Goal: Task Accomplishment & Management: Use online tool/utility

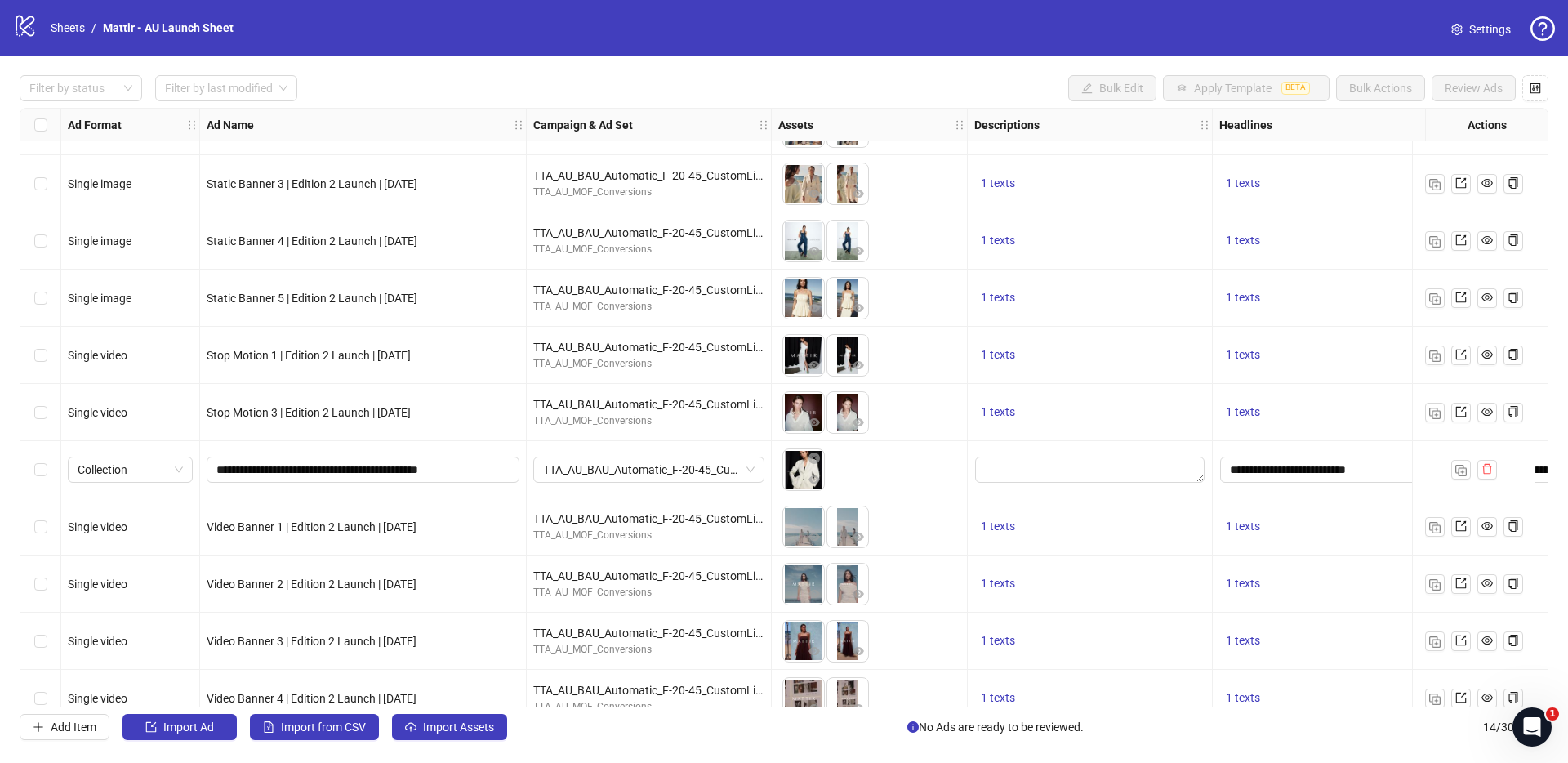
scroll to position [242, 0]
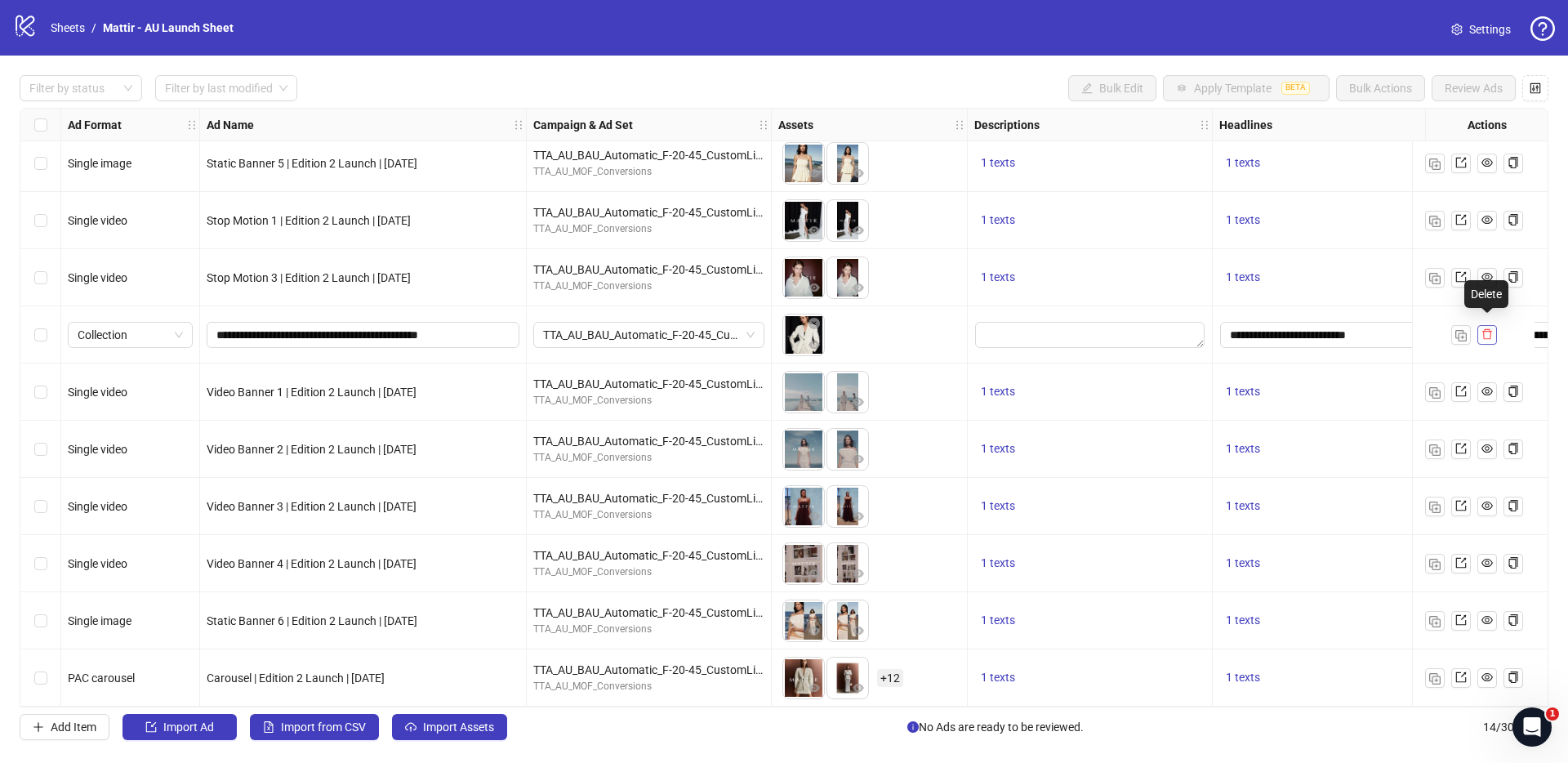
click at [1159, 330] on icon "delete" at bounding box center [1487, 335] width 11 height 11
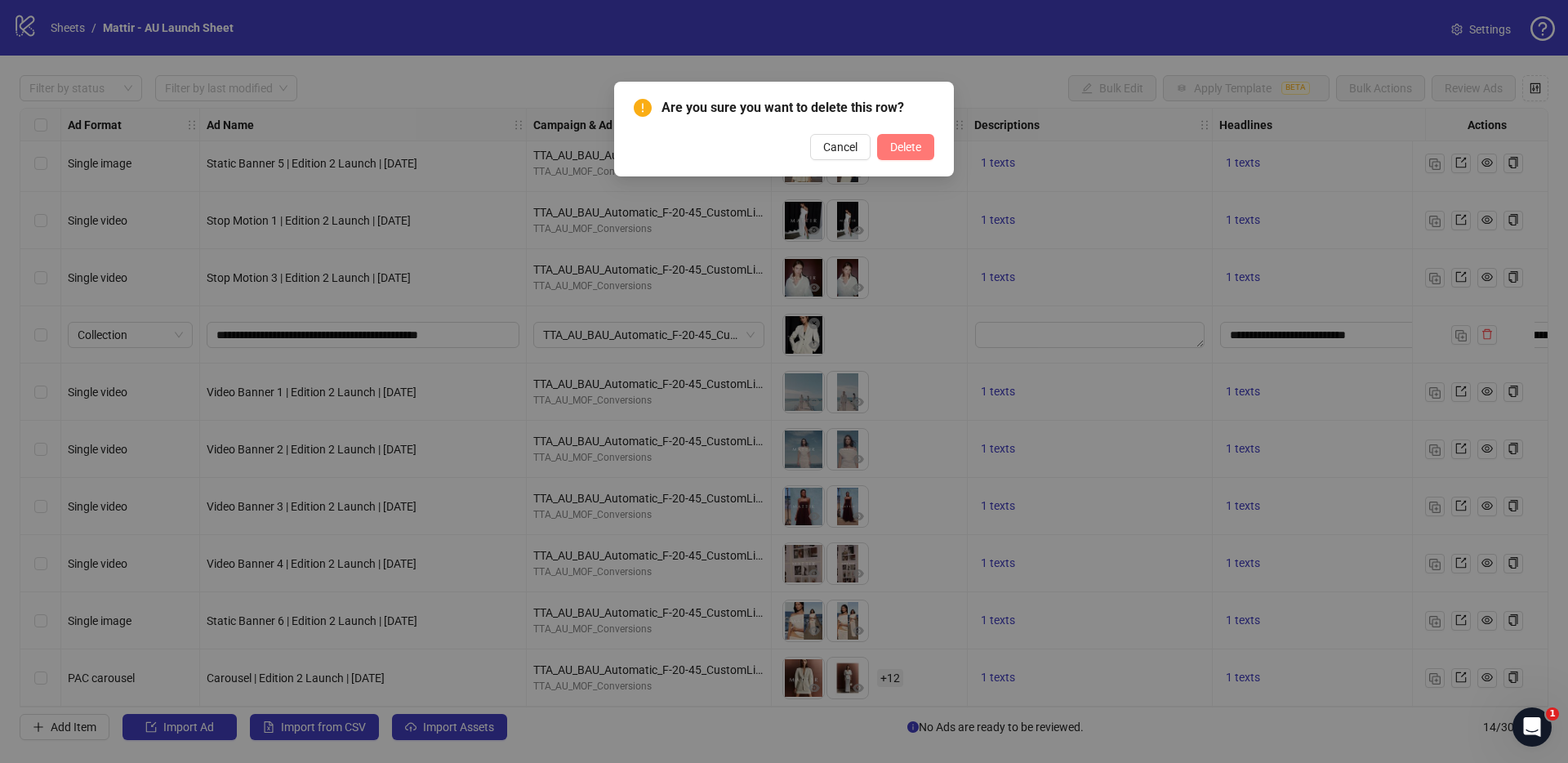
click at [914, 145] on span "Delete" at bounding box center [906, 147] width 31 height 13
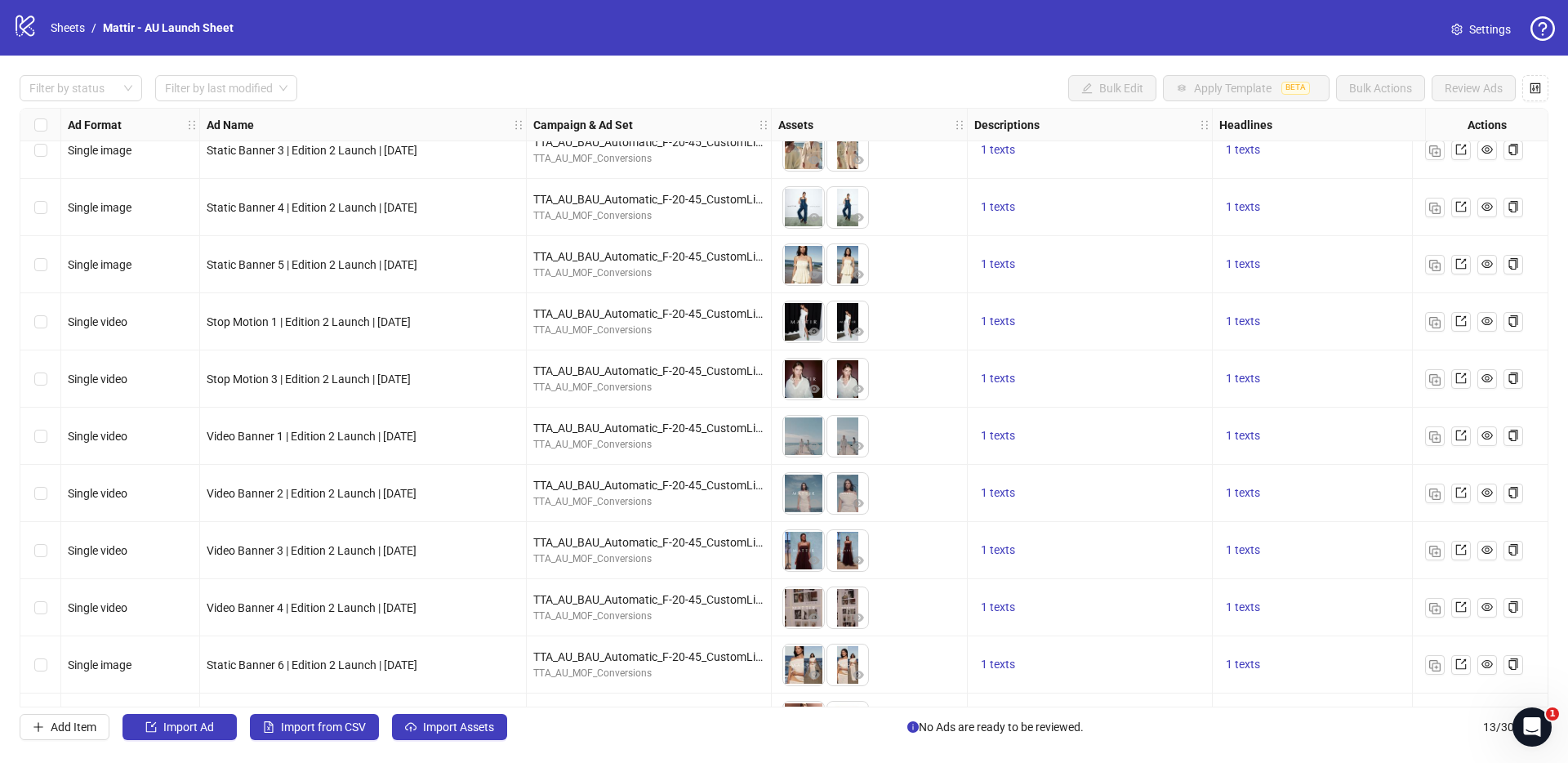
scroll to position [127, 0]
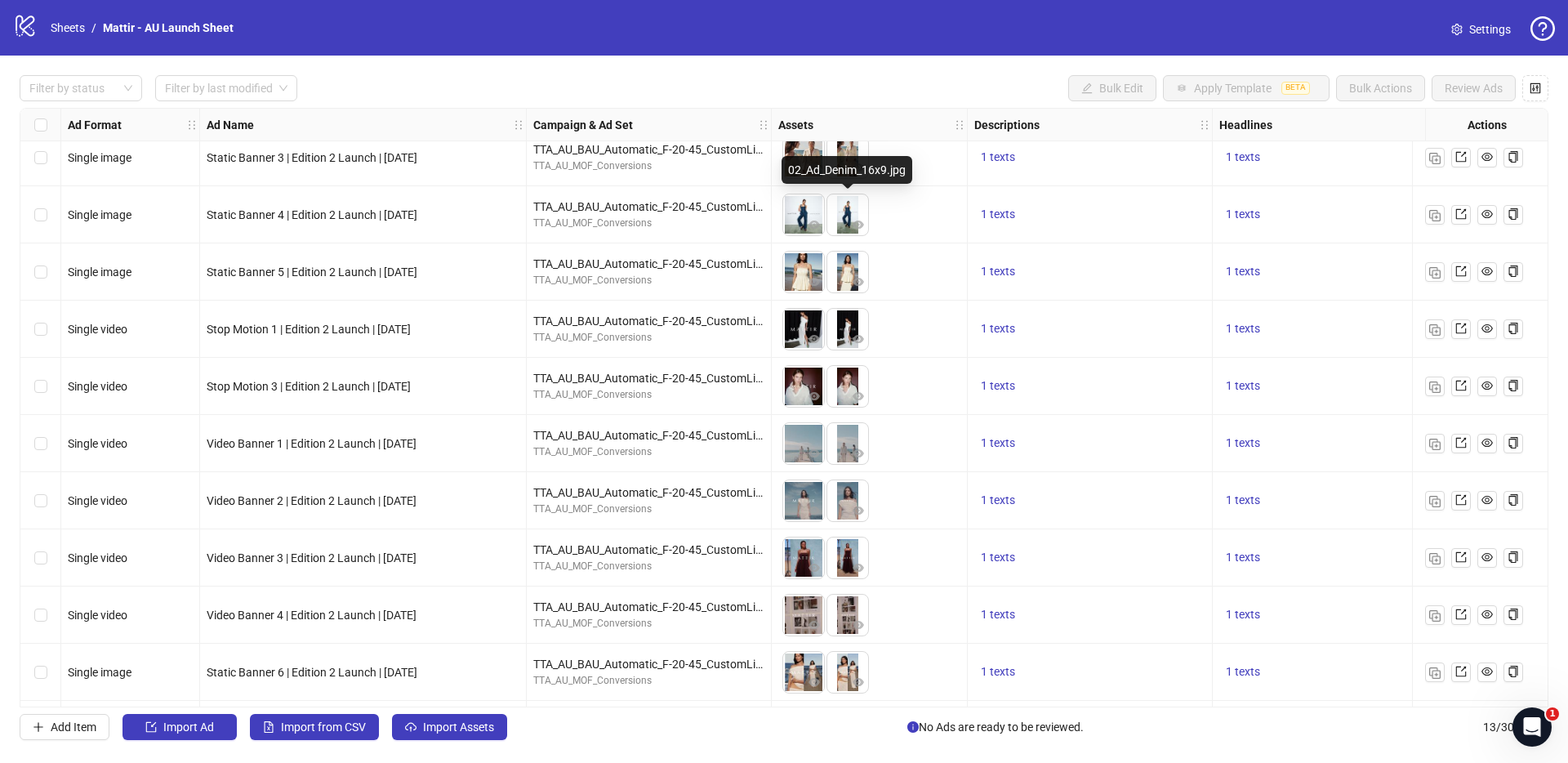
click at [868, 209] on img at bounding box center [847, 214] width 41 height 41
click at [904, 213] on div "To pick up a draggable item, press the space bar. While dragging, use the arrow…" at bounding box center [870, 214] width 182 height 50
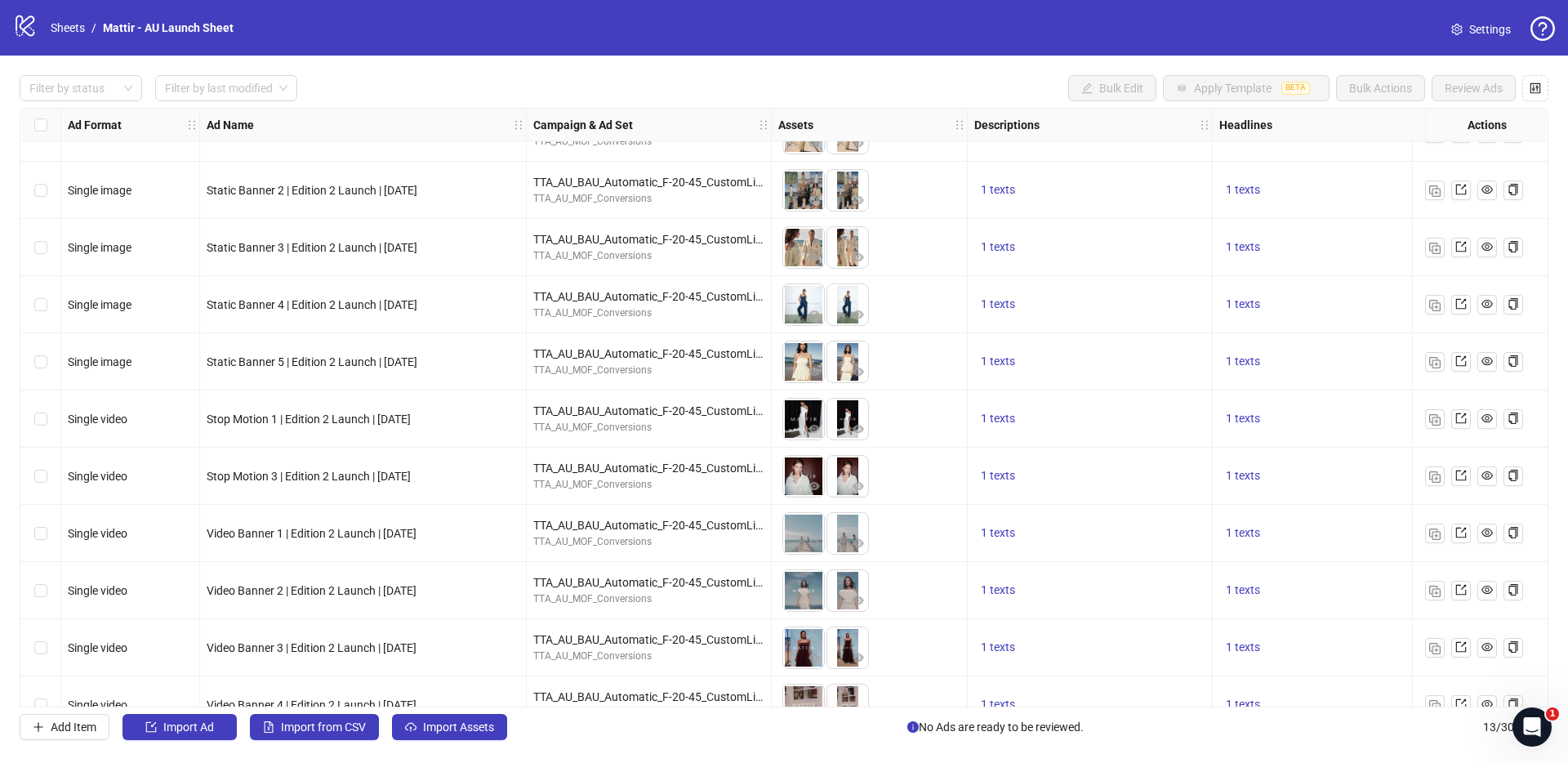
scroll to position [0, 0]
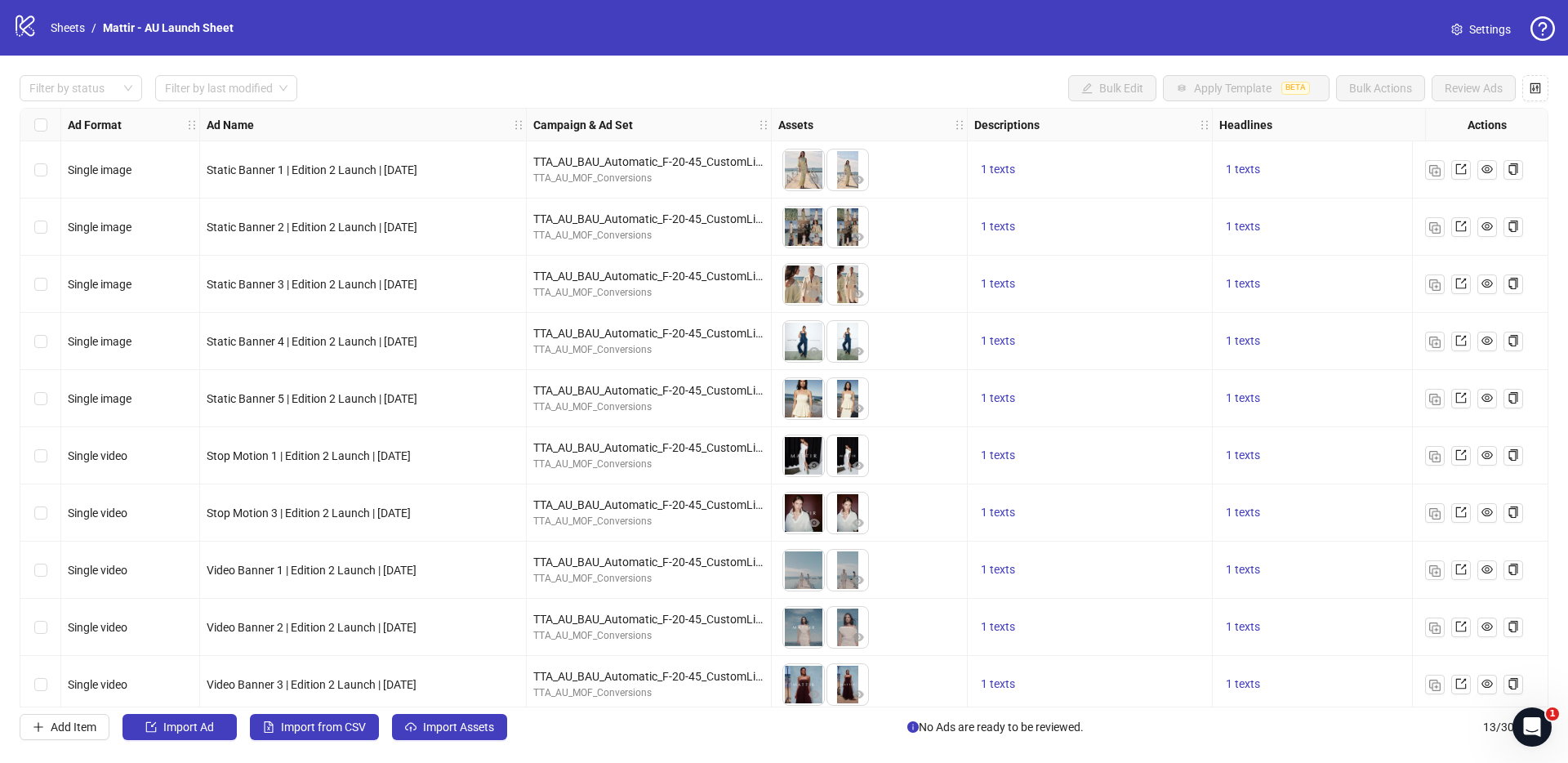
click at [893, 350] on div "To pick up a draggable item, press the space bar. While dragging, use the arrow…" at bounding box center [870, 341] width 182 height 50
click at [910, 348] on div "To pick up a draggable item, press the space bar. While dragging, use the arrow…" at bounding box center [870, 341] width 182 height 50
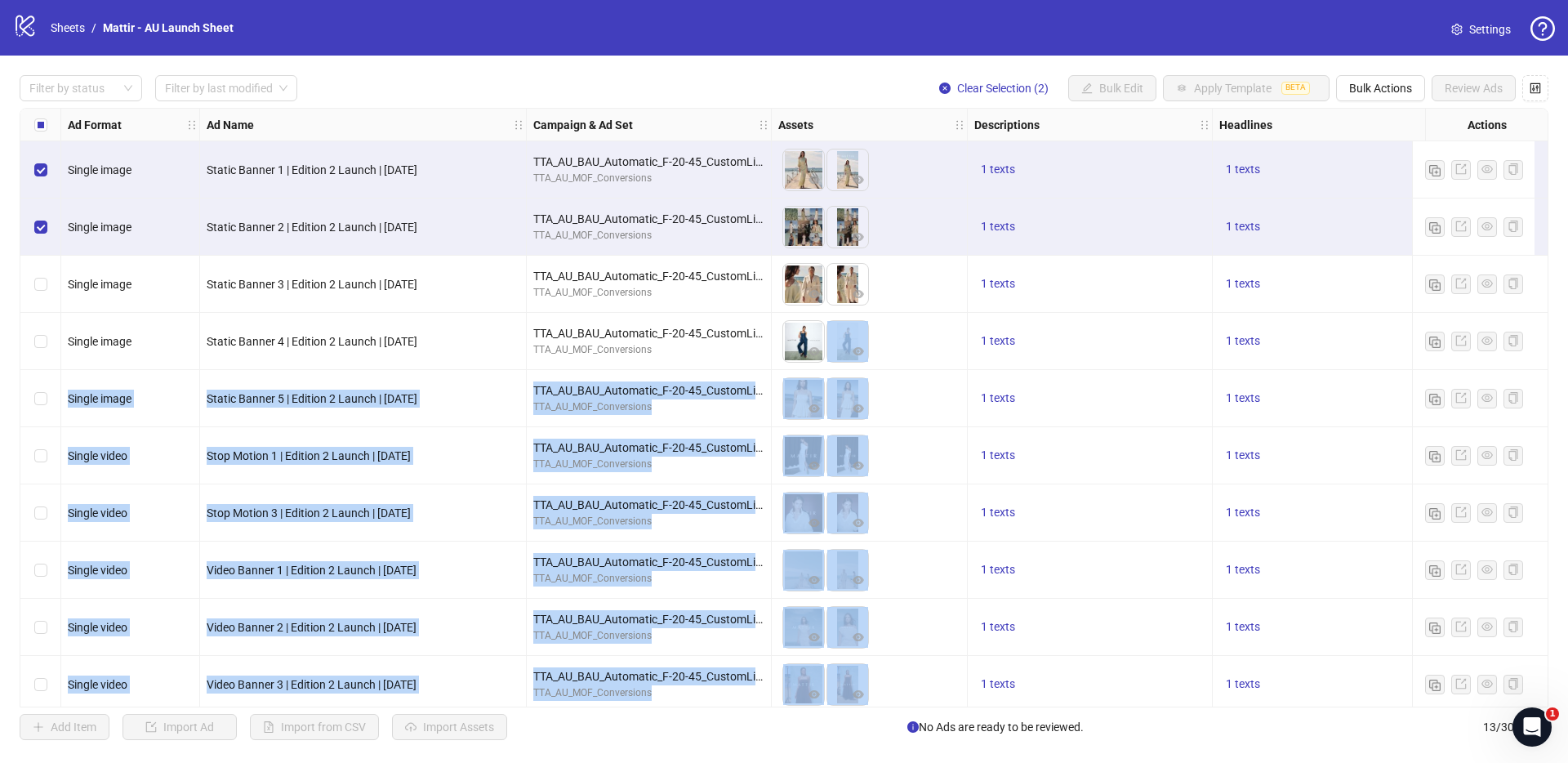
click at [45, 269] on div "Select row 3" at bounding box center [41, 284] width 41 height 57
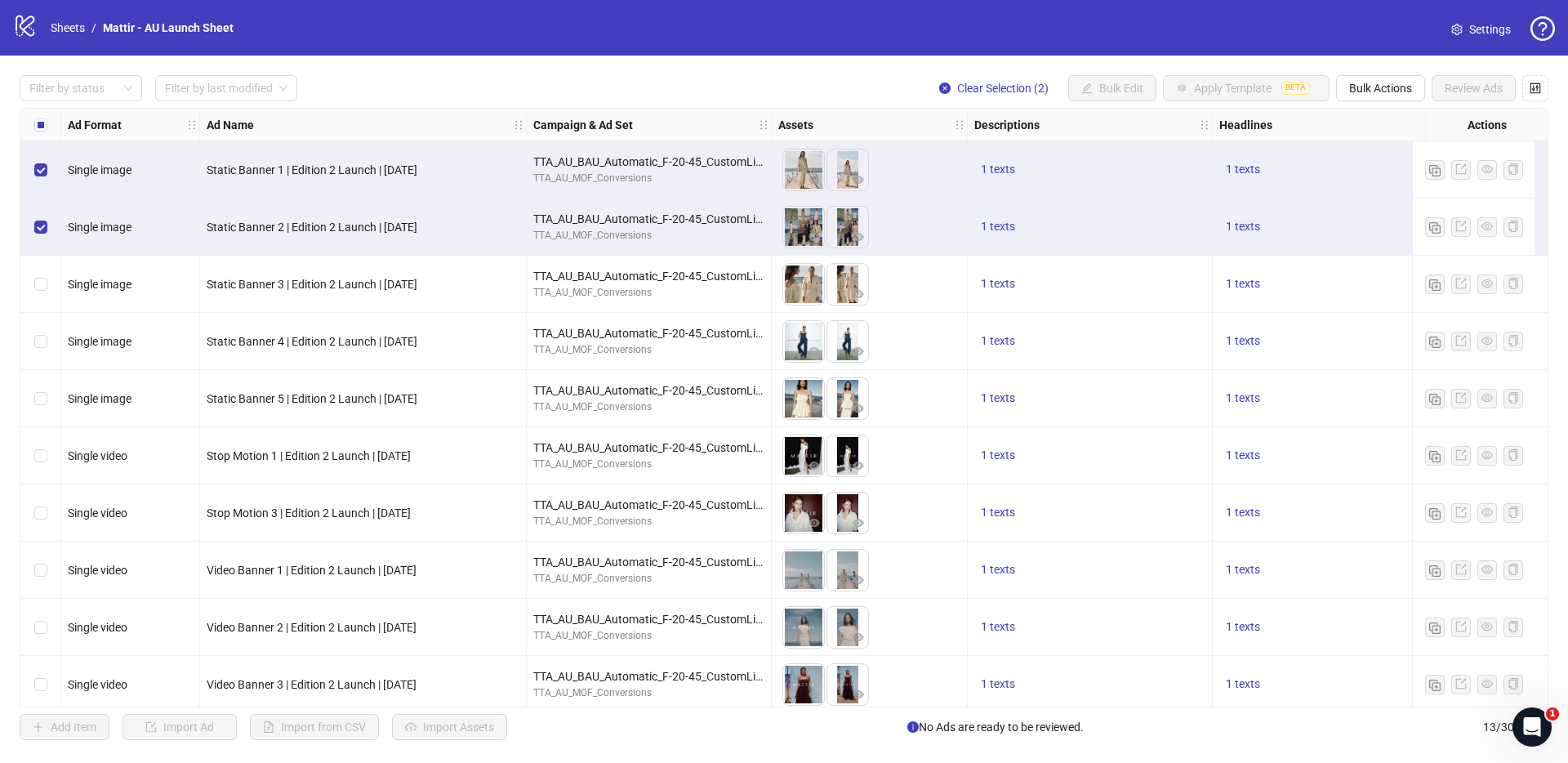
click at [44, 330] on div "Select row 4" at bounding box center [41, 341] width 41 height 57
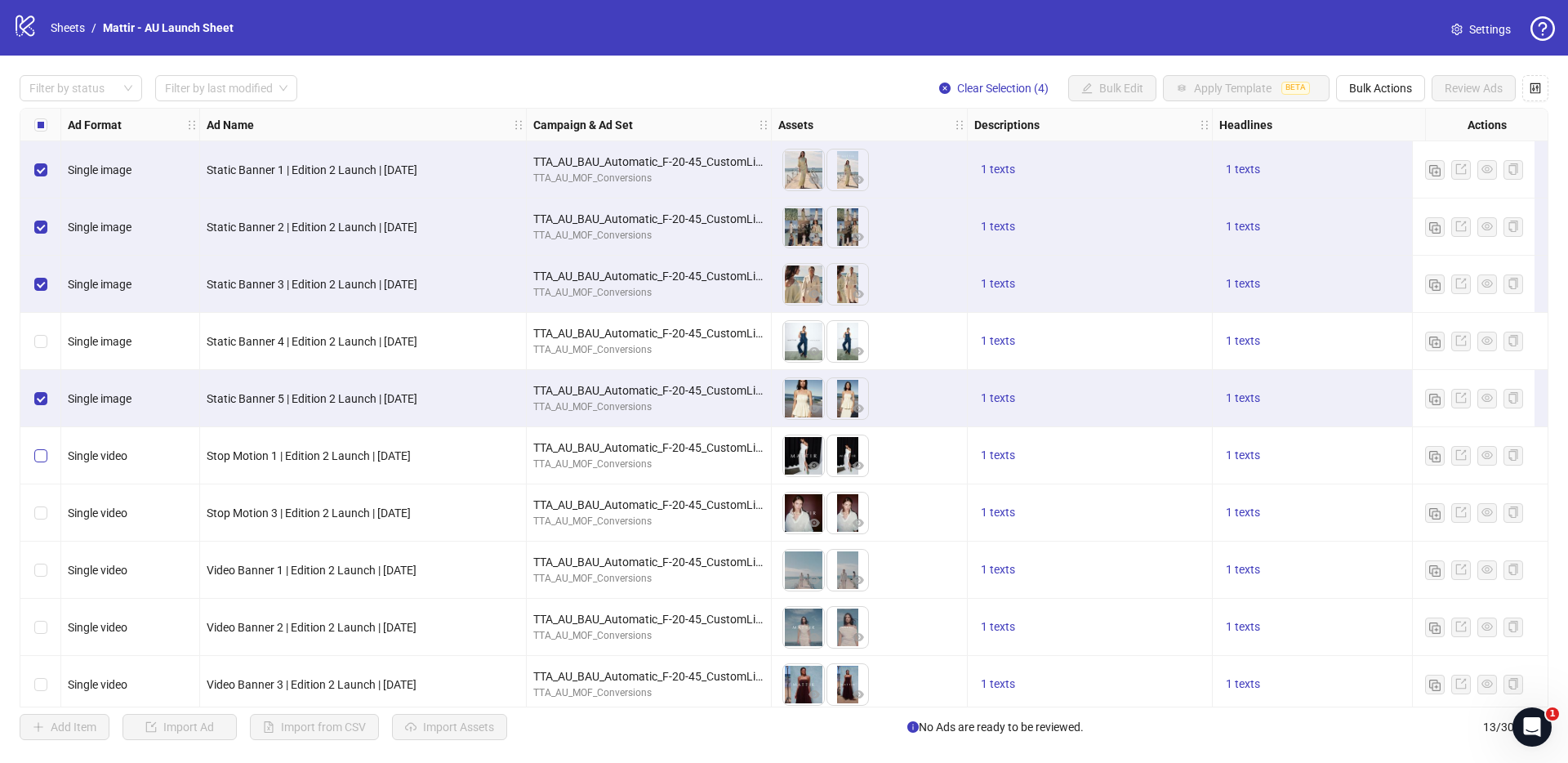
click at [41, 447] on label "Select row 6" at bounding box center [41, 456] width 13 height 18
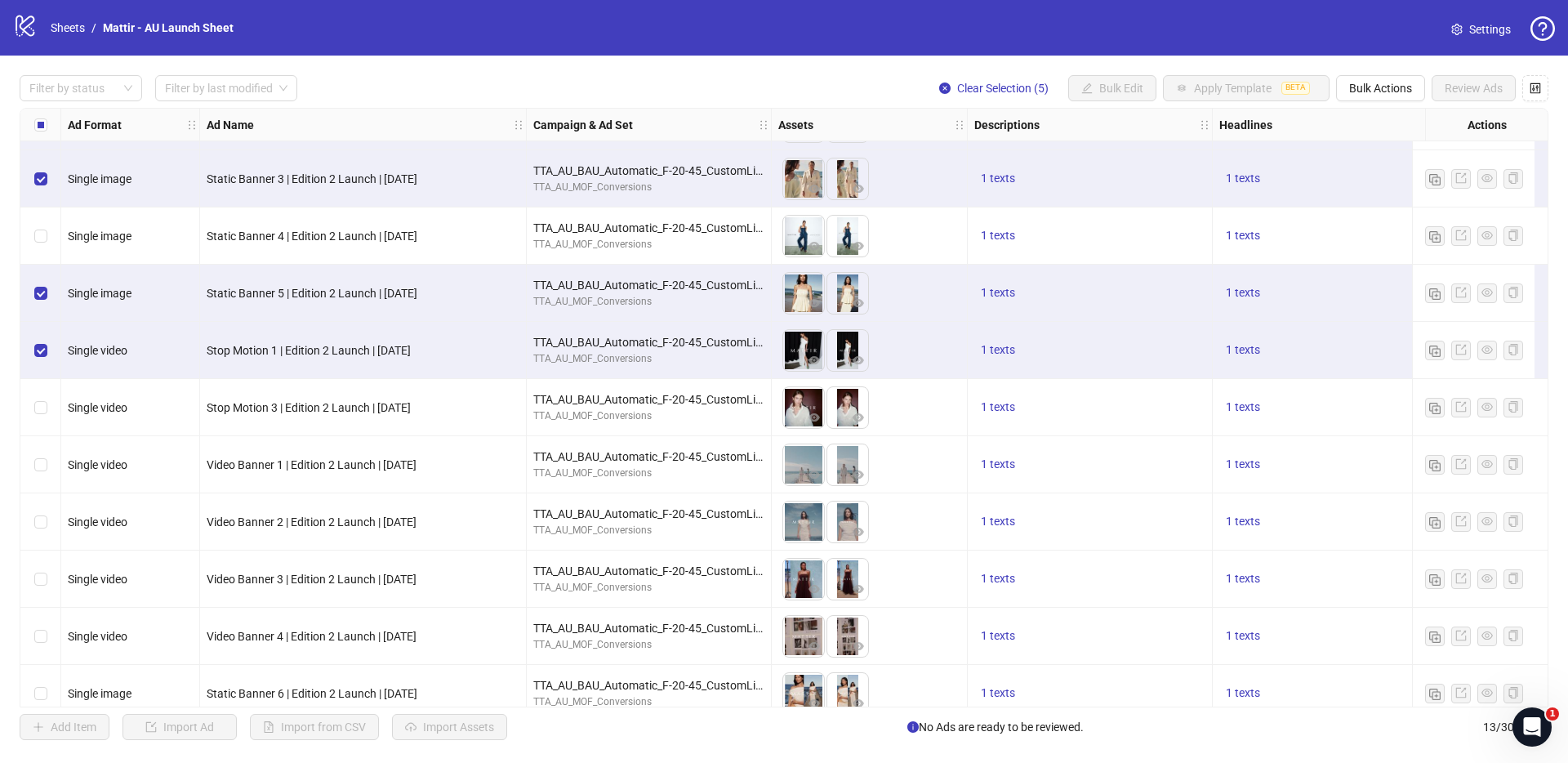
scroll to position [170, 0]
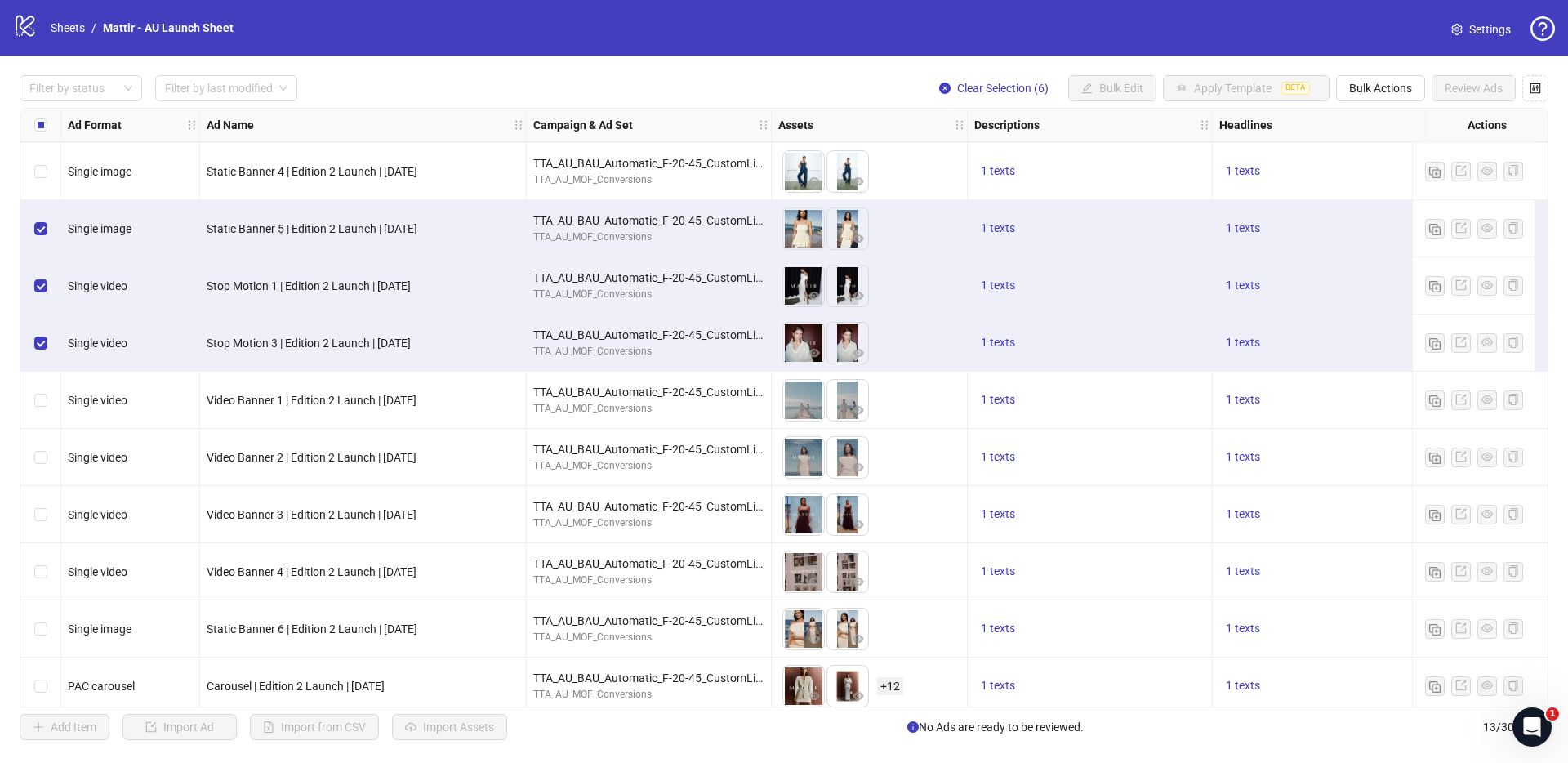
click at [42, 411] on div "Select row 8" at bounding box center [41, 400] width 41 height 57
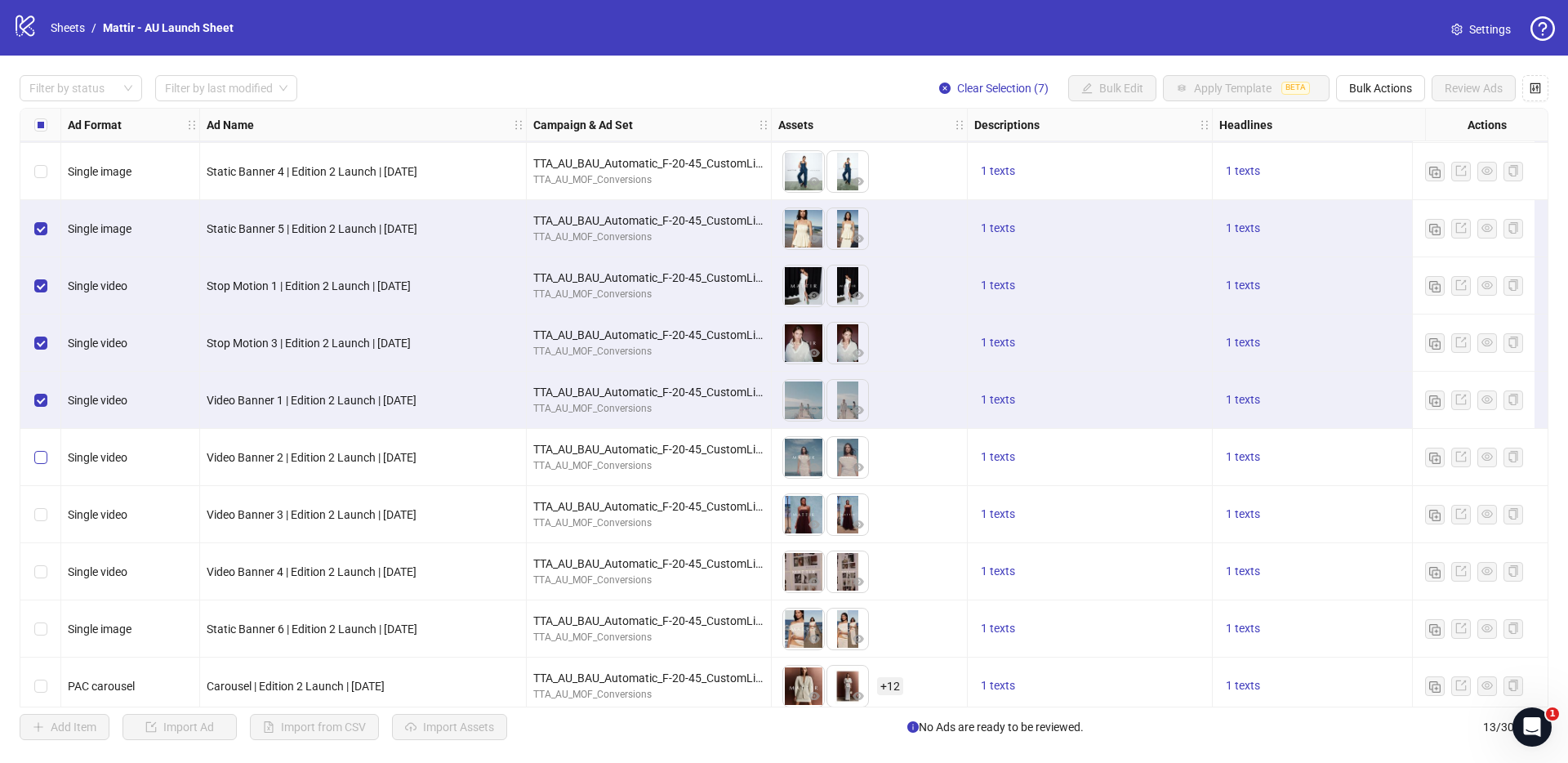
click at [42, 448] on label "Select row 9" at bounding box center [41, 457] width 13 height 18
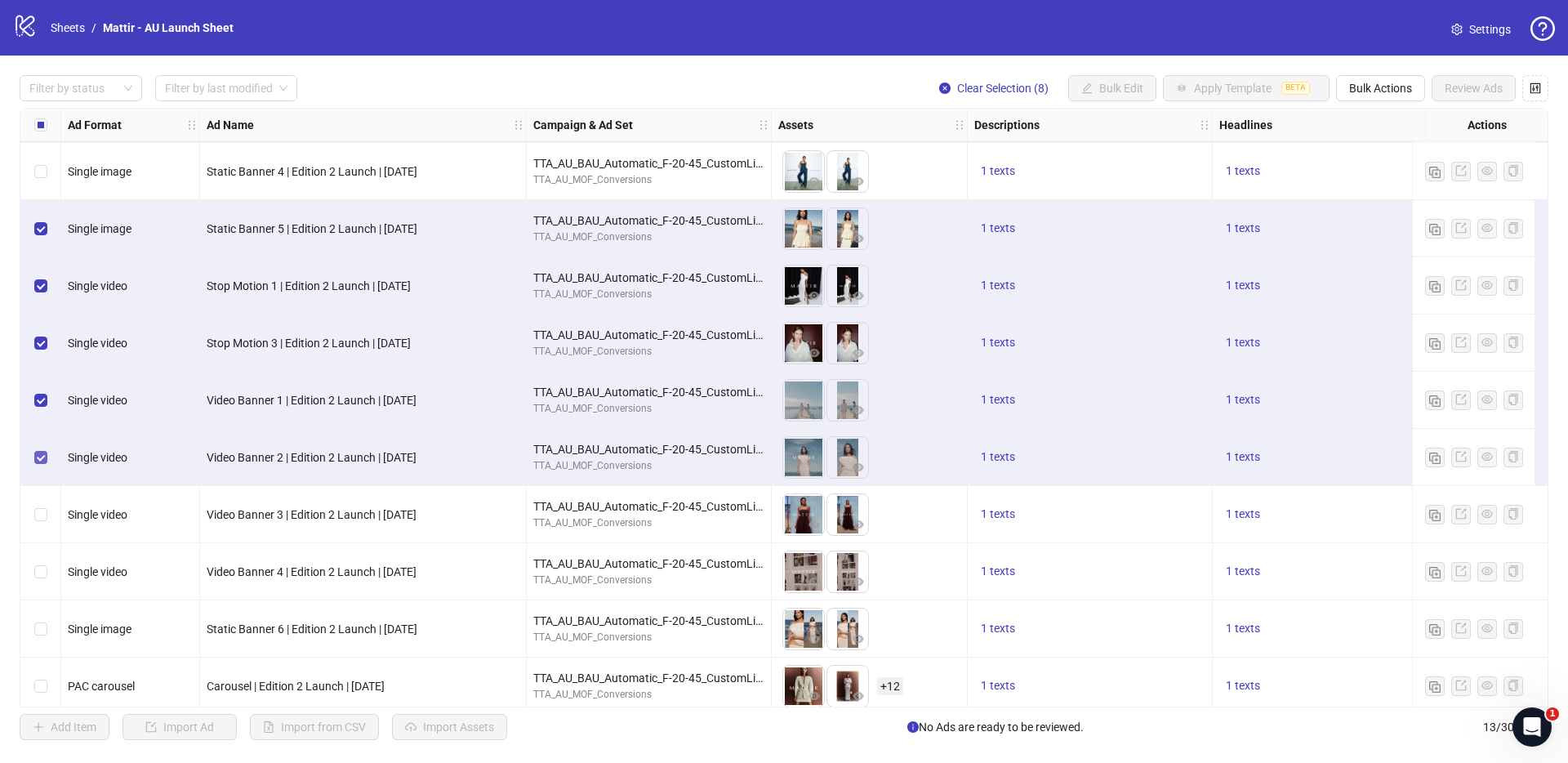
scroll to position [185, 0]
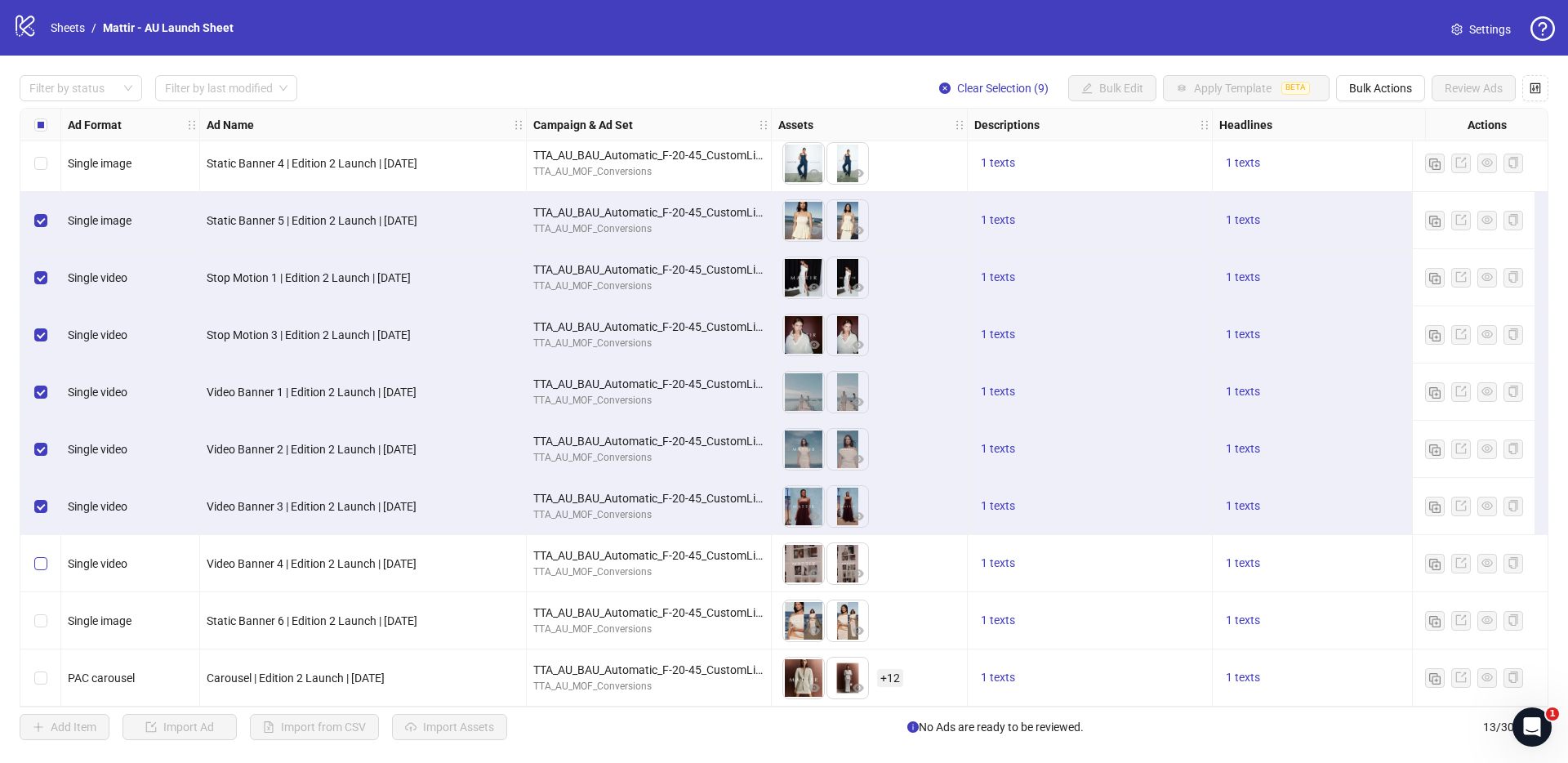
click at [39, 564] on label "Select row 11" at bounding box center [41, 563] width 13 height 18
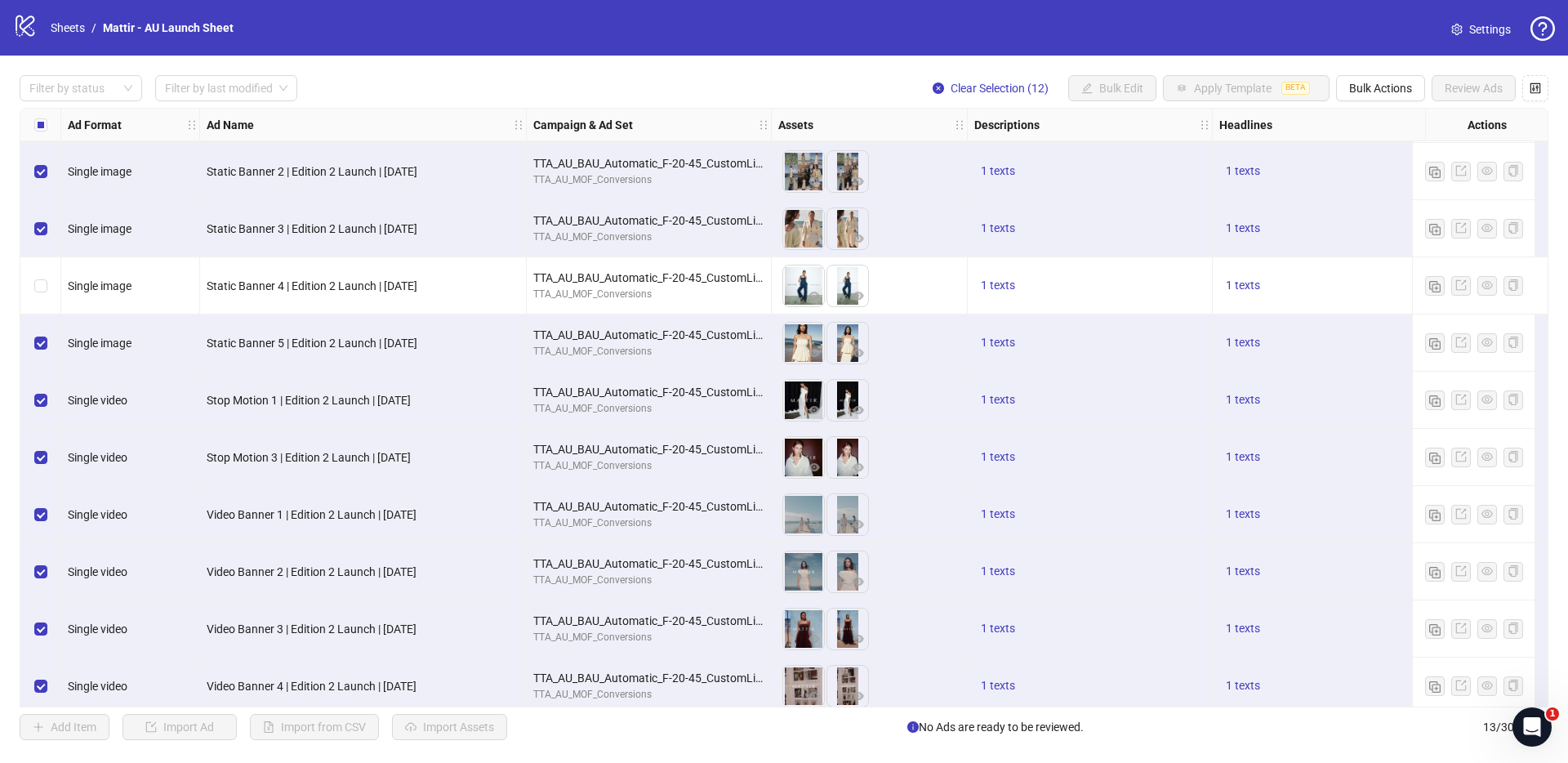
scroll to position [0, 0]
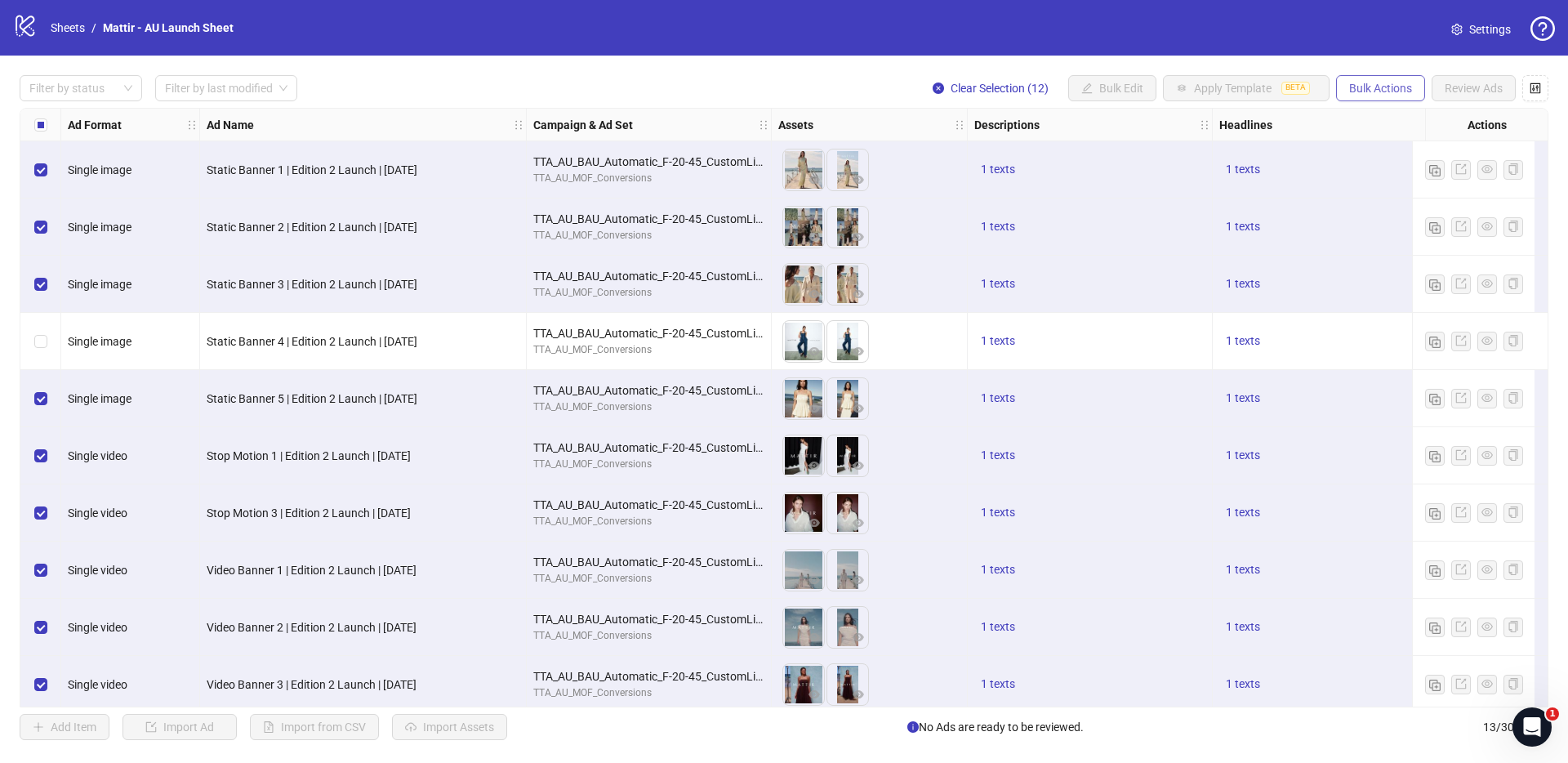
click at [1159, 82] on span "Bulk Actions" at bounding box center [1380, 88] width 63 height 13
click at [1159, 173] on span "Duplicate with assets" at bounding box center [1403, 173] width 112 height 18
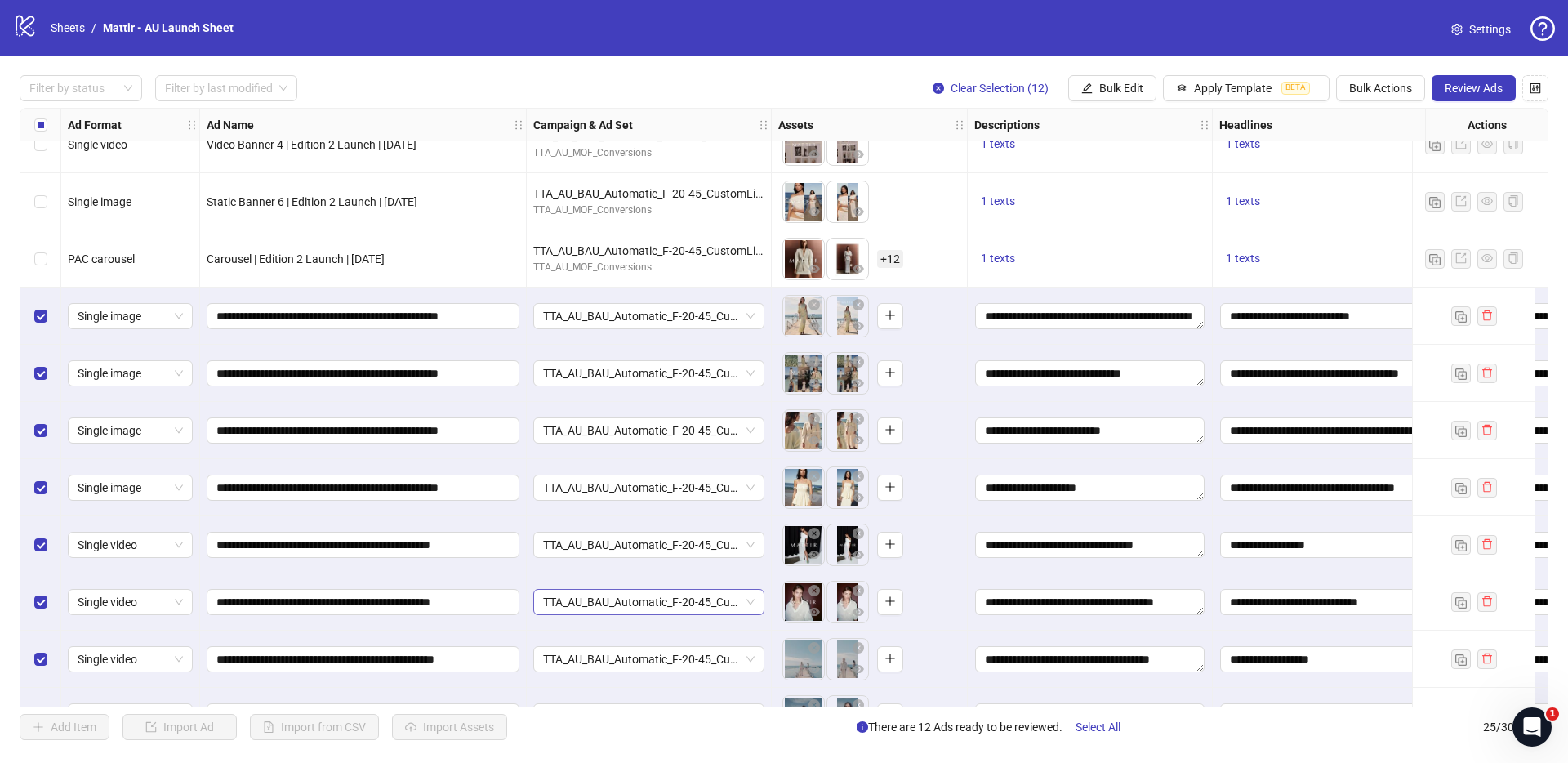
scroll to position [651, 0]
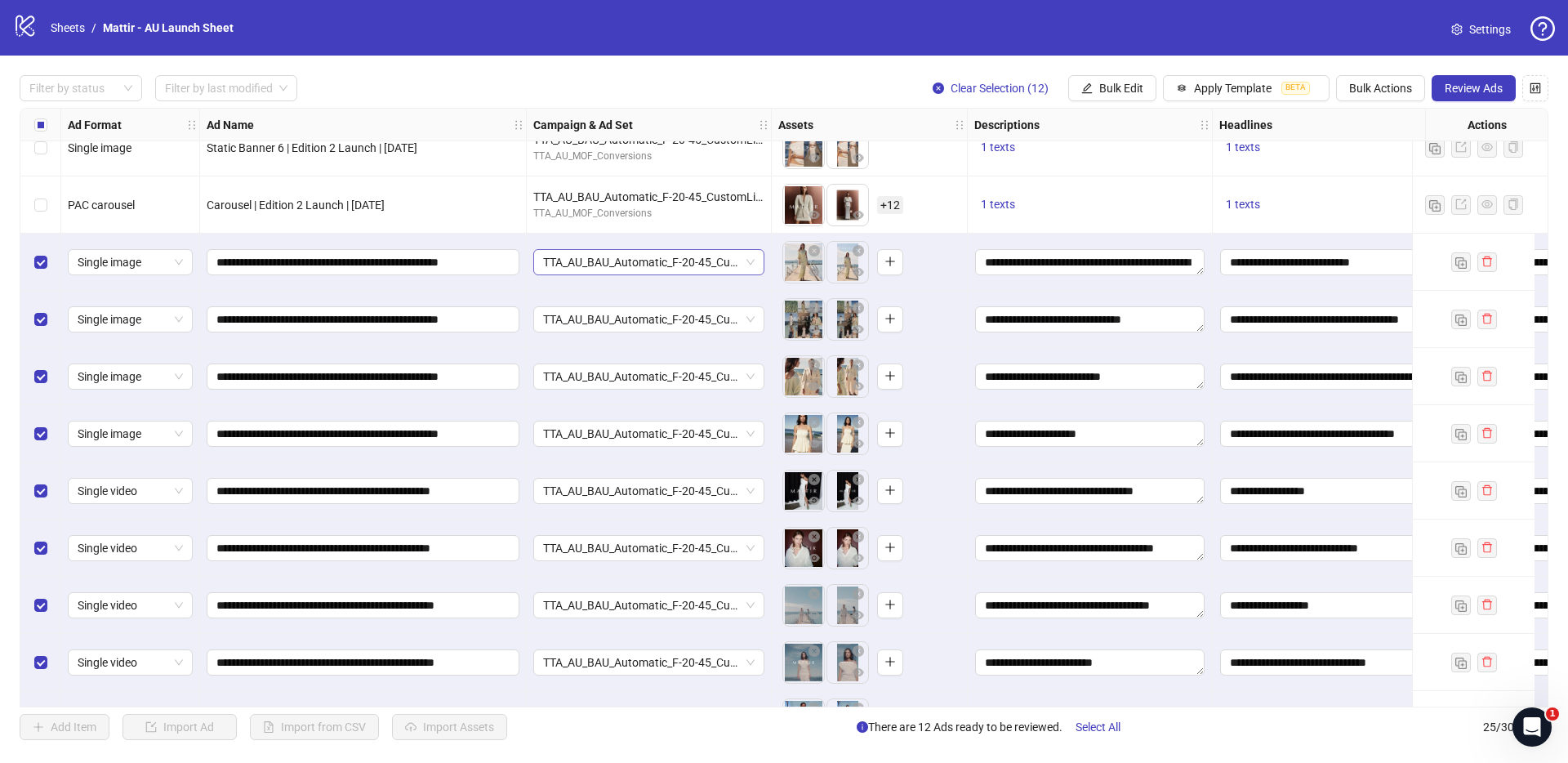
click at [592, 259] on span "TTA_AU_BAU_Automatic_F-20-45_CustomList_FirstPartyData_Purchase" at bounding box center [648, 263] width 211 height 25
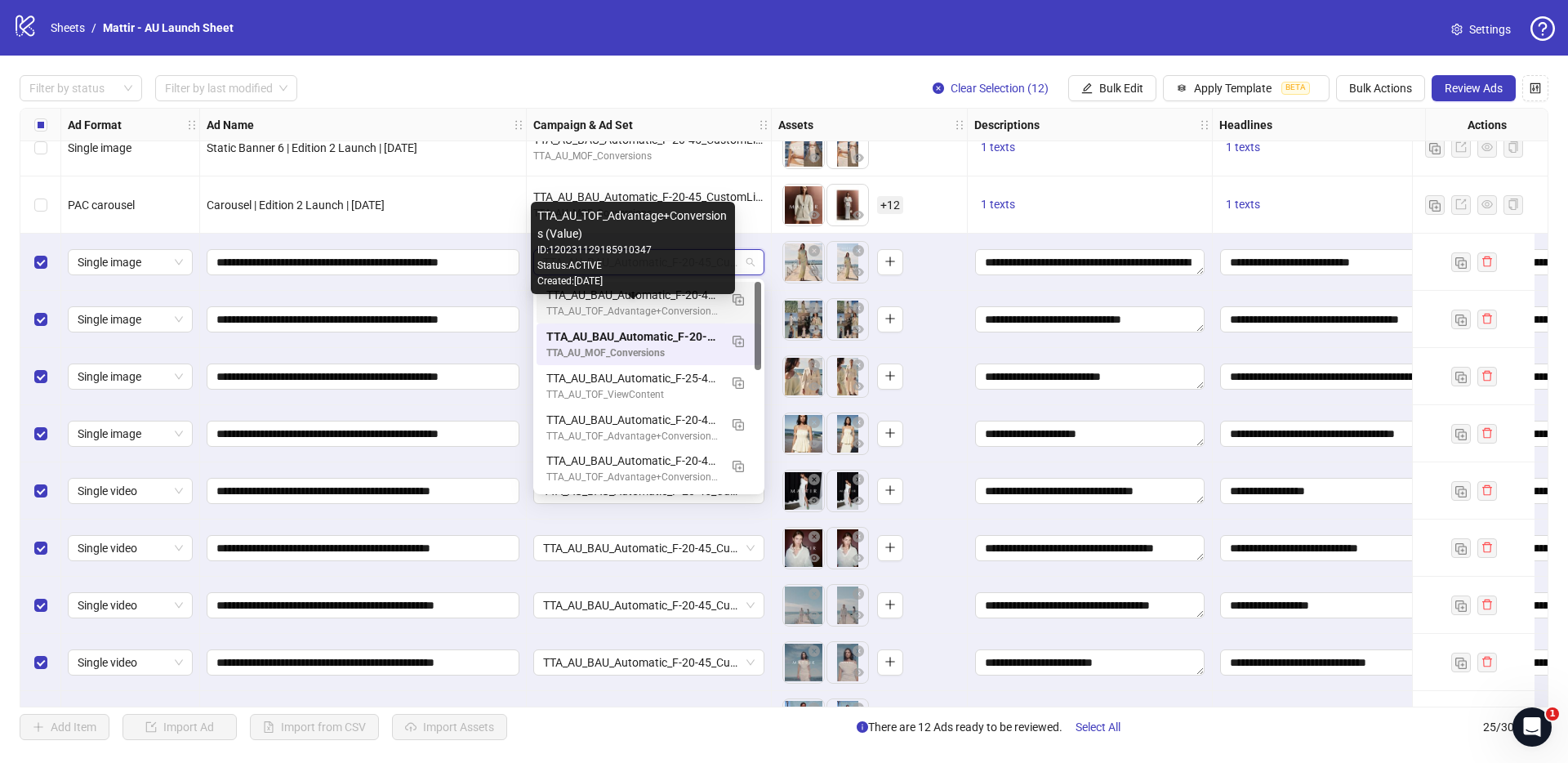
click at [601, 304] on div "TTA_AU_TOF_Advantage+Conversions (Value)" at bounding box center [633, 312] width 172 height 15
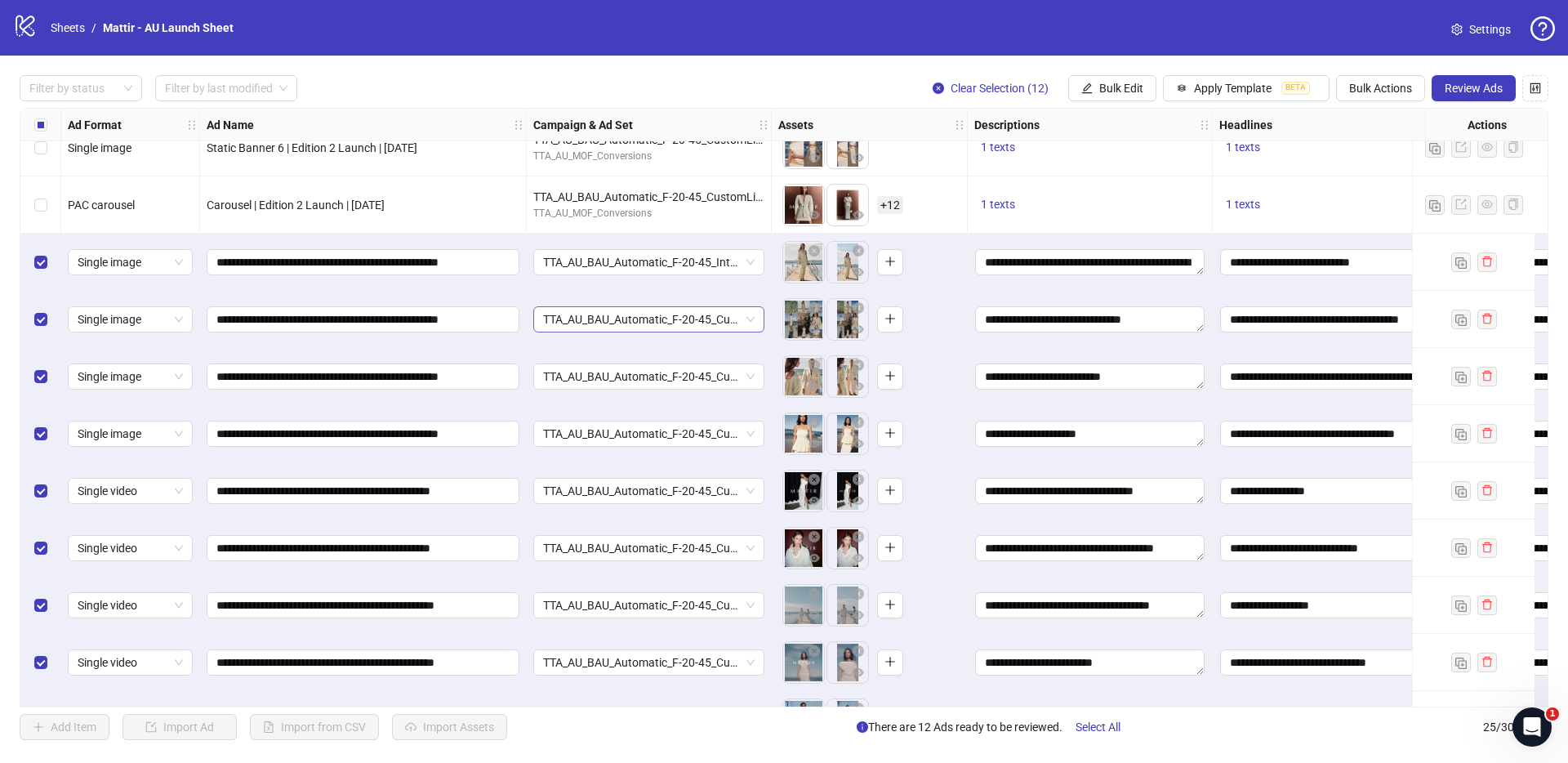
click at [597, 324] on span "TTA_AU_BAU_Automatic_F-20-45_CustomList_FirstPartyData_Purchase" at bounding box center [648, 319] width 211 height 25
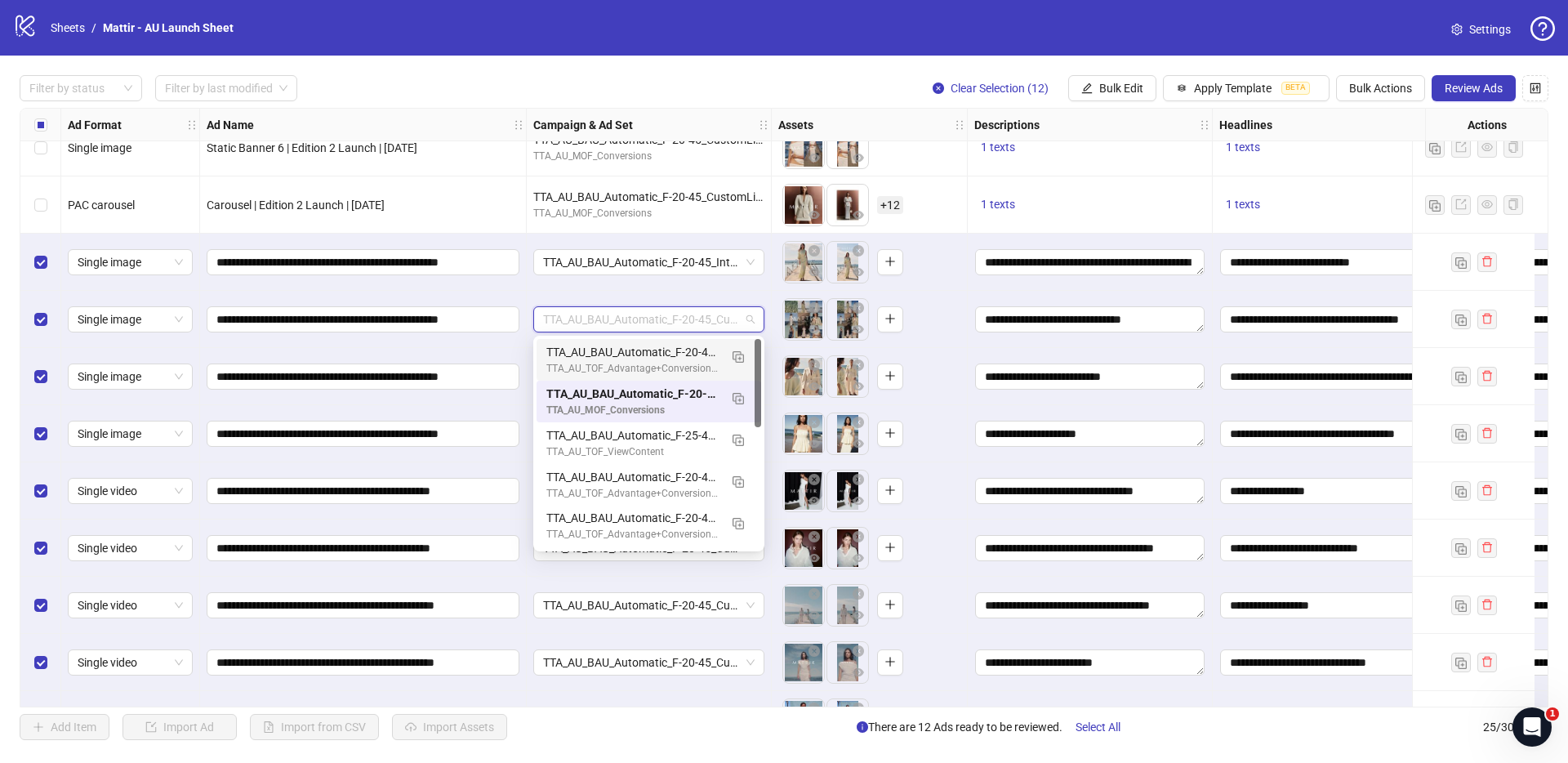
click at [597, 355] on div "TTA_AU_BAU_Automatic_F-20-45_Interest_Fashion_Purchase_Sep2025" at bounding box center [633, 352] width 172 height 18
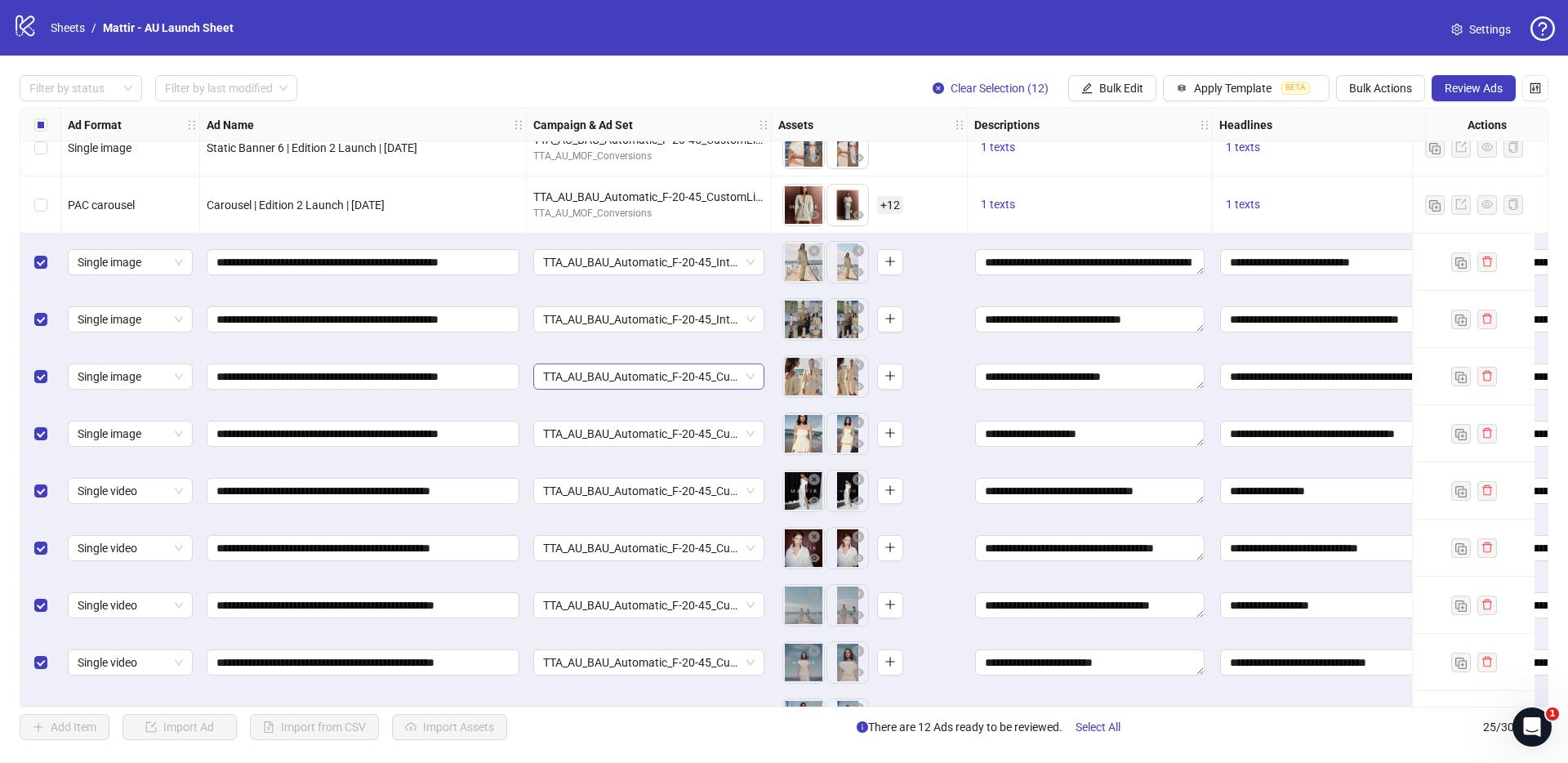
click at [597, 374] on span "TTA_AU_BAU_Automatic_F-20-45_CustomList_FirstPartyData_Purchase" at bounding box center [648, 376] width 211 height 25
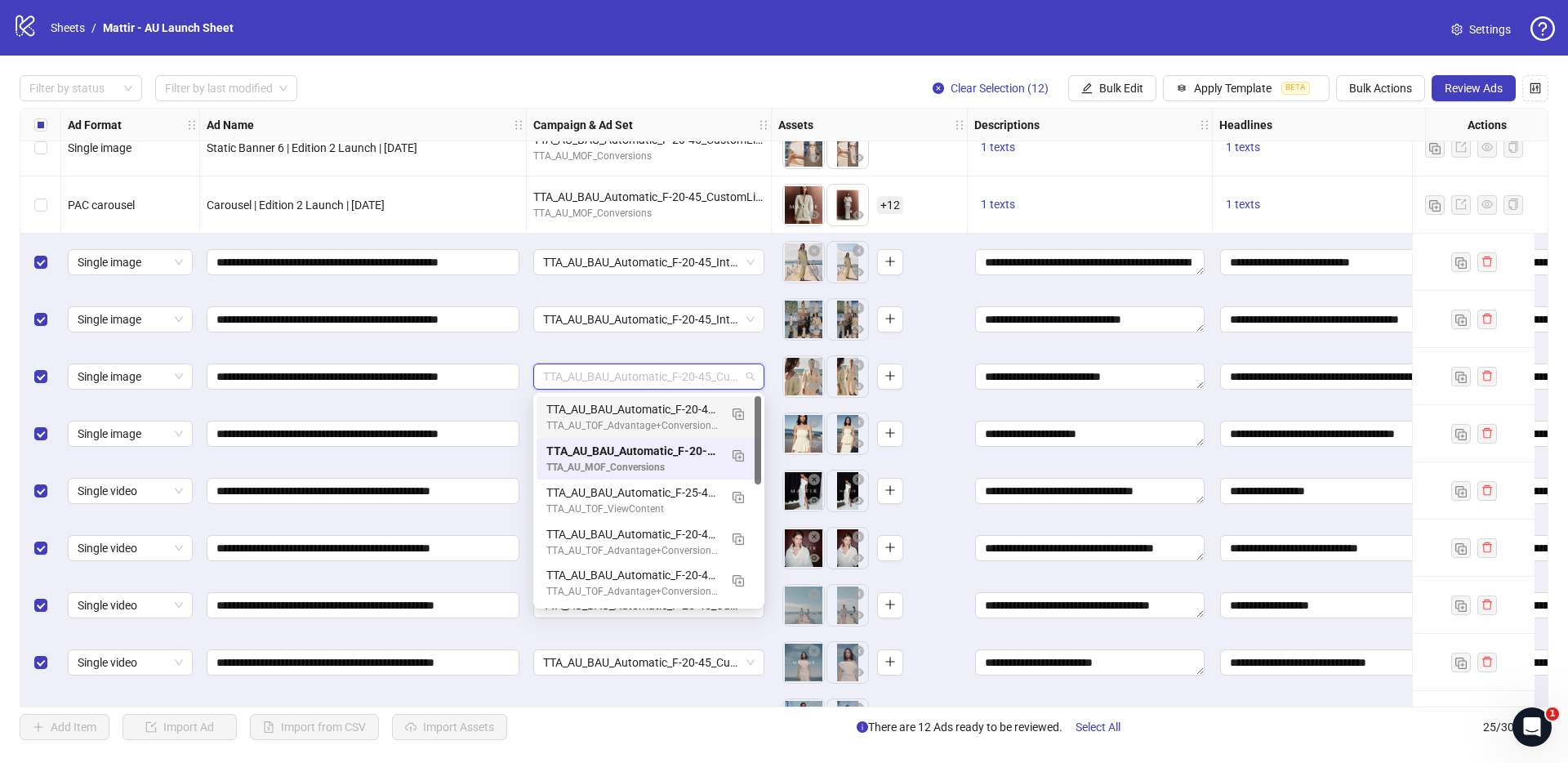
click at [595, 418] on div "TTA_AU_TOF_Advantage+Conversions (Value)" at bounding box center [633, 426] width 172 height 15
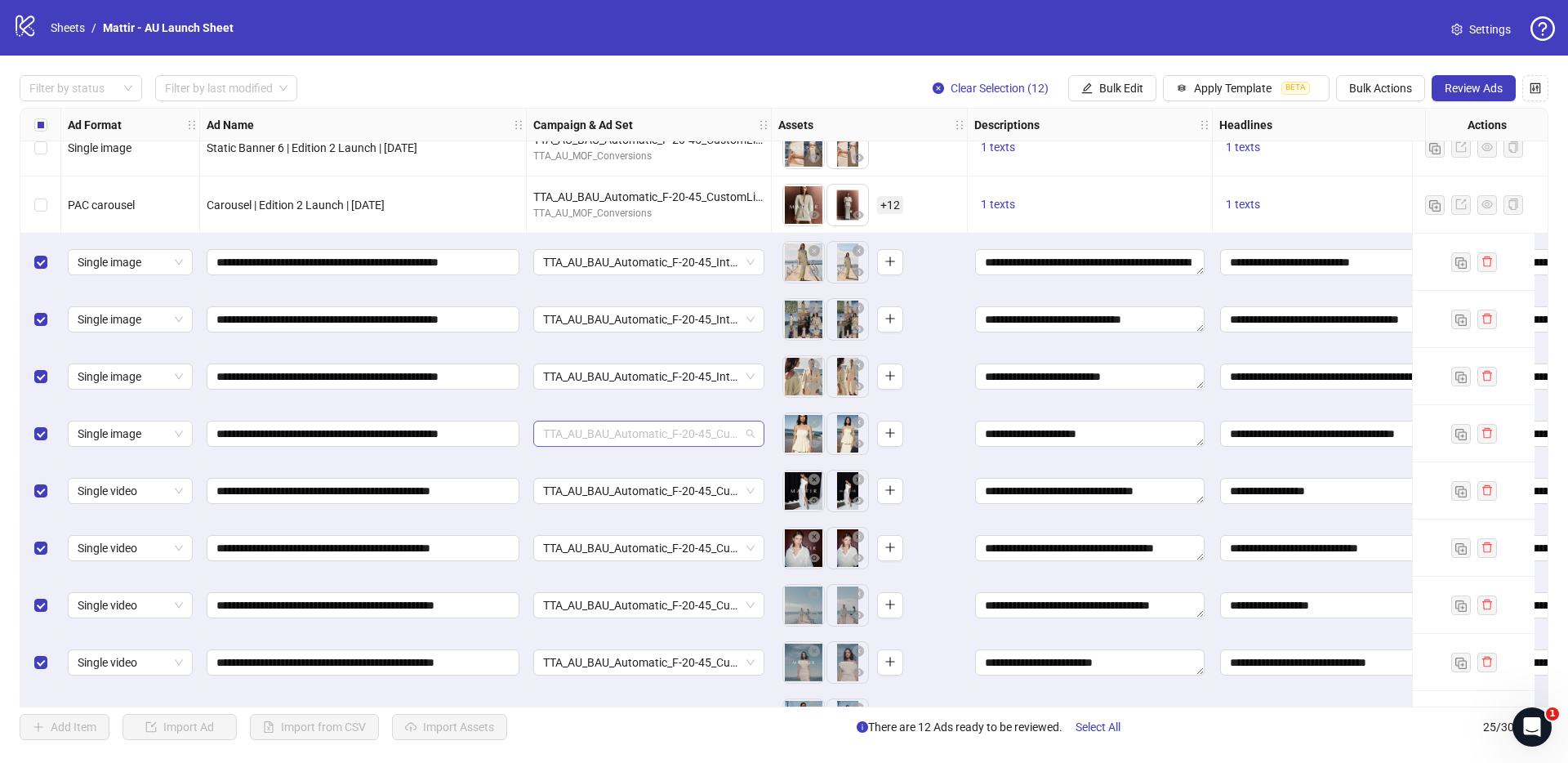
click at [594, 437] on span "TTA_AU_BAU_Automatic_F-20-45_CustomList_FirstPartyData_Purchase" at bounding box center [648, 434] width 211 height 25
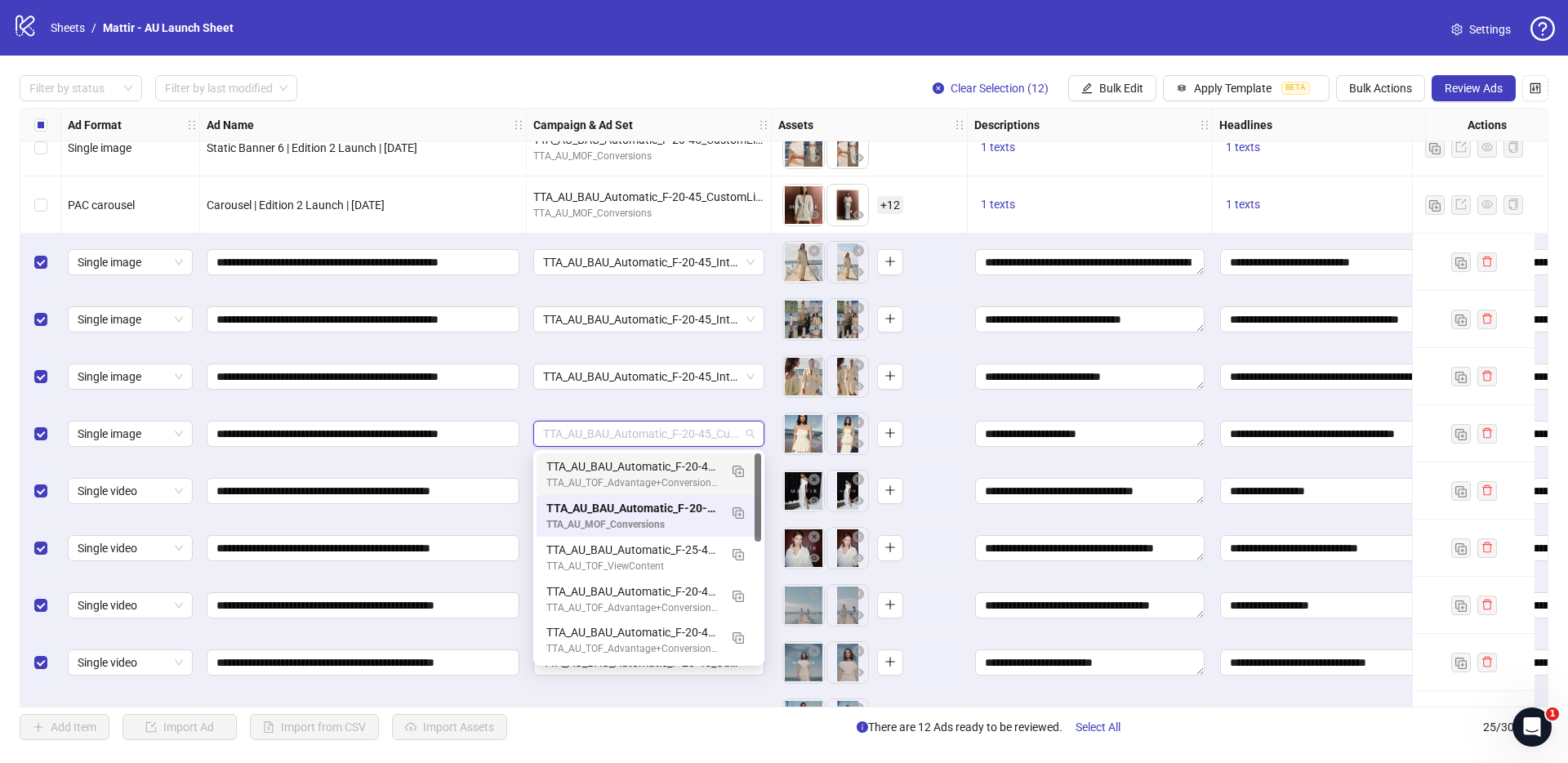
click at [593, 459] on div "TTA_AU_BAU_Automatic_F-20-45_Interest_Fashion_Purchase_Sep2025" at bounding box center [633, 466] width 172 height 18
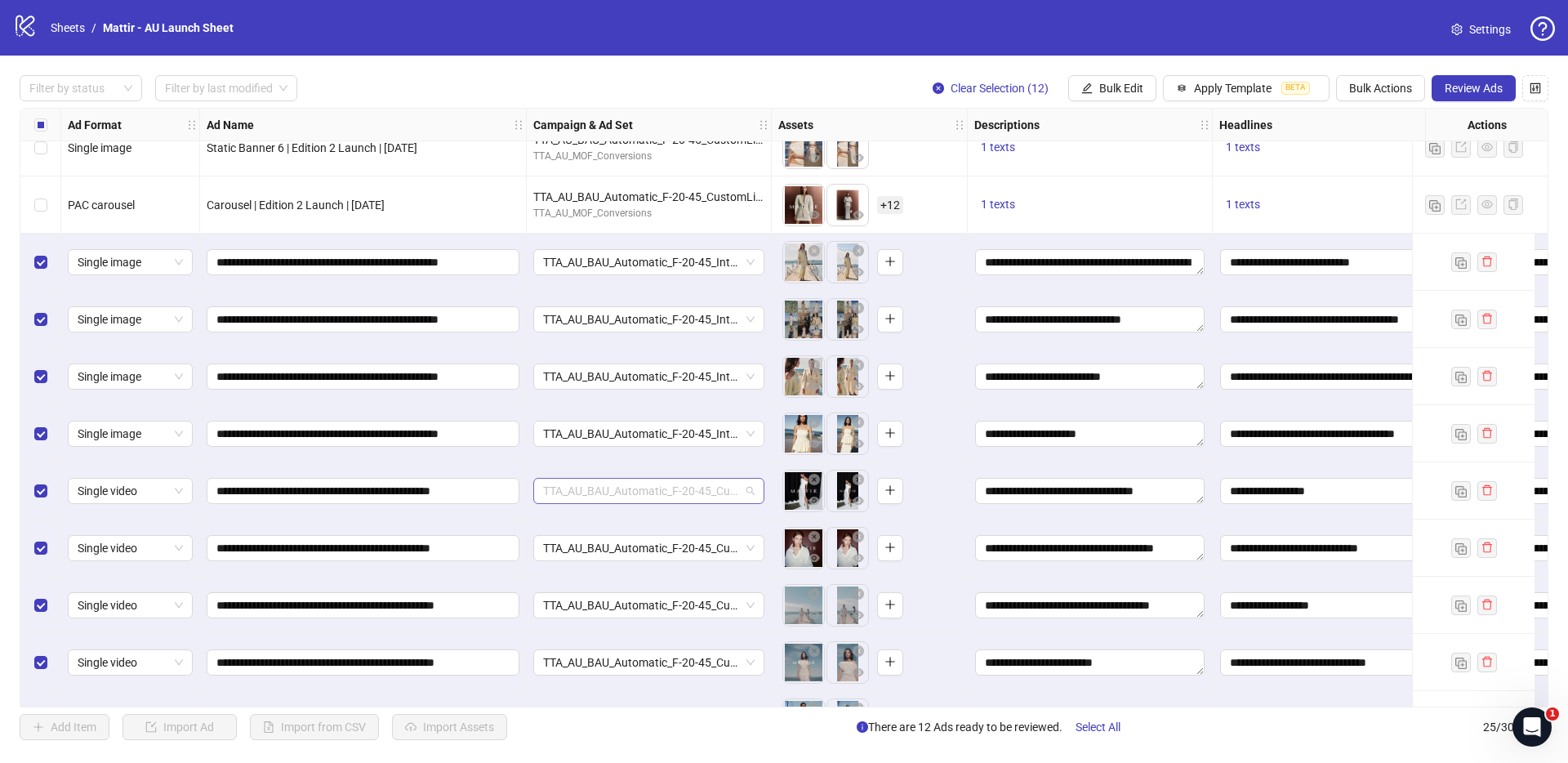
click at [593, 486] on span "TTA_AU_BAU_Automatic_F-20-45_CustomList_FirstPartyData_Purchase" at bounding box center [648, 491] width 211 height 25
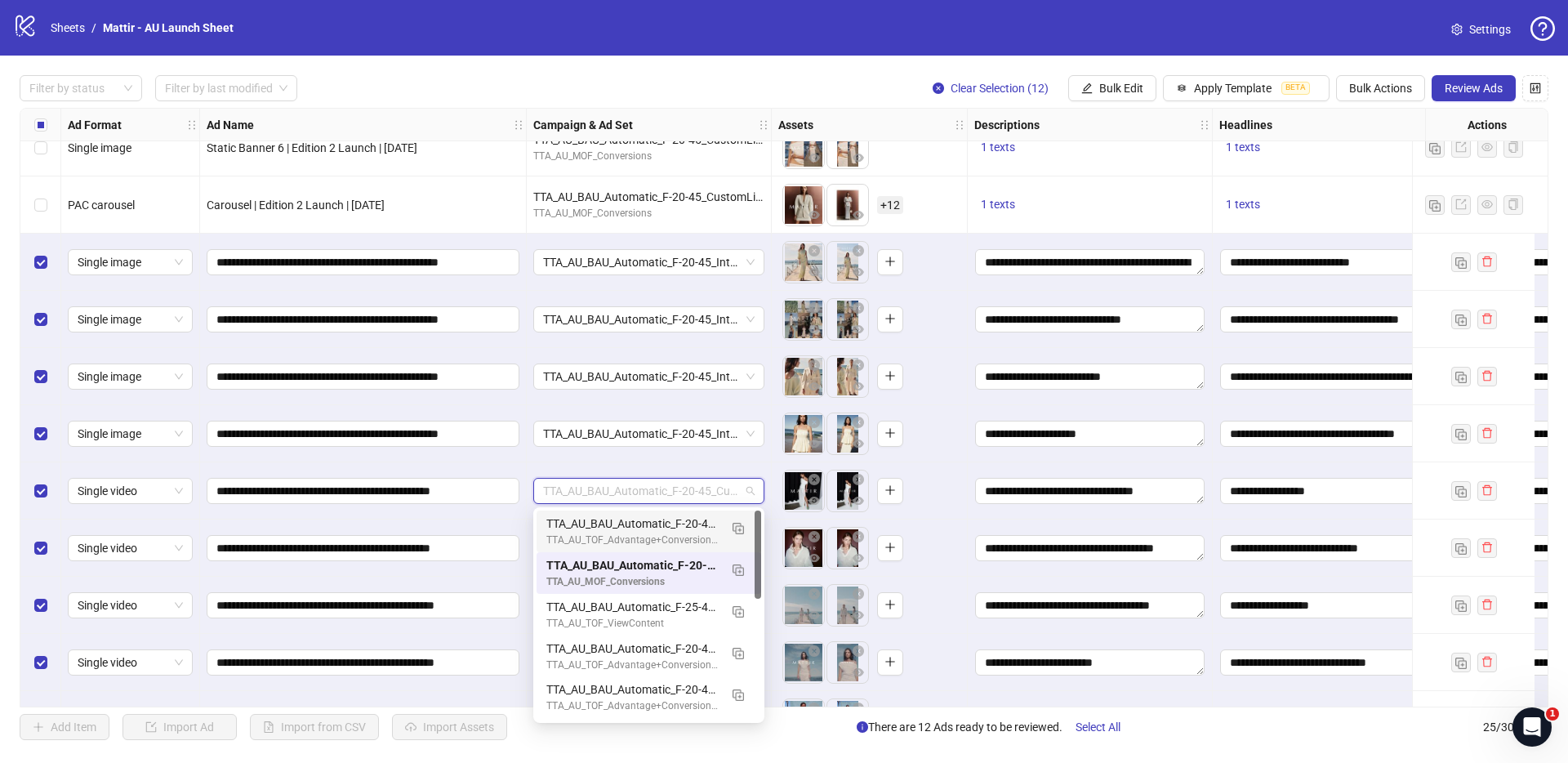
click at [593, 530] on div "TTA_AU_BAU_Automatic_F-20-45_Interest_Fashion_Purchase_Sep2025" at bounding box center [633, 523] width 172 height 18
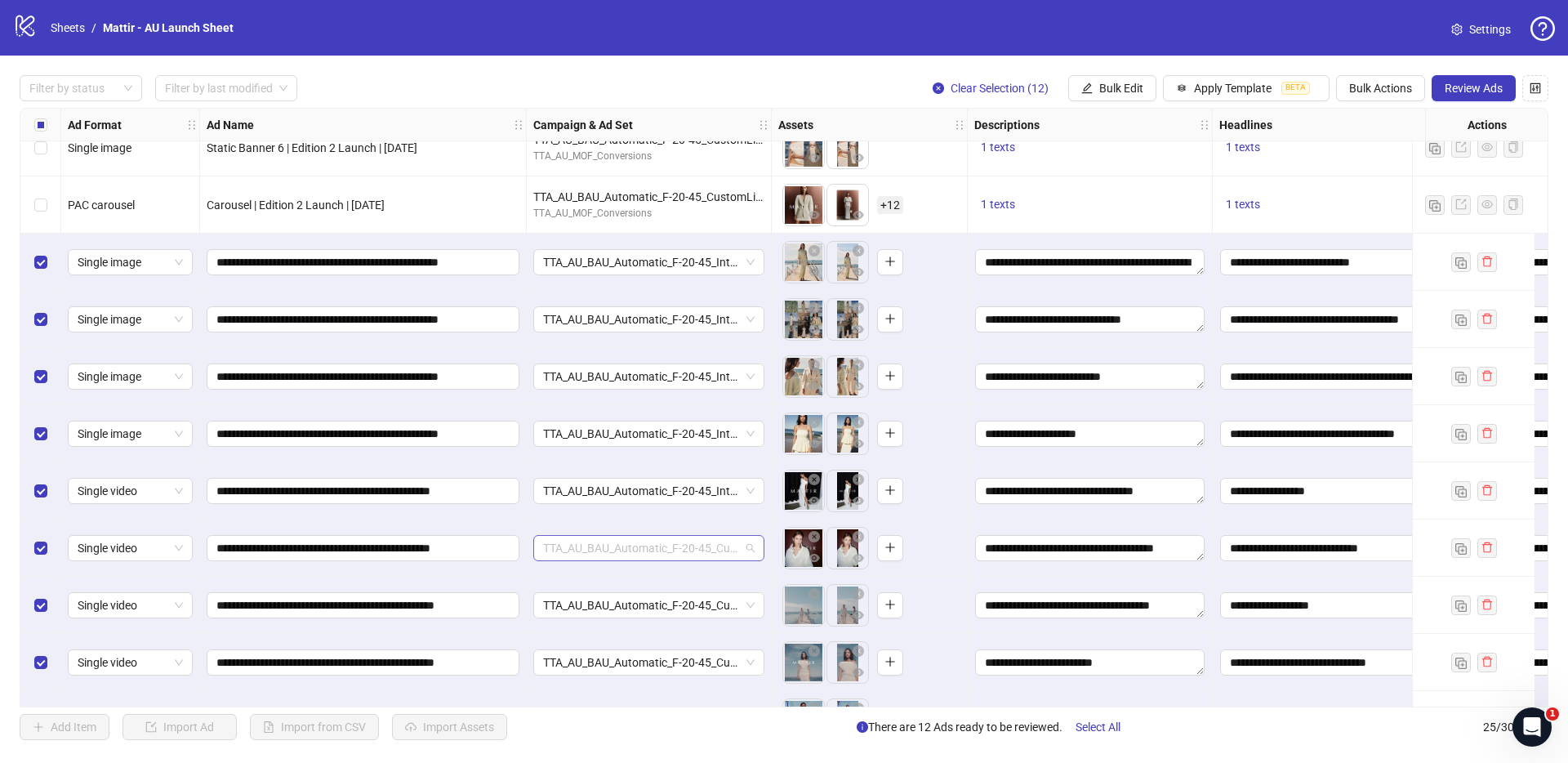
click at [591, 548] on span "TTA_AU_BAU_Automatic_F-20-45_CustomList_FirstPartyData_Purchase" at bounding box center [648, 549] width 211 height 25
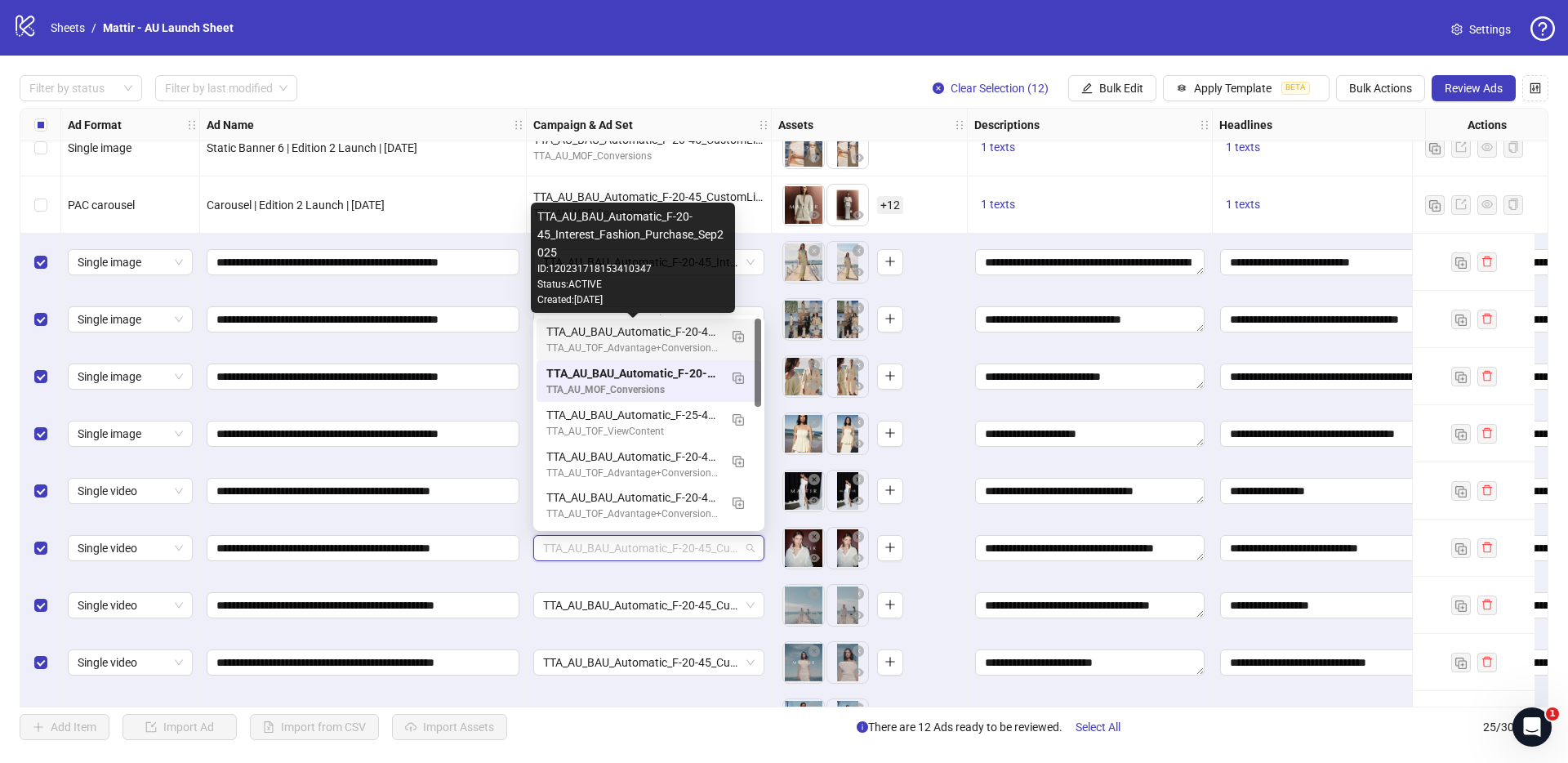
click at [594, 339] on div "TTA_AU_BAU_Automatic_F-20-45_Interest_Fashion_Purchase_Sep2025" at bounding box center [633, 332] width 172 height 18
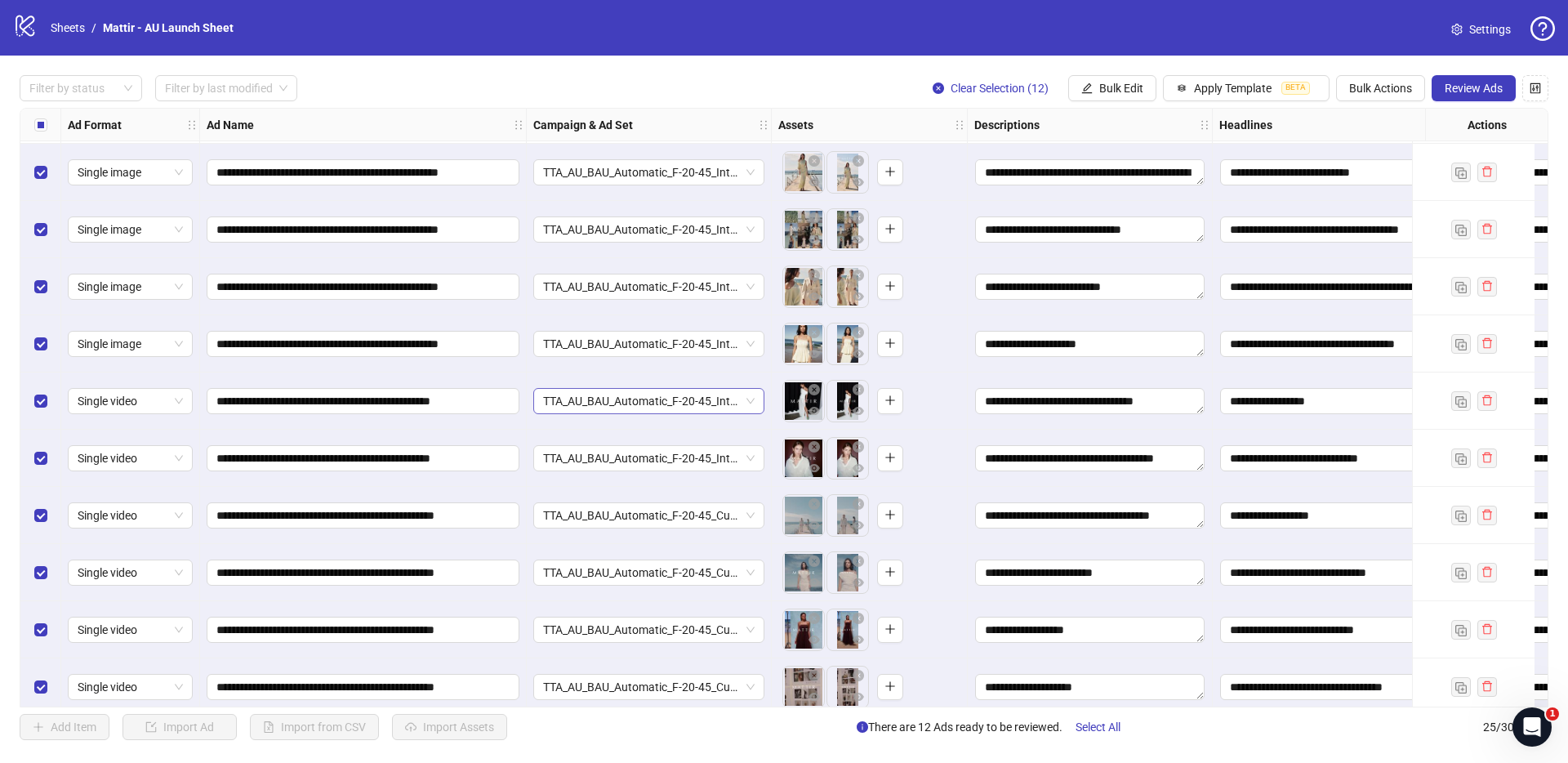
scroll to position [743, 0]
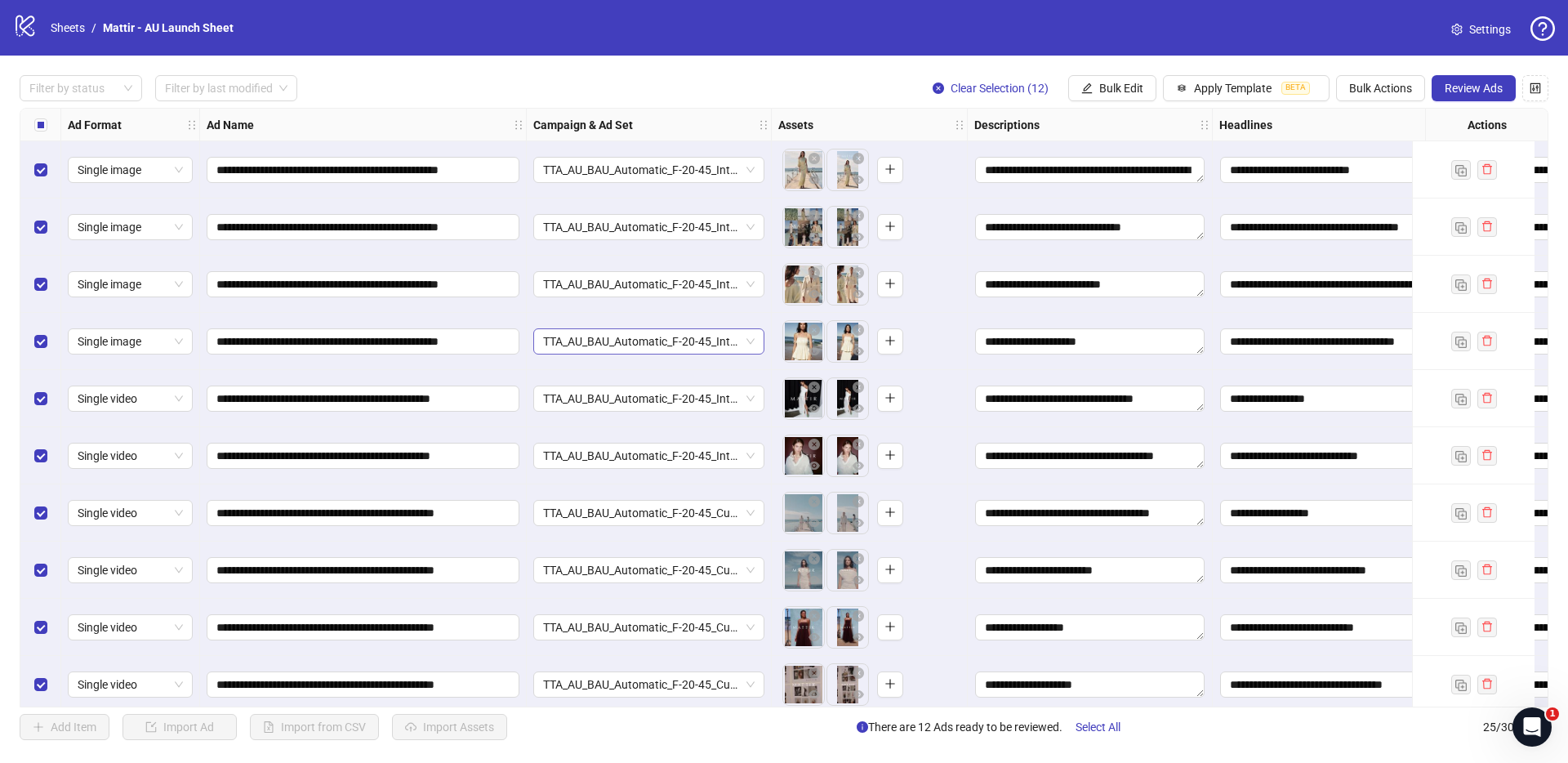
click at [627, 349] on span "TTA_AU_BAU_Automatic_F-20-45_Interest_Fashion_Purchase_Sep2025" at bounding box center [648, 341] width 211 height 25
click at [512, 363] on div "**********" at bounding box center [363, 341] width 327 height 57
click at [577, 394] on span "TTA_AU_BAU_Automatic_F-20-45_Interest_Fashion_Purchase_Sep2025" at bounding box center [648, 399] width 211 height 25
click at [517, 422] on div "**********" at bounding box center [363, 399] width 327 height 57
click at [571, 465] on span "TTA_AU_BAU_Automatic_F-20-45_Interest_Fashion_Purchase_Sep2025" at bounding box center [648, 456] width 211 height 25
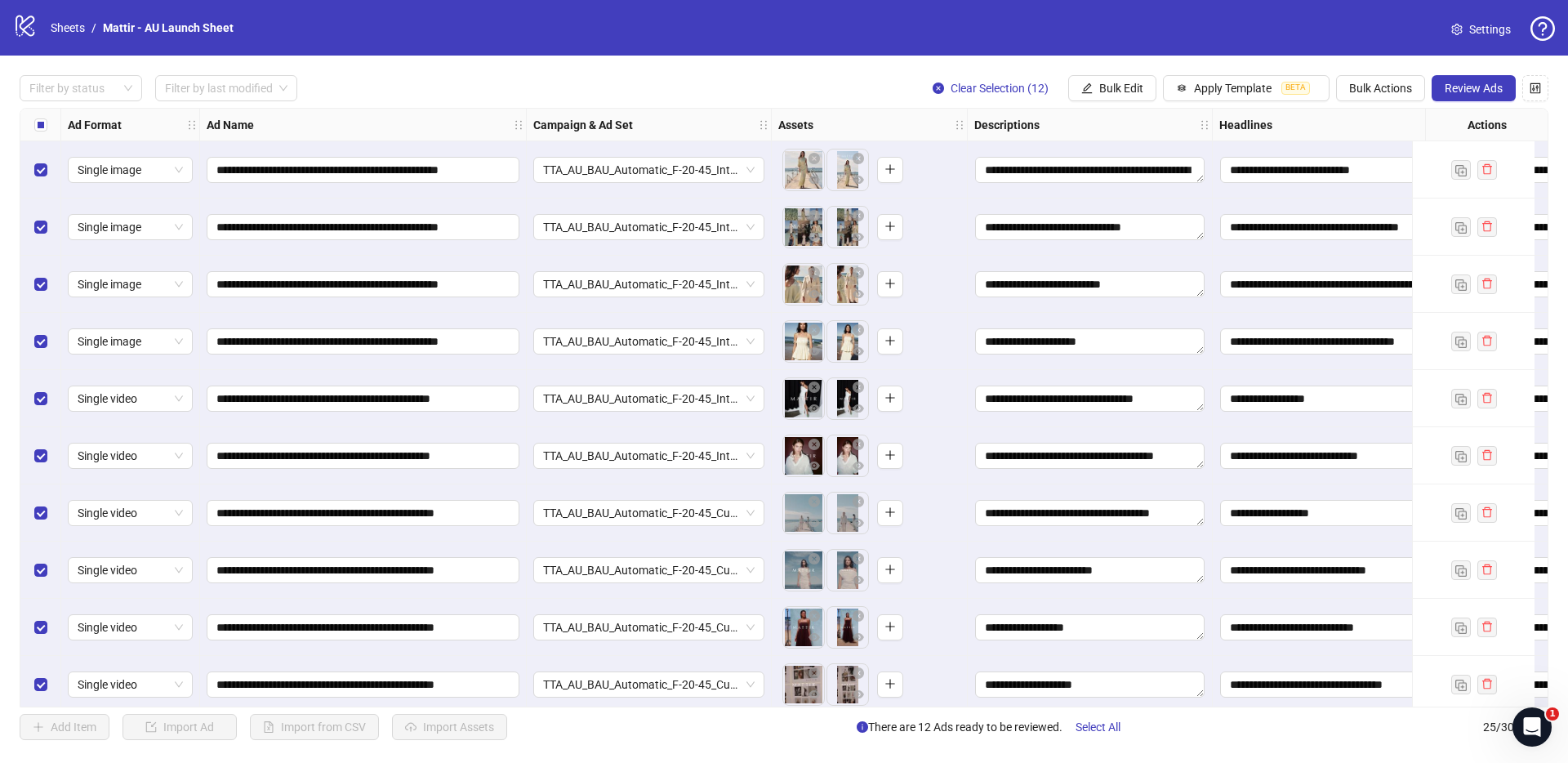
click at [520, 429] on div "**********" at bounding box center [363, 456] width 327 height 57
click at [558, 505] on span "TTA_AU_BAU_Automatic_F-20-45_CustomList_FirstPartyData_Purchase" at bounding box center [648, 513] width 211 height 25
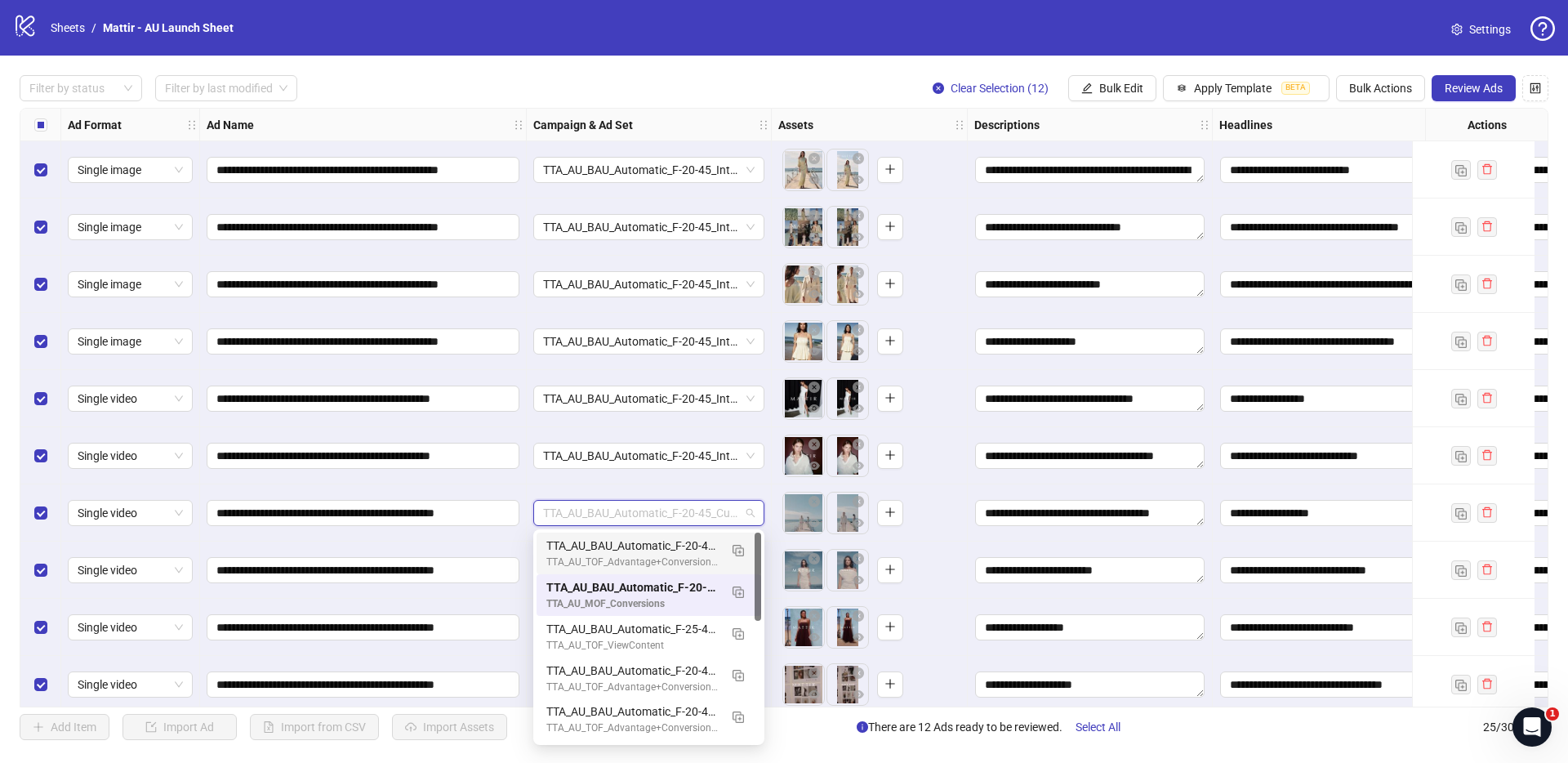
click at [568, 554] on div "TTA_AU_BAU_Automatic_F-20-45_Interest_Fashion_Purchase_Sep2025" at bounding box center [633, 545] width 172 height 18
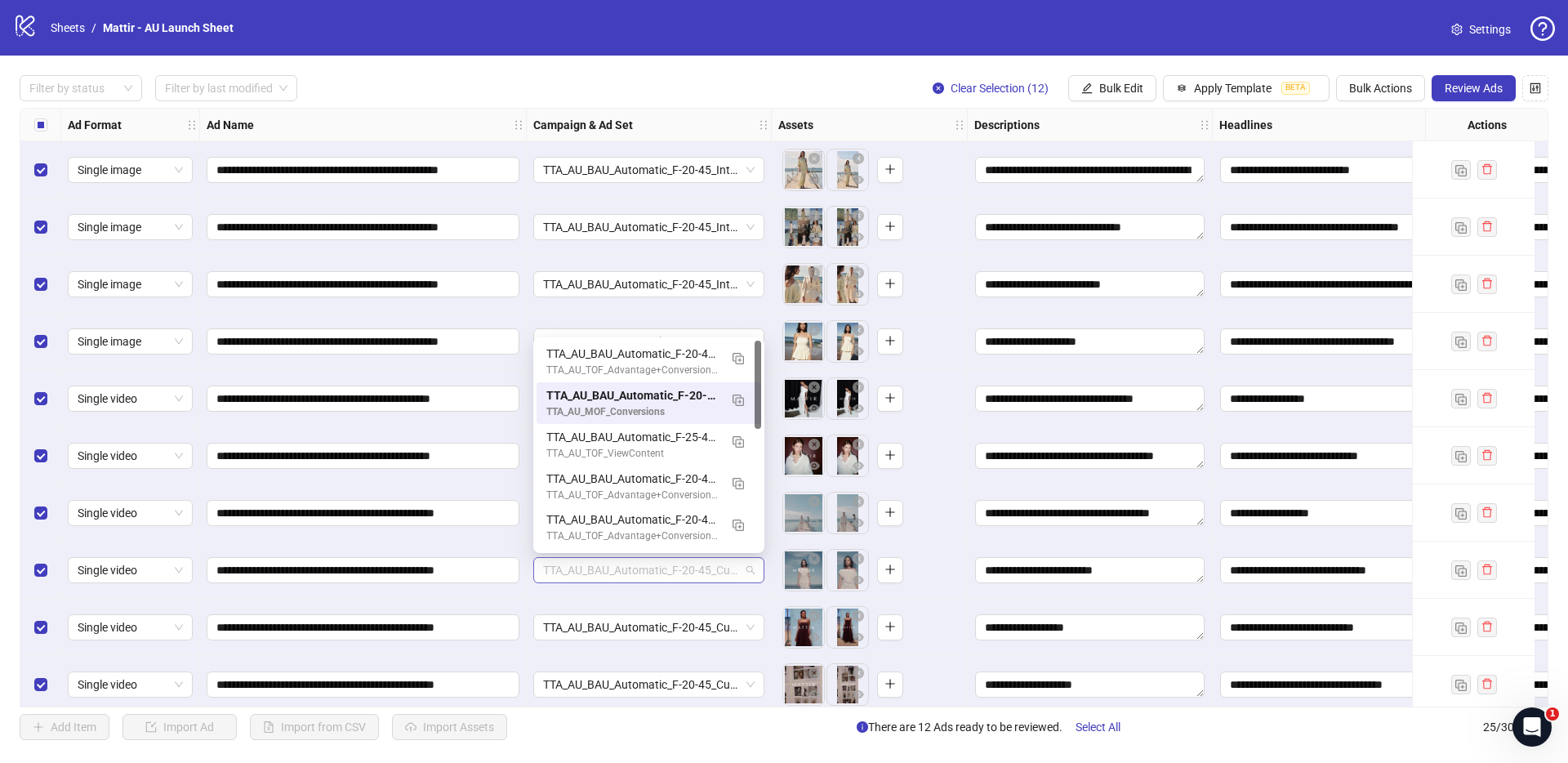
click at [570, 574] on span "TTA_AU_BAU_Automatic_F-20-45_CustomList_FirstPartyData_Purchase" at bounding box center [648, 571] width 211 height 25
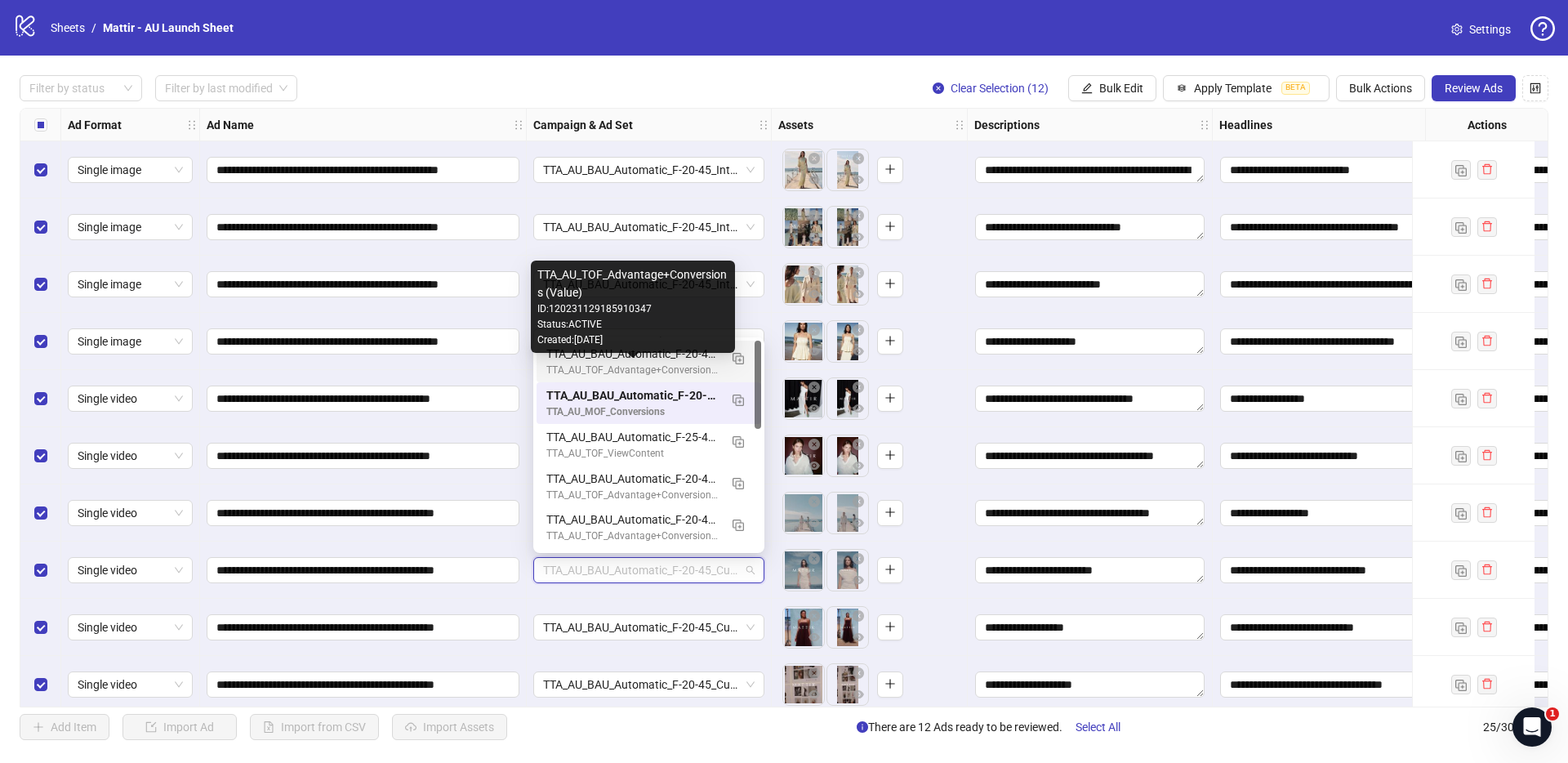
click at [607, 367] on div "TTA_AU_TOF_Advantage+Conversions (Value)" at bounding box center [633, 371] width 172 height 15
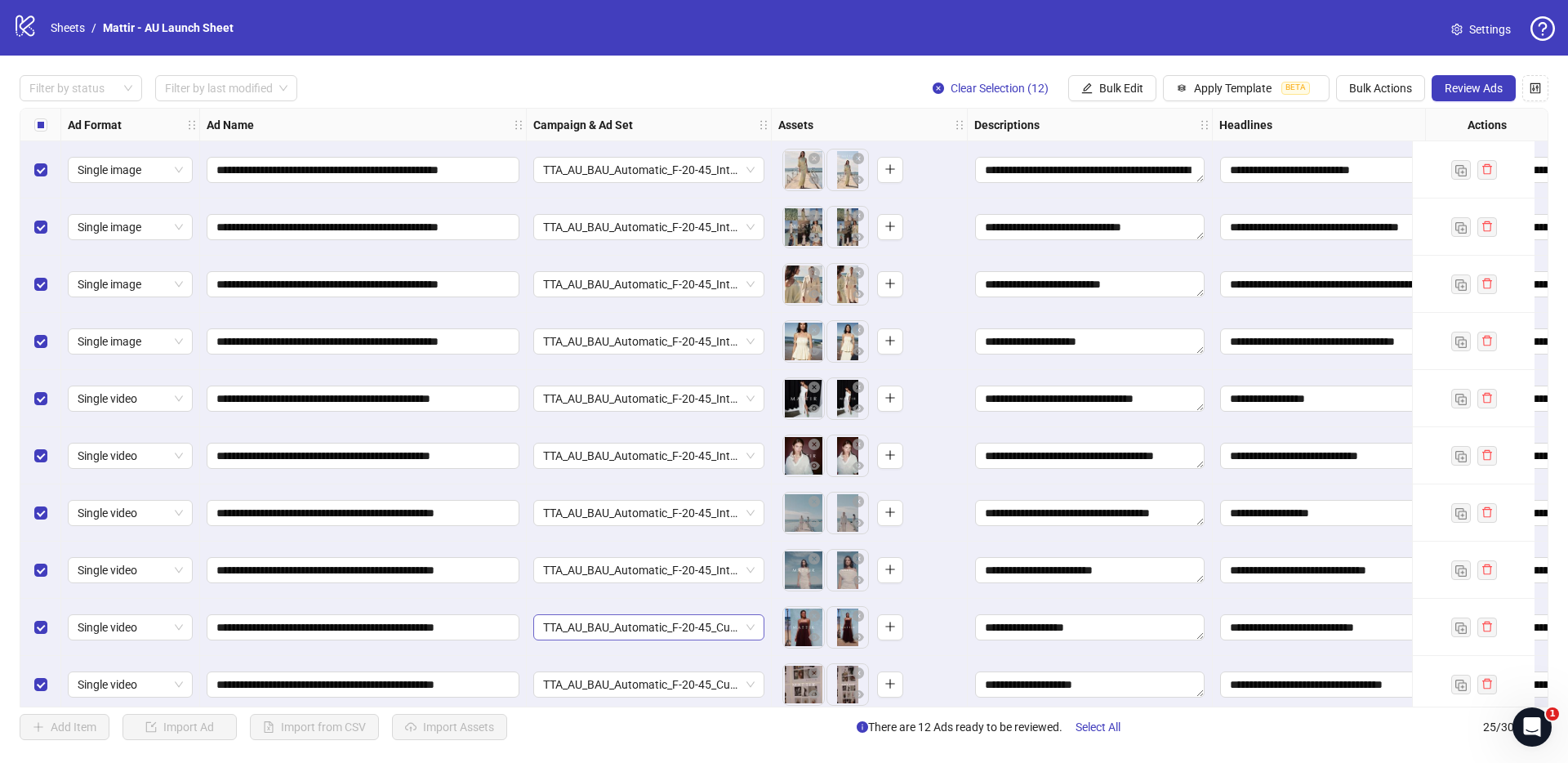
click at [604, 612] on span "TTA_AU_BAU_Automatic_F-20-45_CustomList_FirstPartyData_Purchase" at bounding box center [648, 627] width 211 height 25
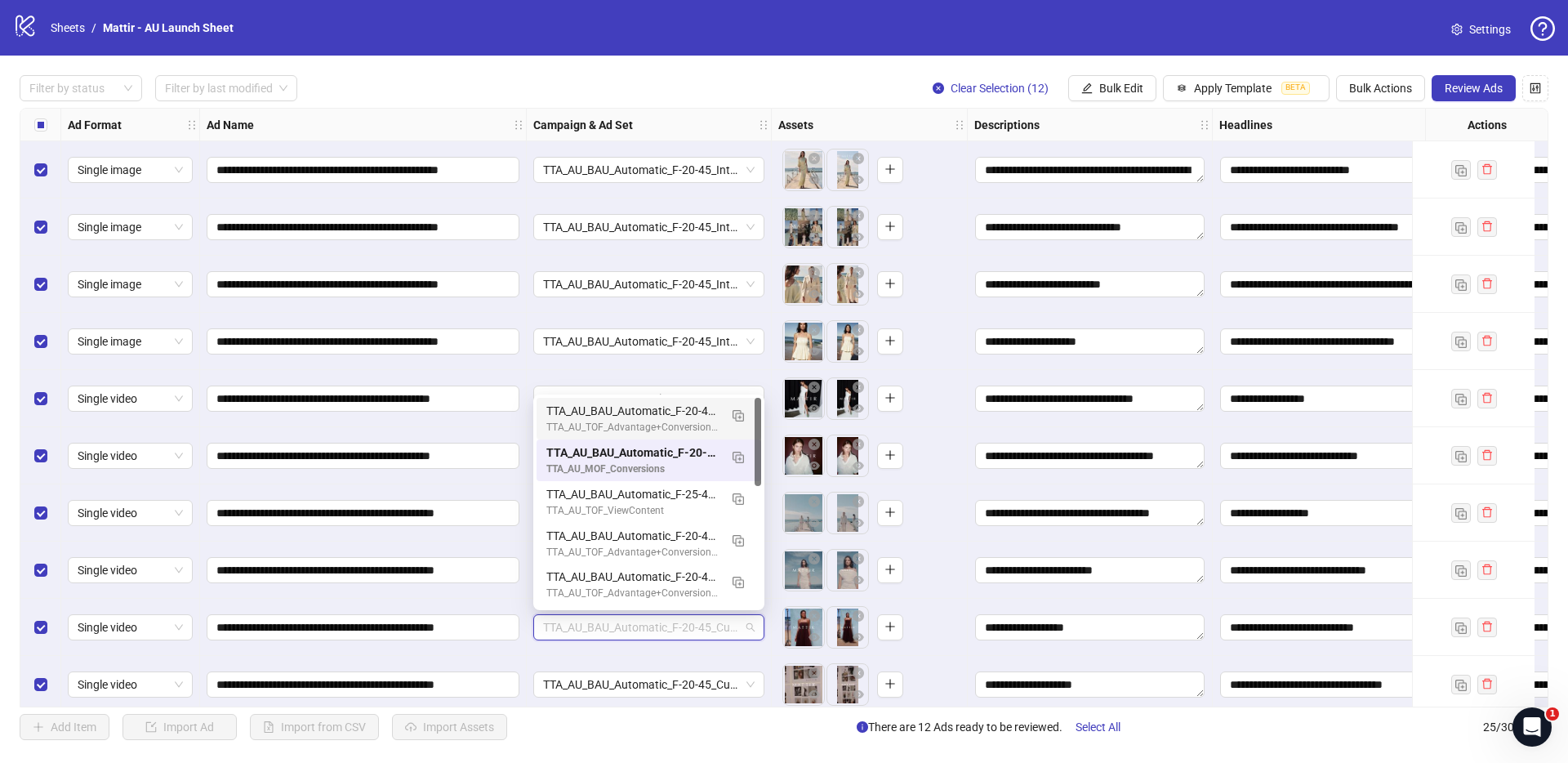
click at [619, 422] on div "TTA_AU_TOF_Advantage+Conversions (Value)" at bounding box center [633, 427] width 172 height 15
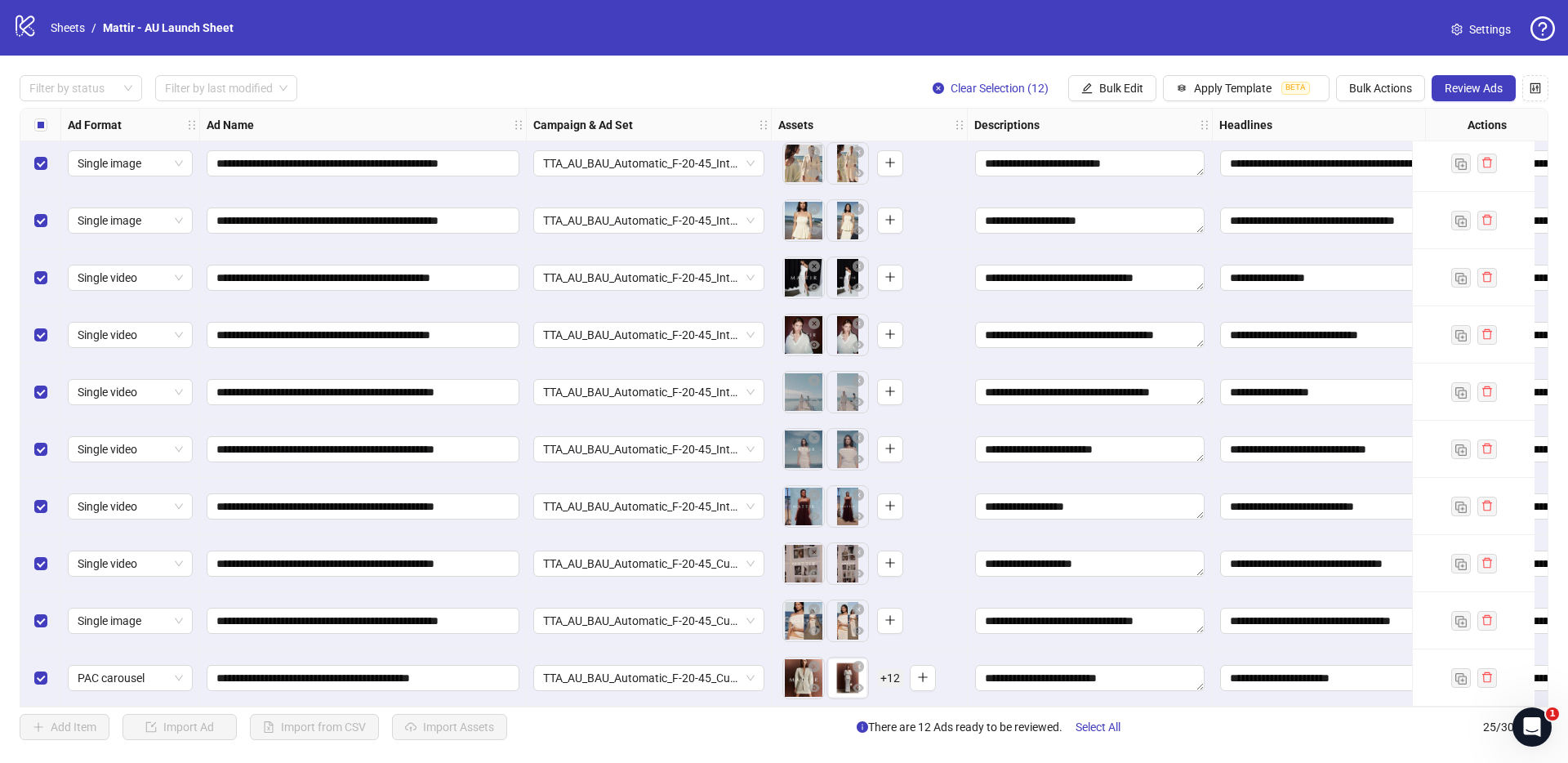
scroll to position [871, 0]
click at [605, 554] on span "TTA_AU_BAU_Automatic_F-20-45_CustomList_FirstPartyData_Purchase" at bounding box center [648, 564] width 211 height 25
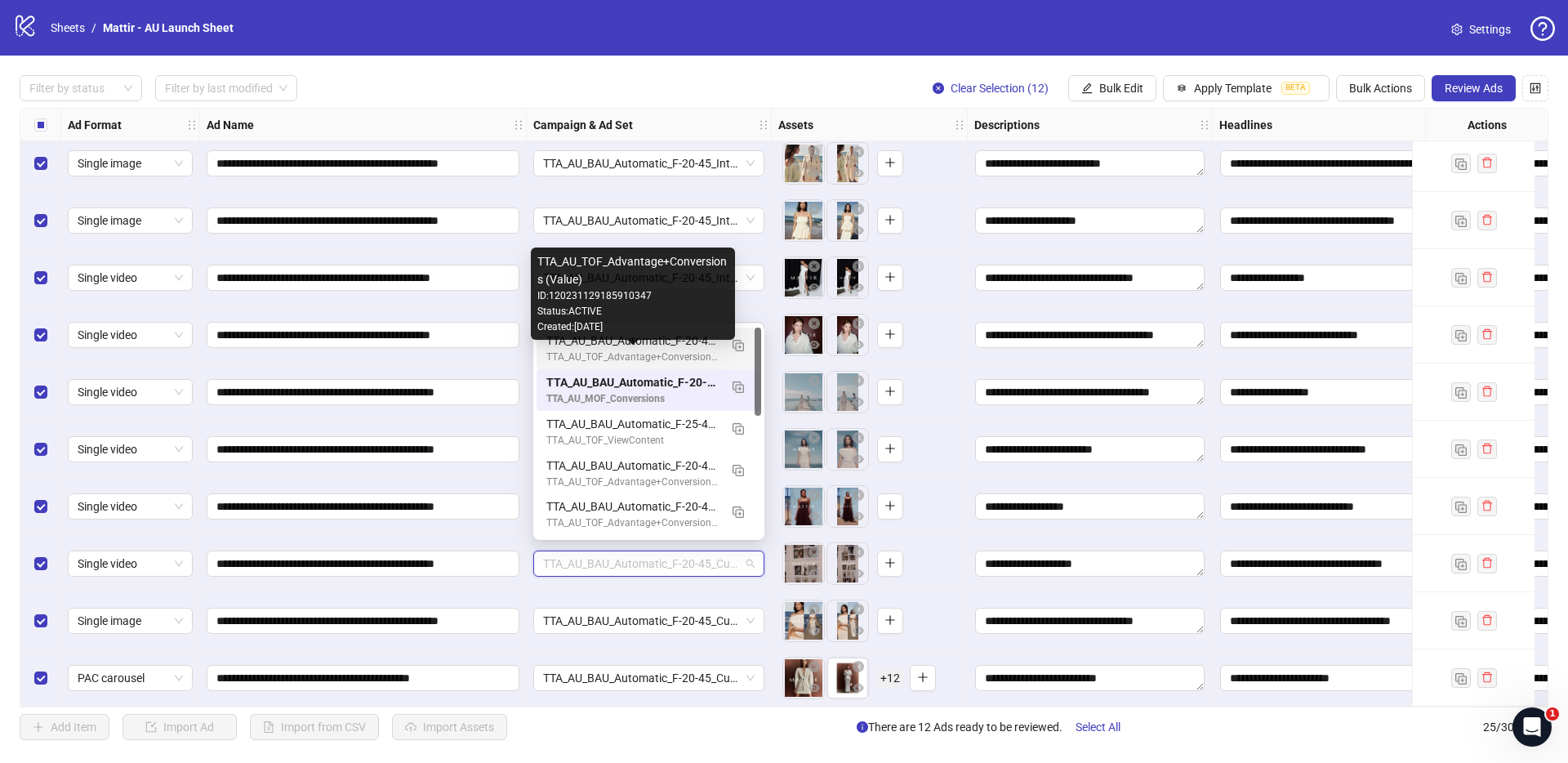
click at [636, 350] on div "TTA_AU_TOF_Advantage+Conversions (Value)" at bounding box center [633, 357] width 172 height 15
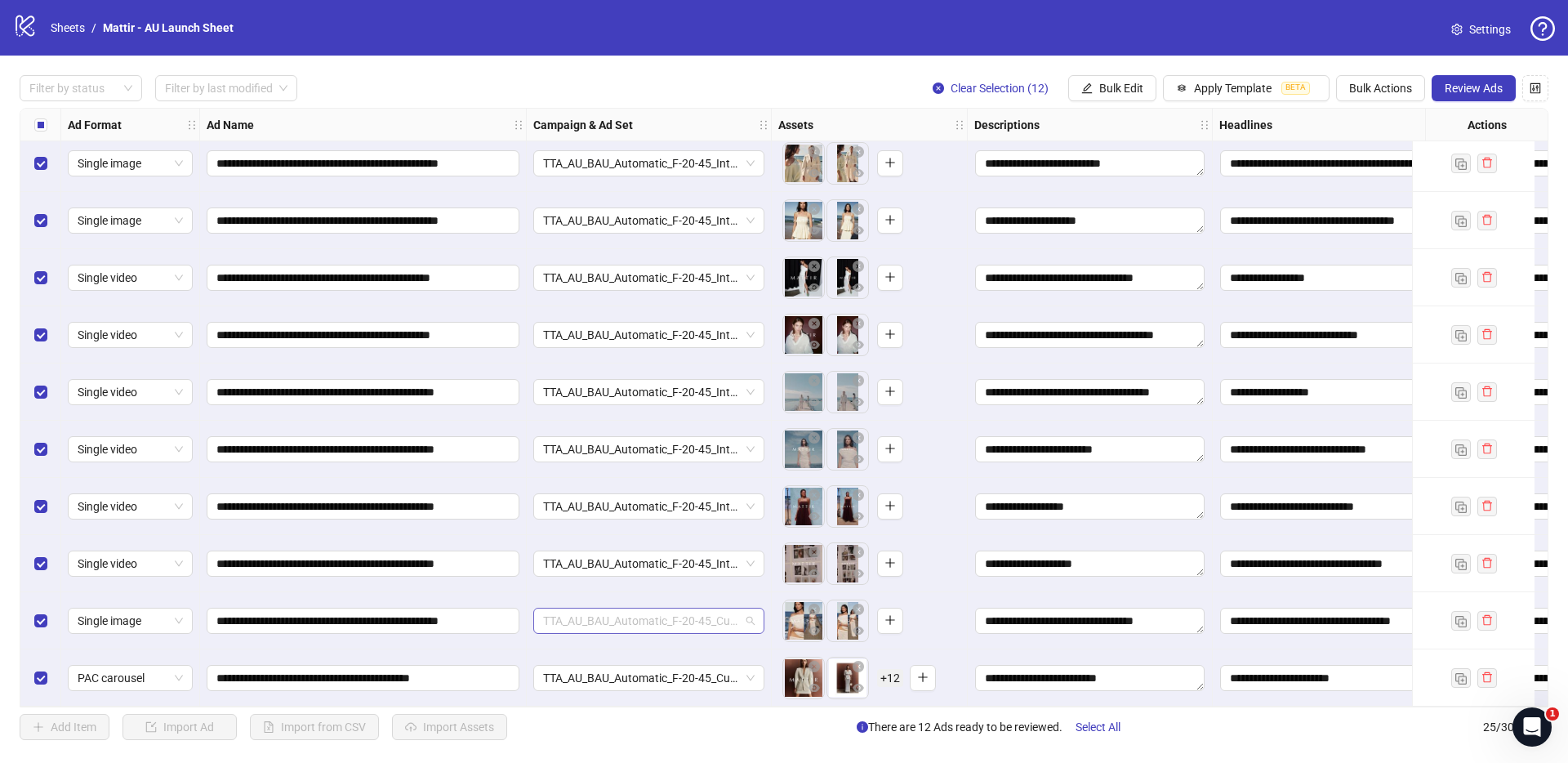
click at [612, 609] on span "TTA_AU_BAU_Automatic_F-20-45_CustomList_FirstPartyData_Purchase" at bounding box center [648, 621] width 211 height 25
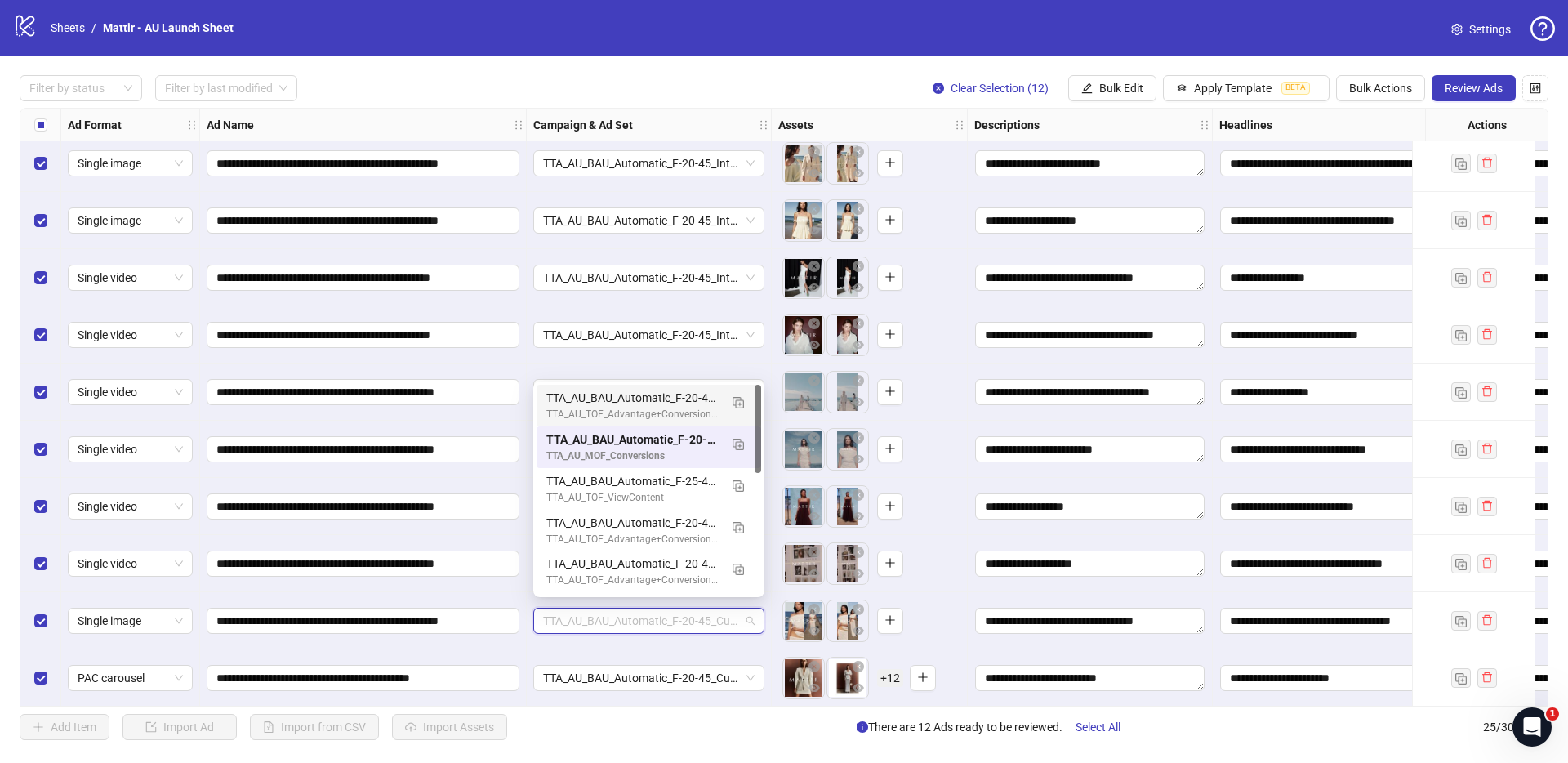
click at [634, 406] on div "TTA_AU_BAU_Automatic_F-20-45_Interest_Fashion_Purchase_Sep2025" at bounding box center [633, 397] width 172 height 18
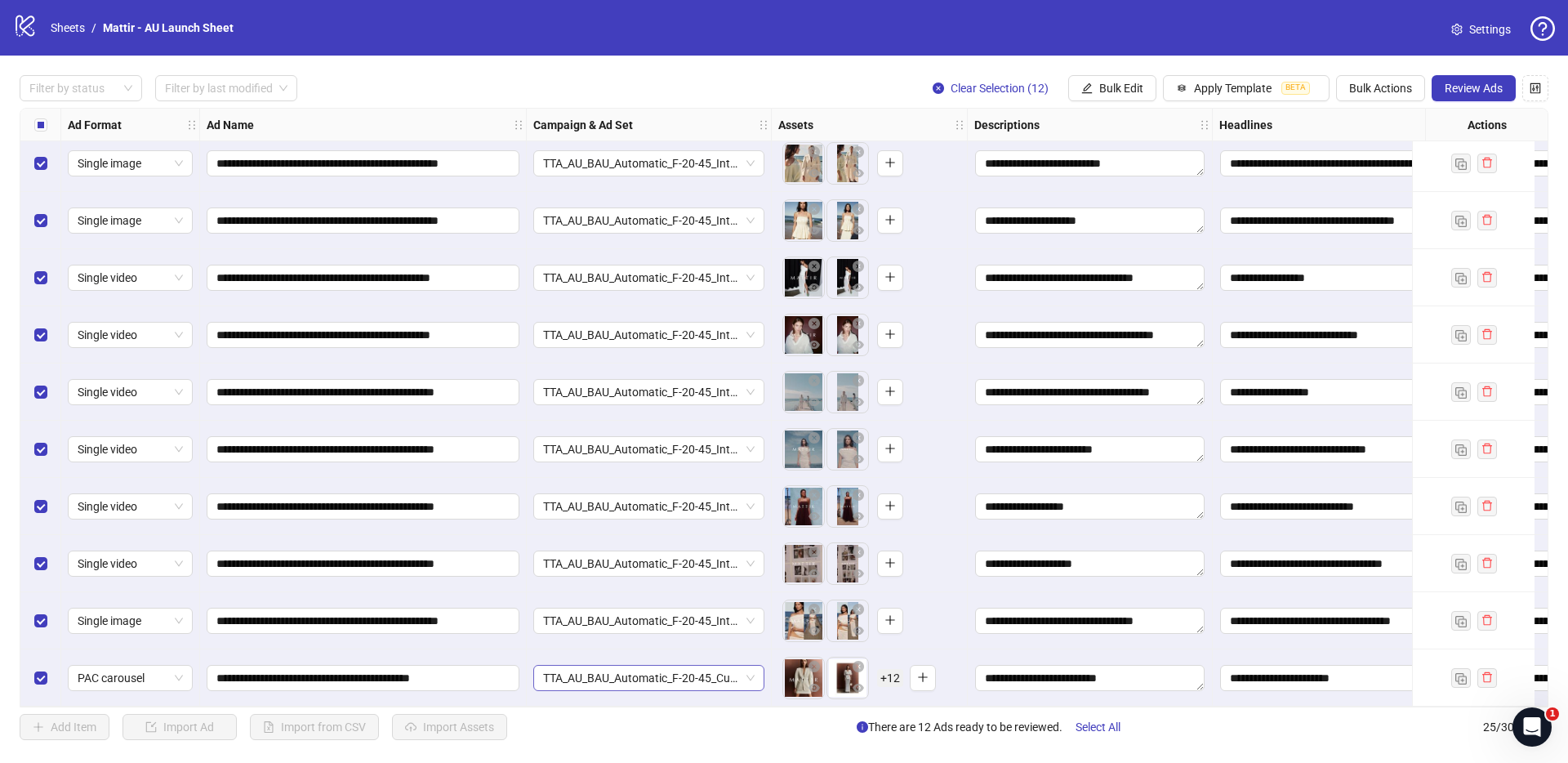
click at [595, 612] on span "TTA_AU_BAU_Automatic_F-20-45_CustomList_FirstPartyData_Purchase" at bounding box center [648, 679] width 211 height 25
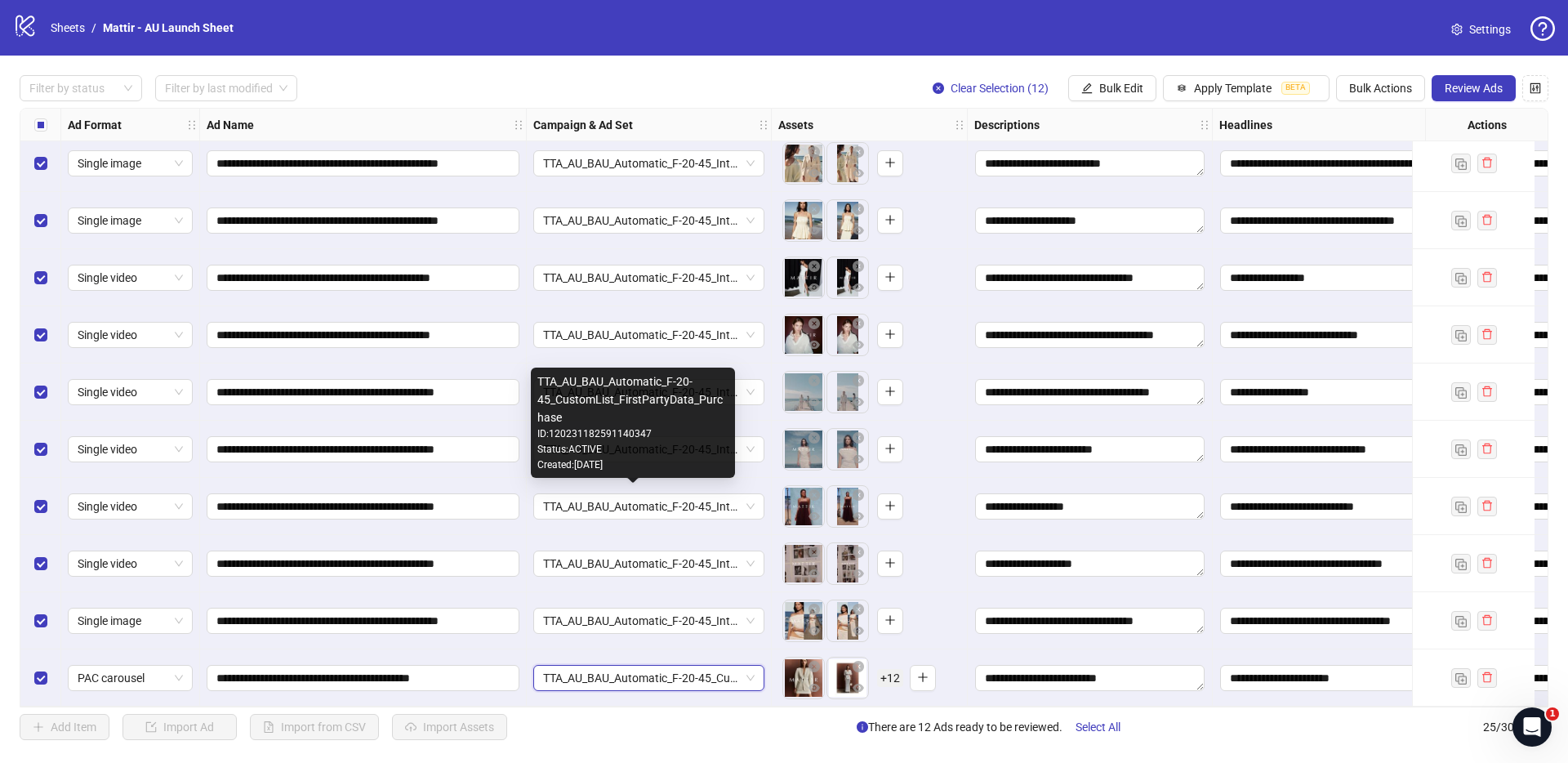
click at [626, 470] on div "Created: [DATE]" at bounding box center [633, 465] width 191 height 15
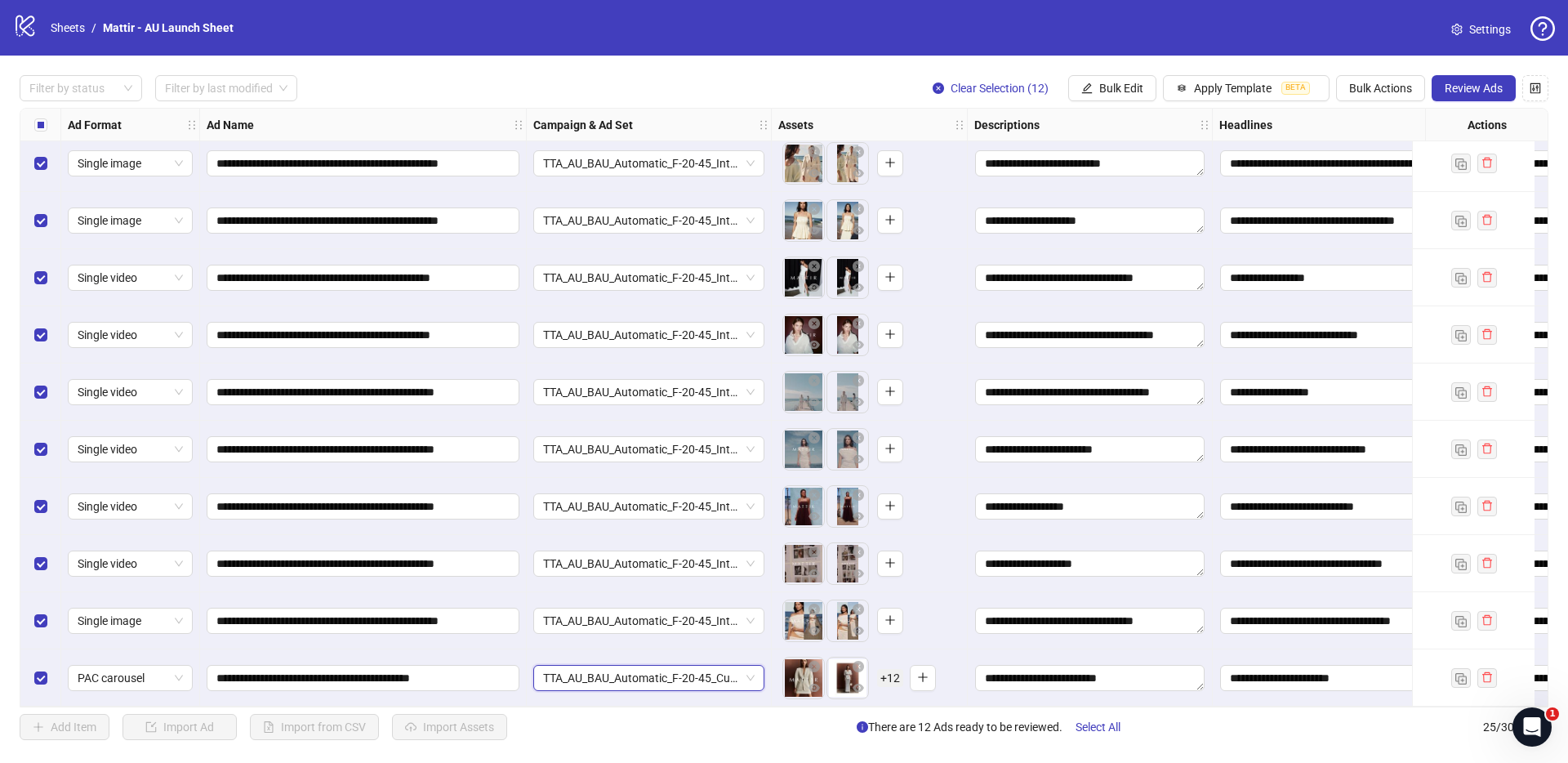
click at [610, 612] on span "TTA_AU_BAU_Automatic_F-20-45_CustomList_FirstPartyData_Purchase" at bounding box center [648, 679] width 211 height 25
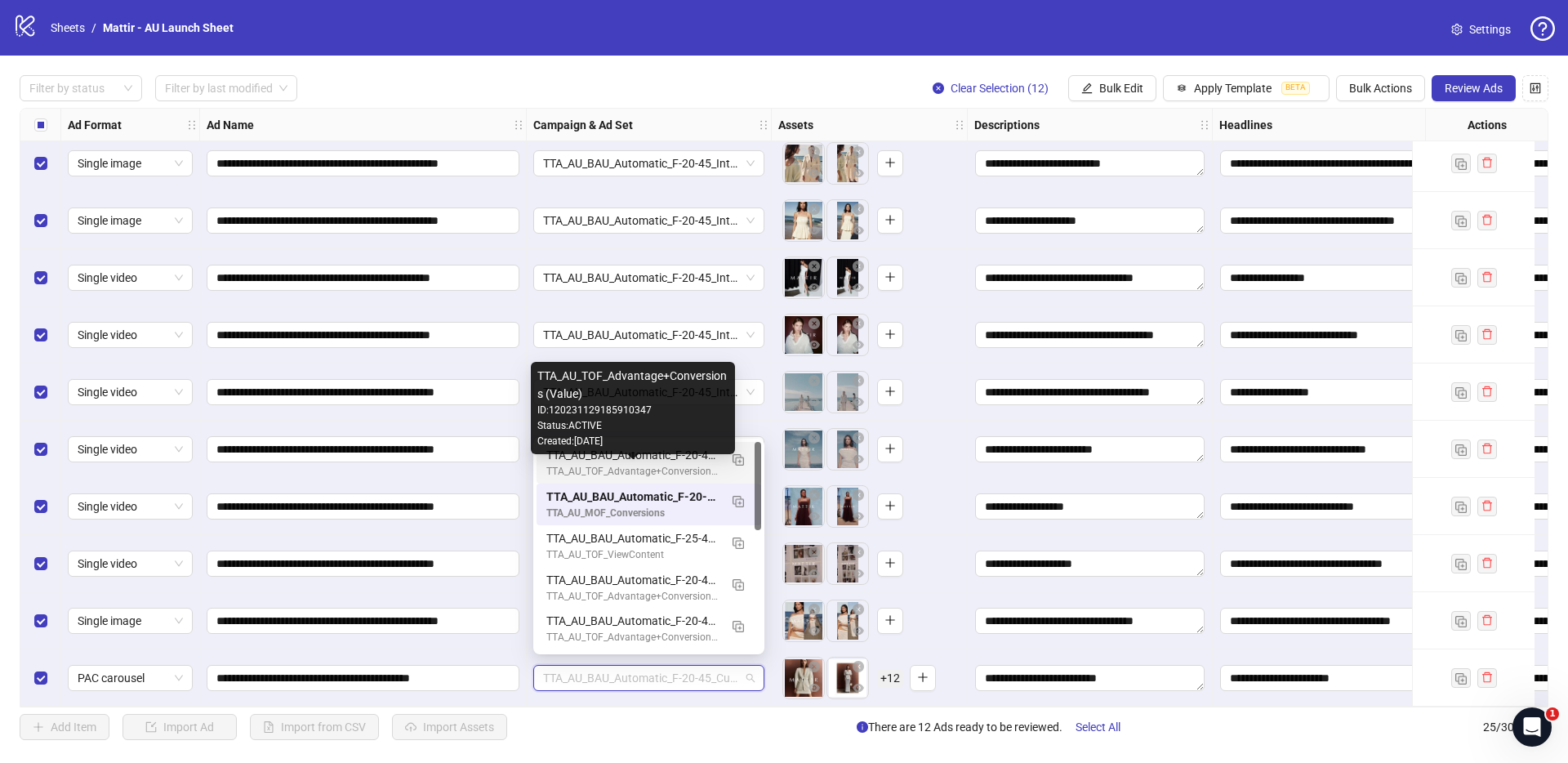
click at [689, 464] on div "TTA_AU_TOF_Advantage+Conversions (Value)" at bounding box center [633, 472] width 172 height 15
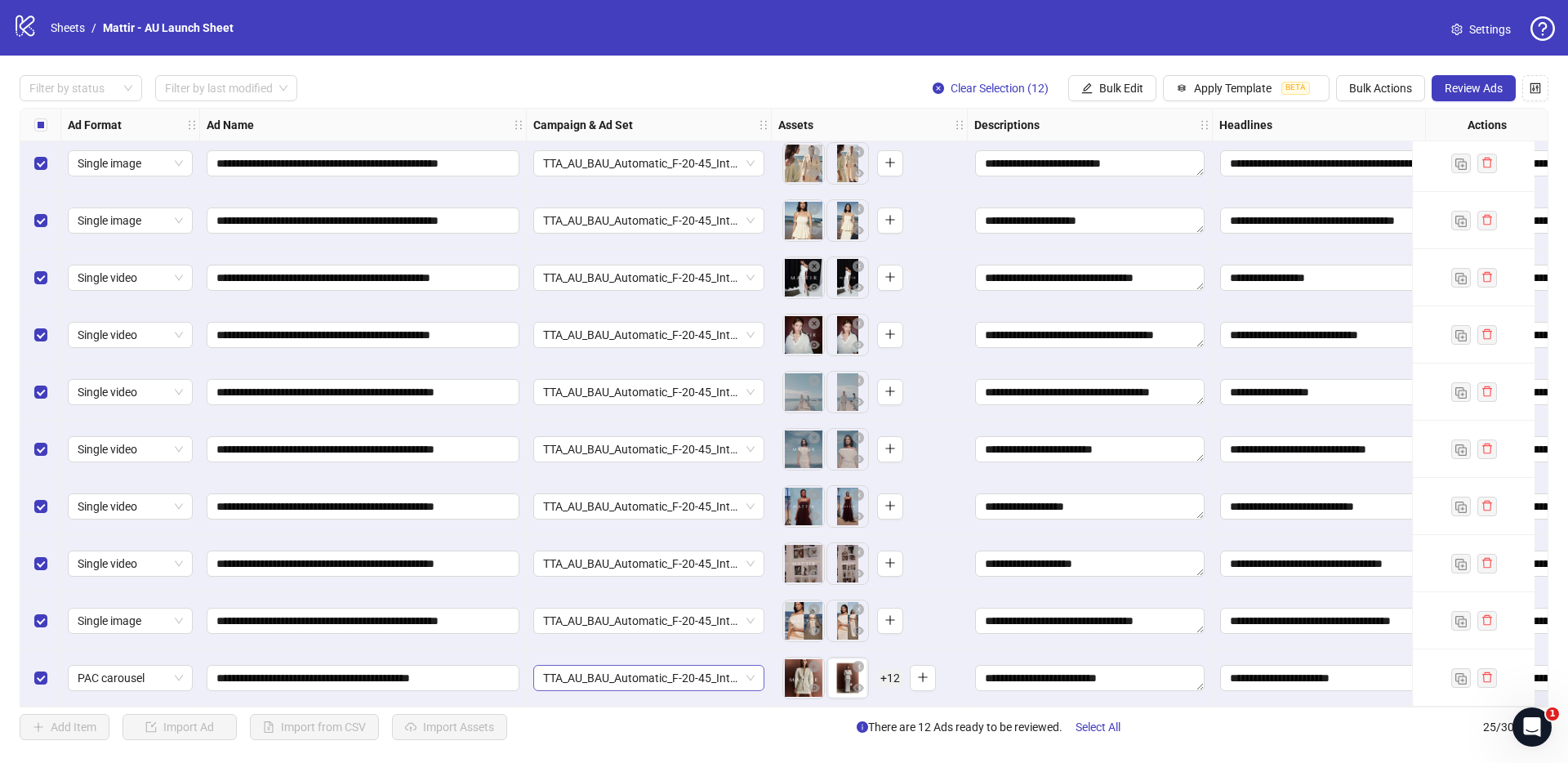
click at [624, 612] on span "TTA_AU_BAU_Automatic_F-20-45_Interest_Fashion_Purchase_Sep2025" at bounding box center [648, 679] width 211 height 25
click at [516, 612] on div "**********" at bounding box center [363, 621] width 327 height 57
click at [595, 609] on span "TTA_AU_BAU_Automatic_F-20-45_Interest_Fashion_Purchase_Sep2025" at bounding box center [648, 621] width 211 height 25
click at [524, 572] on div "**********" at bounding box center [363, 564] width 327 height 57
click at [575, 560] on span "TTA_AU_BAU_Automatic_F-20-45_Interest_Fashion_Purchase_Sep2025" at bounding box center [648, 564] width 211 height 25
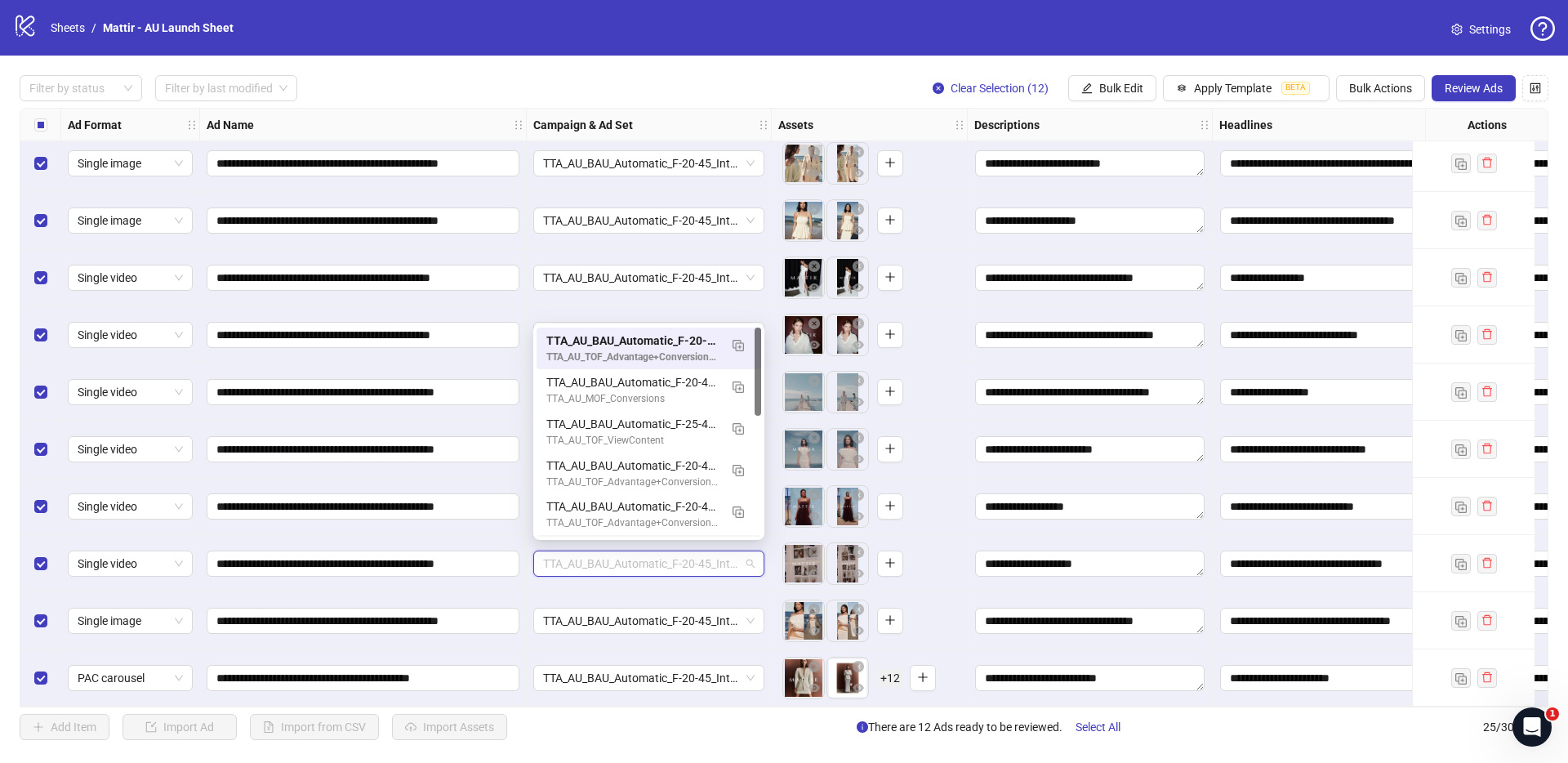
click at [518, 526] on div "**********" at bounding box center [363, 506] width 327 height 57
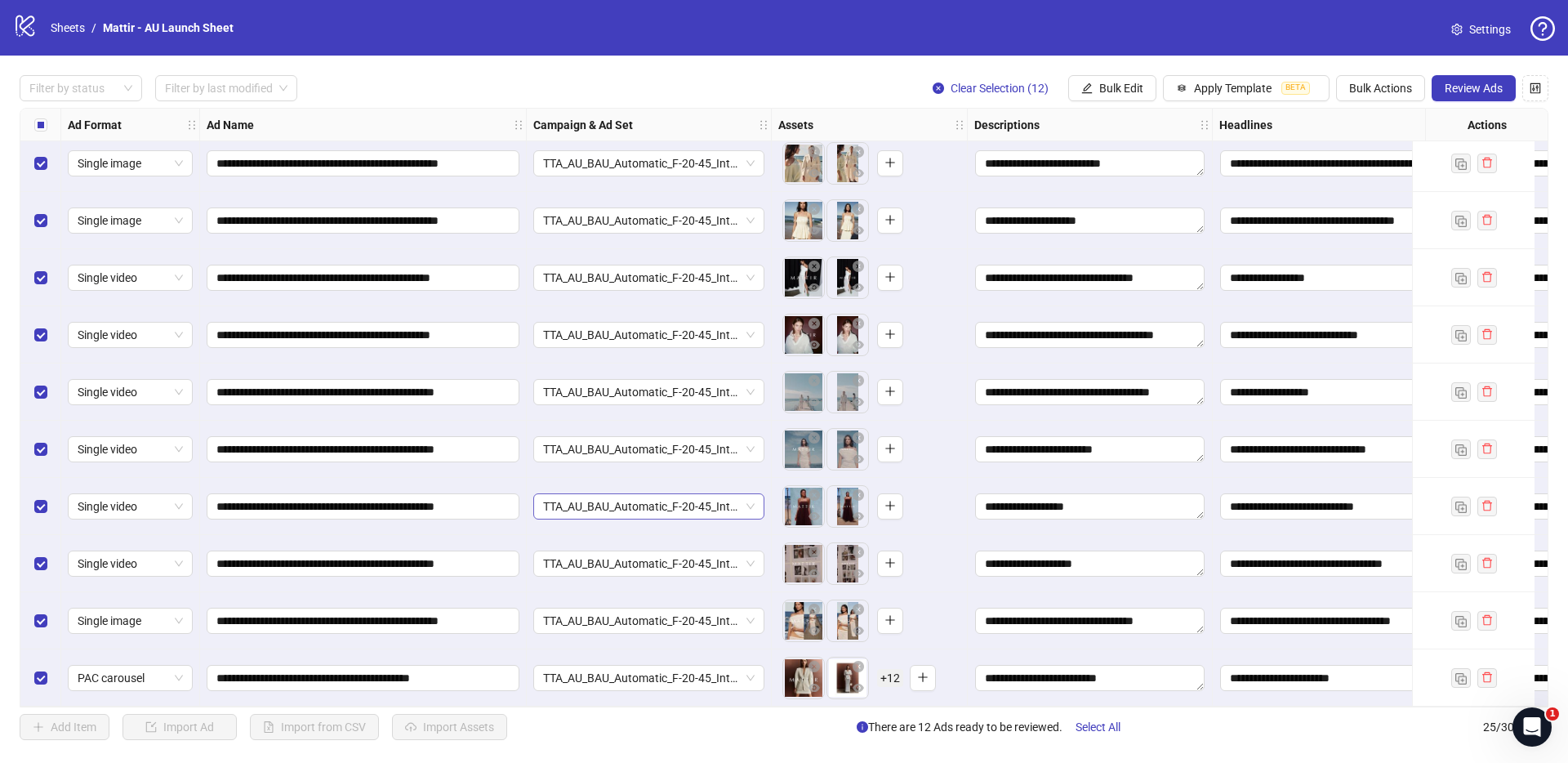
click at [569, 507] on span "TTA_AU_BAU_Automatic_F-20-45_Interest_Fashion_Purchase_Sep2025" at bounding box center [648, 507] width 211 height 25
click at [522, 480] on div "**********" at bounding box center [363, 506] width 327 height 57
click at [572, 443] on span "TTA_AU_BAU_Automatic_F-20-45_Interest_Fashion_Purchase_Sep2025" at bounding box center [648, 449] width 211 height 25
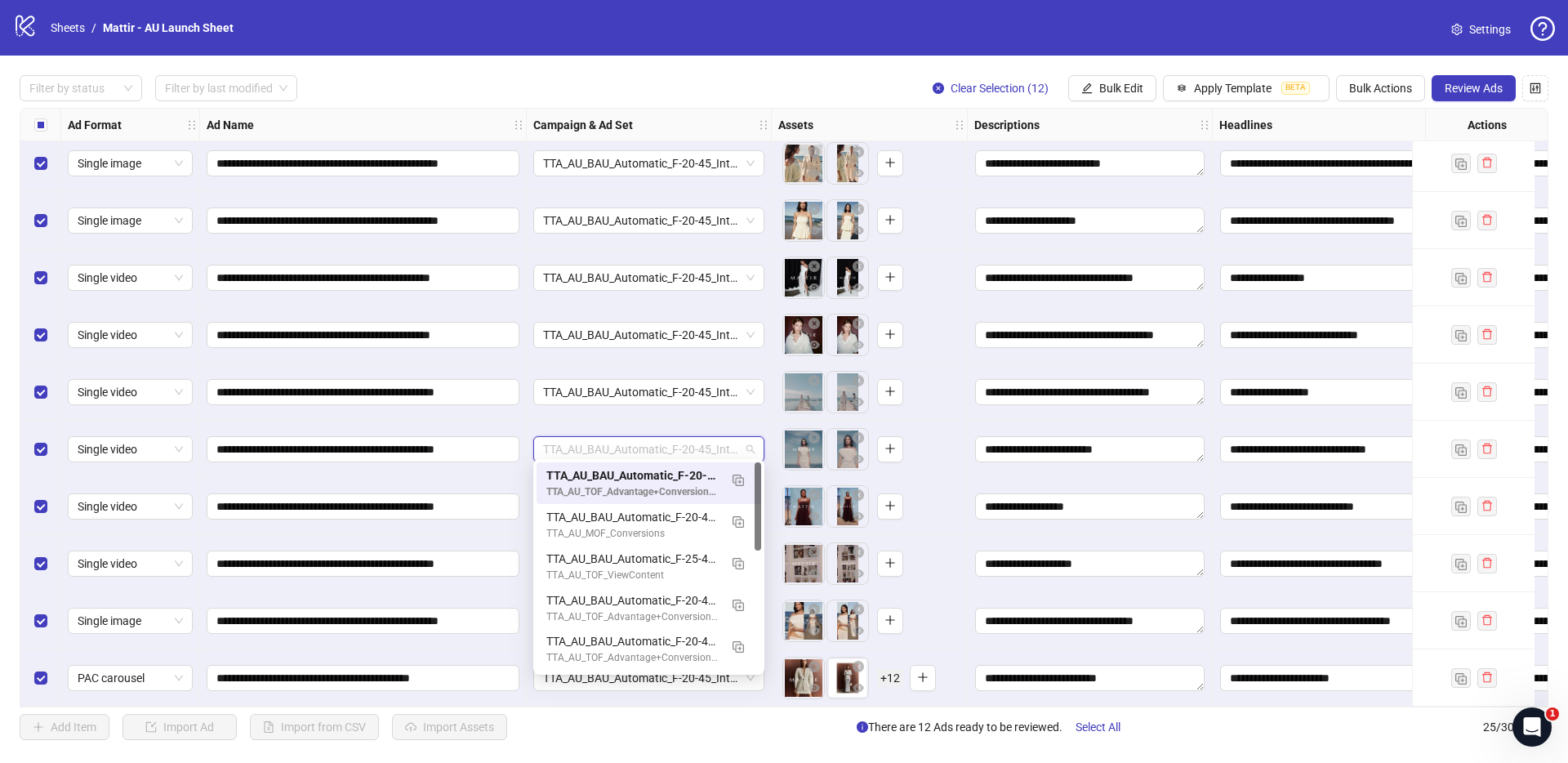
click at [524, 478] on div "**********" at bounding box center [363, 506] width 327 height 57
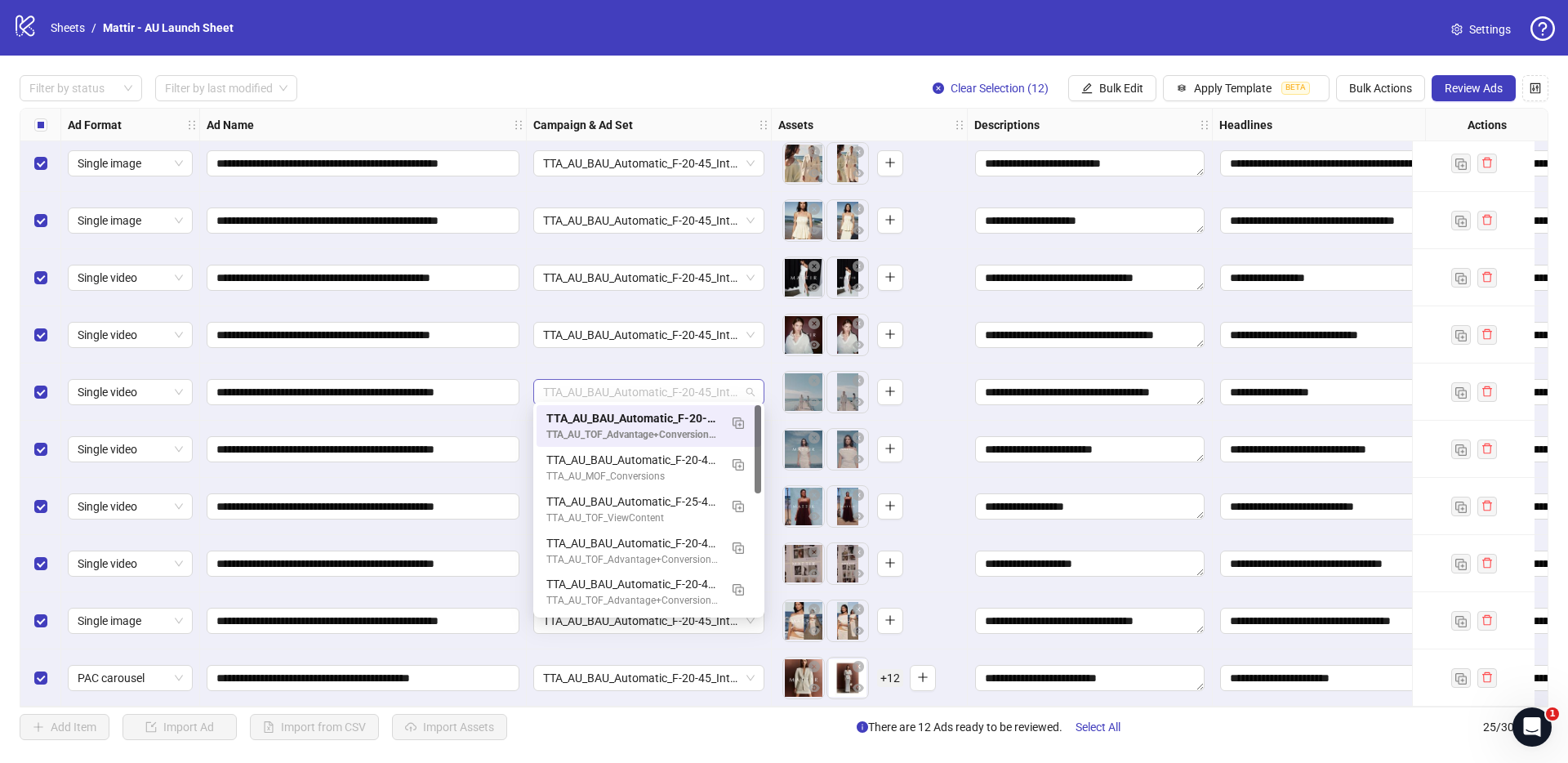
click at [577, 395] on span "TTA_AU_BAU_Automatic_F-20-45_Interest_Fashion_Purchase_Sep2025" at bounding box center [648, 392] width 211 height 25
click at [514, 421] on div "**********" at bounding box center [363, 449] width 327 height 57
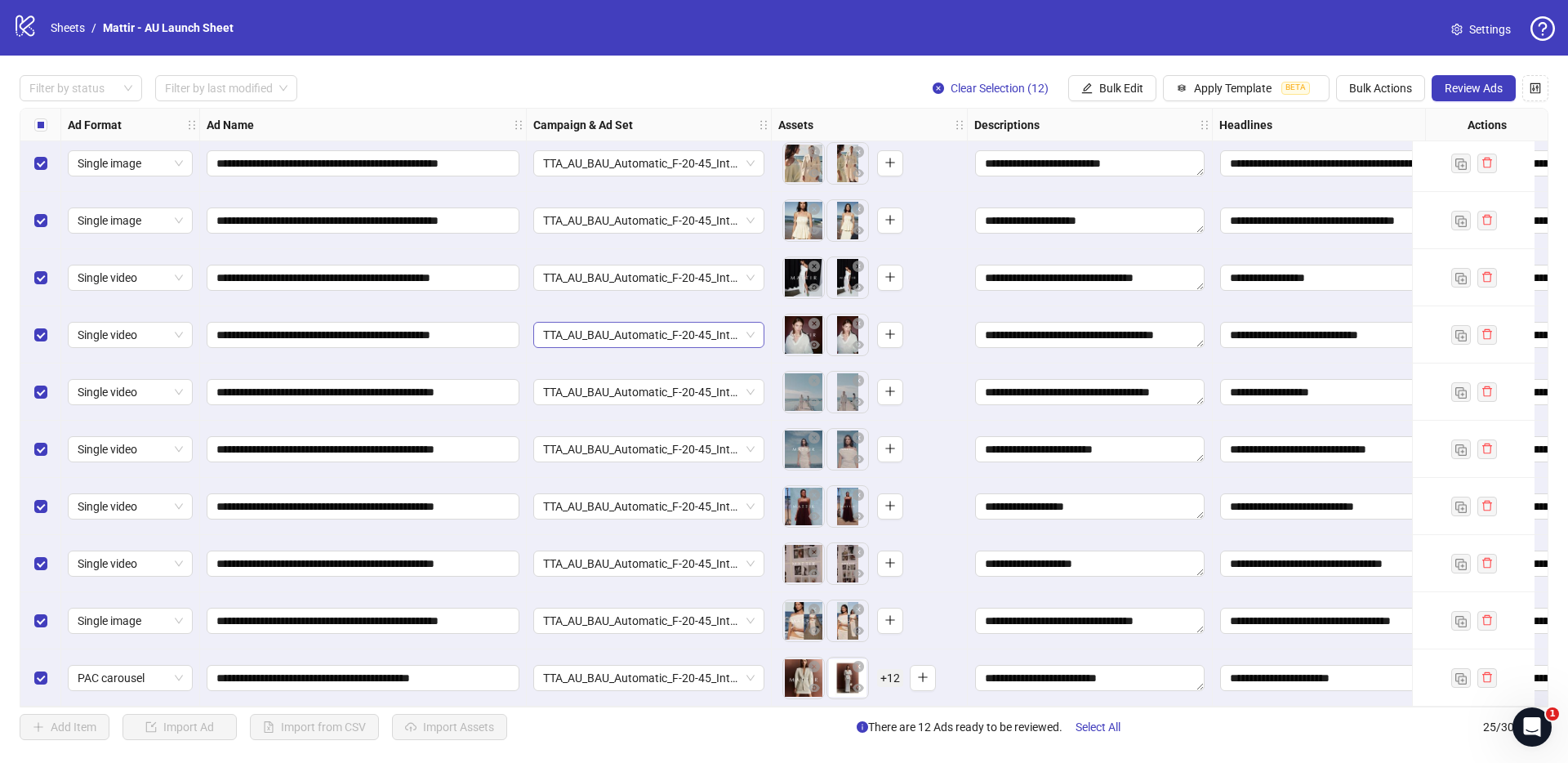
click at [570, 323] on span "TTA_AU_BAU_Automatic_F-20-45_Interest_Fashion_Purchase_Sep2025" at bounding box center [648, 336] width 211 height 25
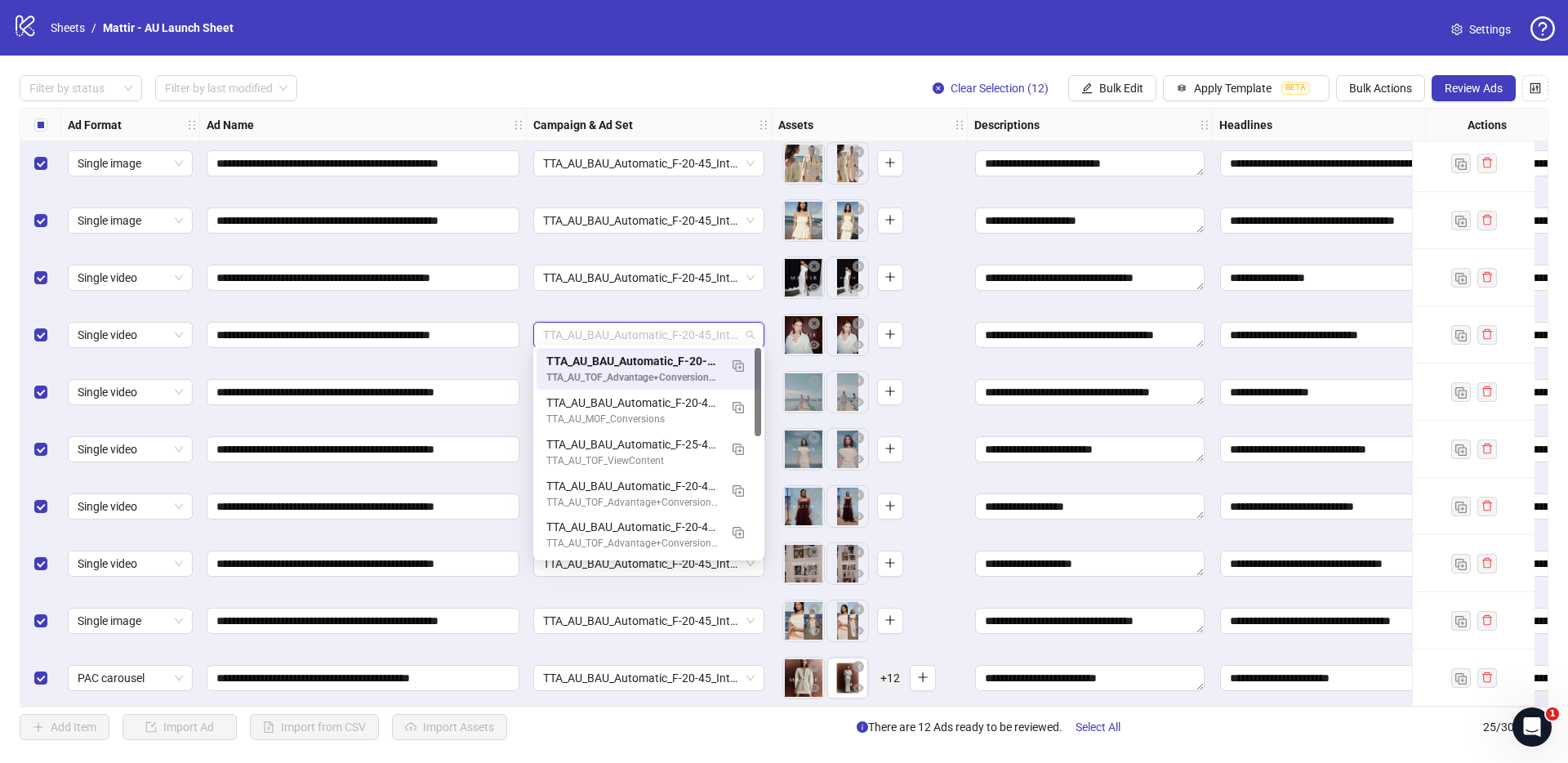
click at [517, 364] on div "**********" at bounding box center [363, 392] width 327 height 57
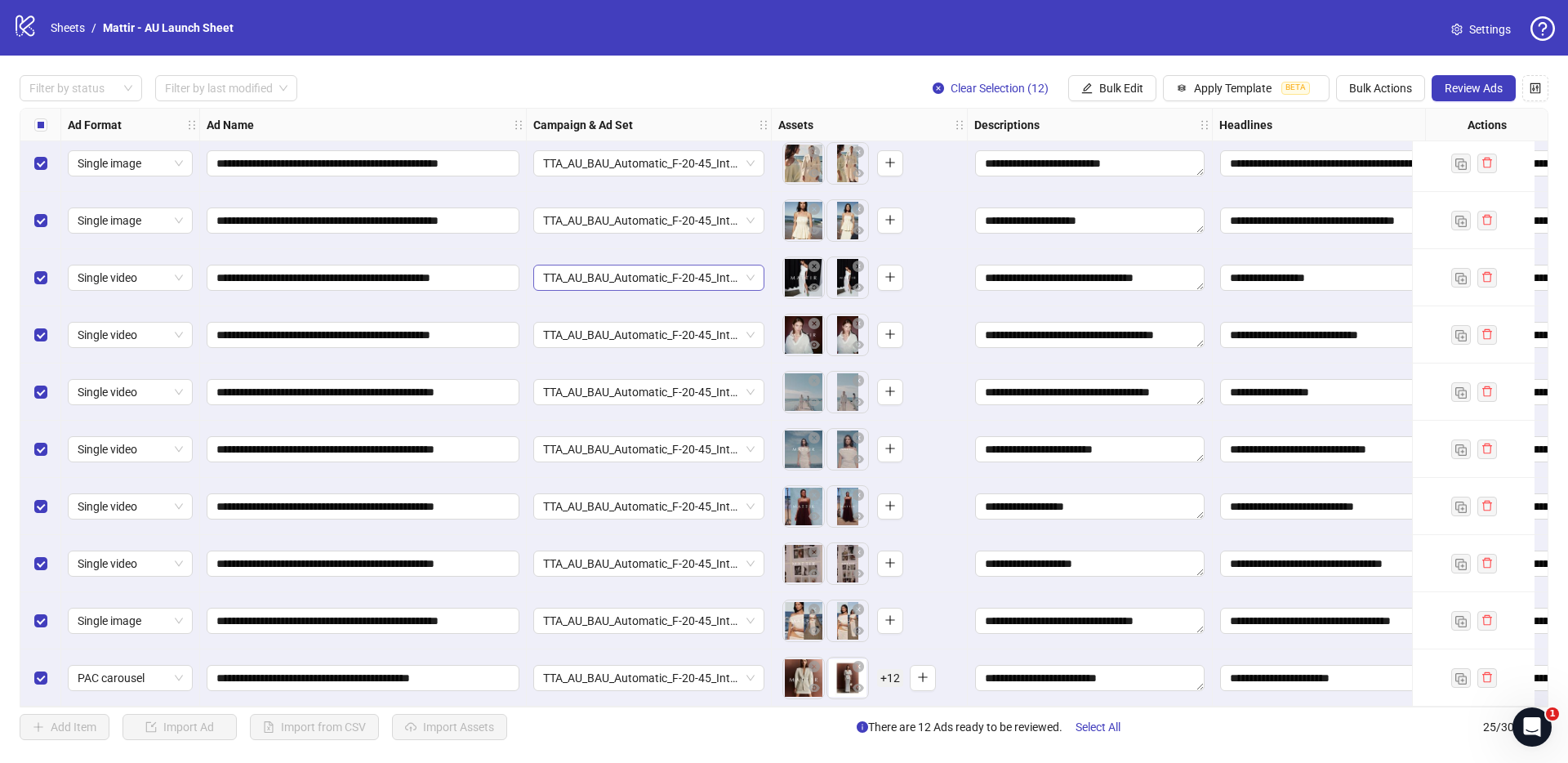
click at [584, 272] on span "TTA_AU_BAU_Automatic_F-20-45_Interest_Fashion_Purchase_Sep2025" at bounding box center [648, 278] width 211 height 25
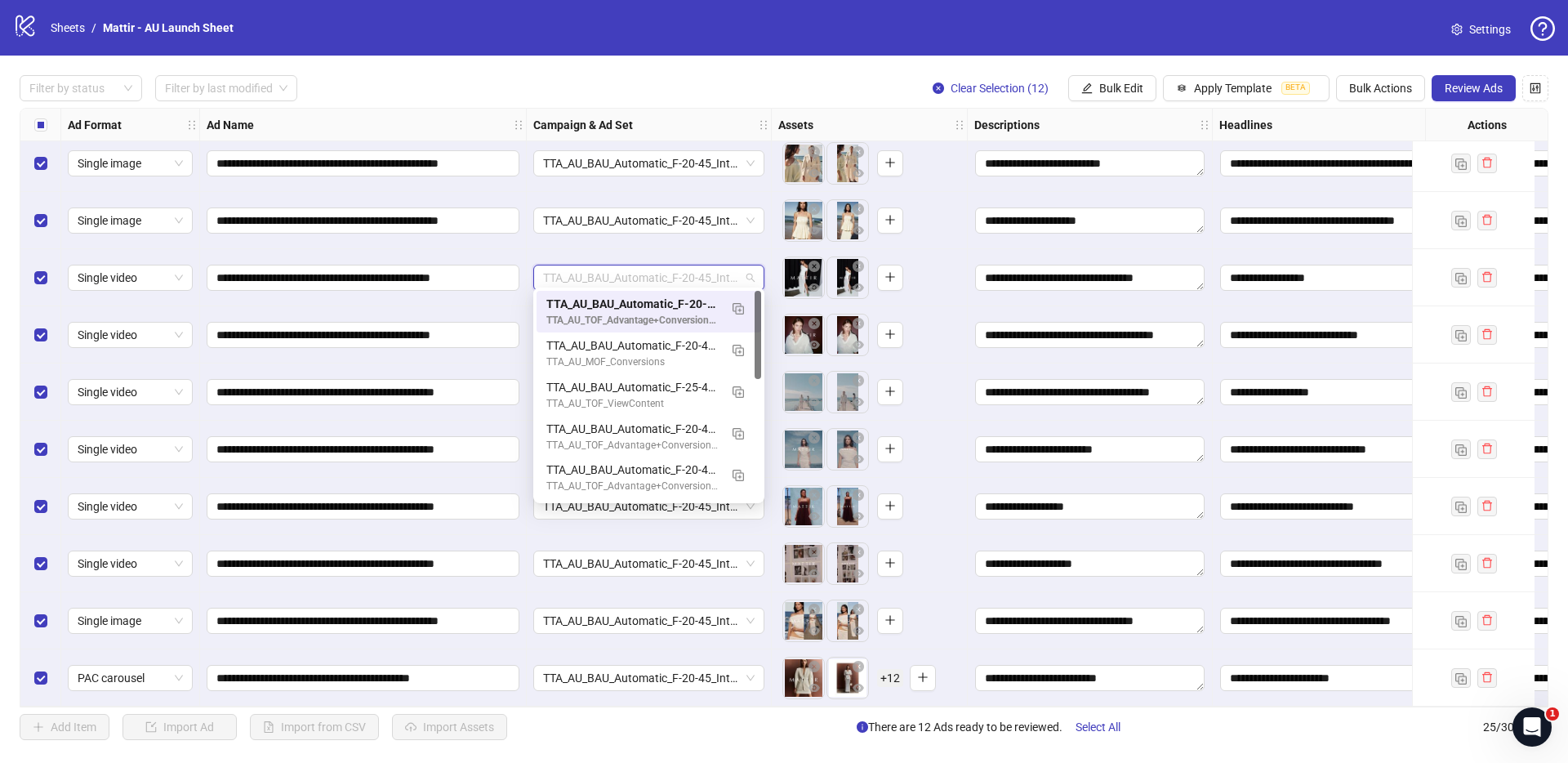
click at [514, 296] on div "**********" at bounding box center [363, 278] width 327 height 57
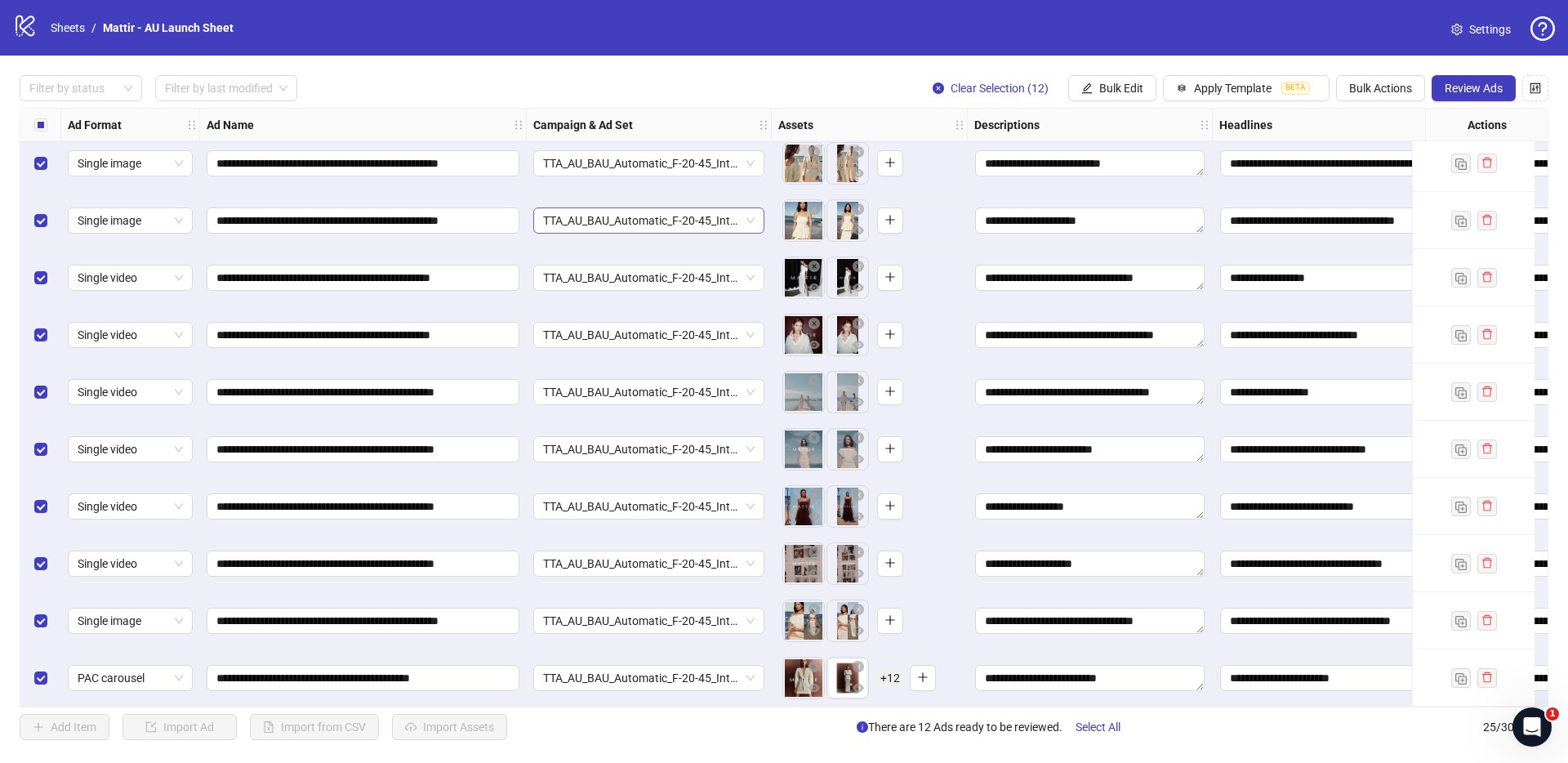
click at [570, 222] on span "TTA_AU_BAU_Automatic_F-20-45_Interest_Fashion_Purchase_Sep2025" at bounding box center [648, 221] width 211 height 25
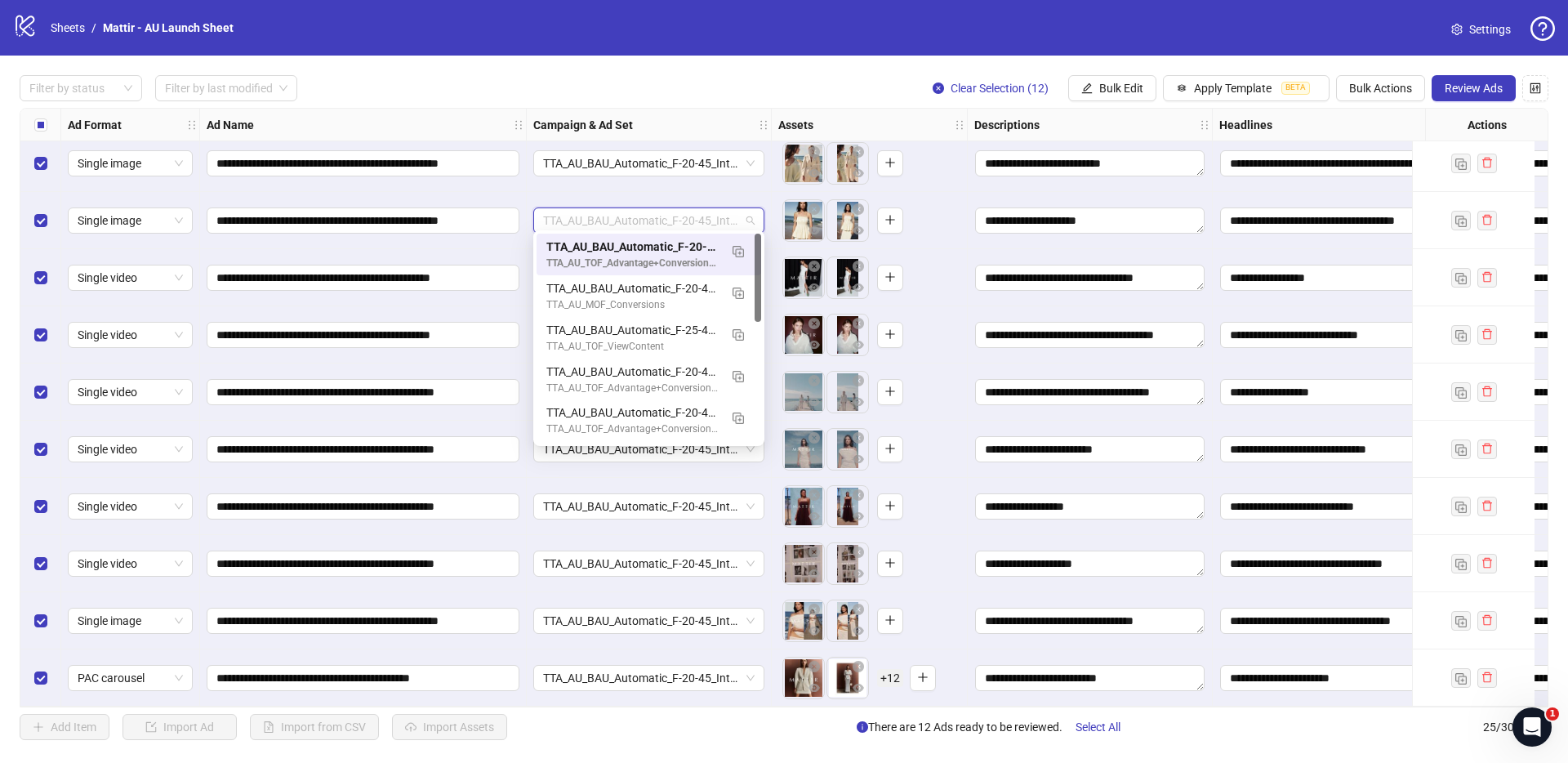
click at [520, 240] on div "**********" at bounding box center [363, 221] width 327 height 57
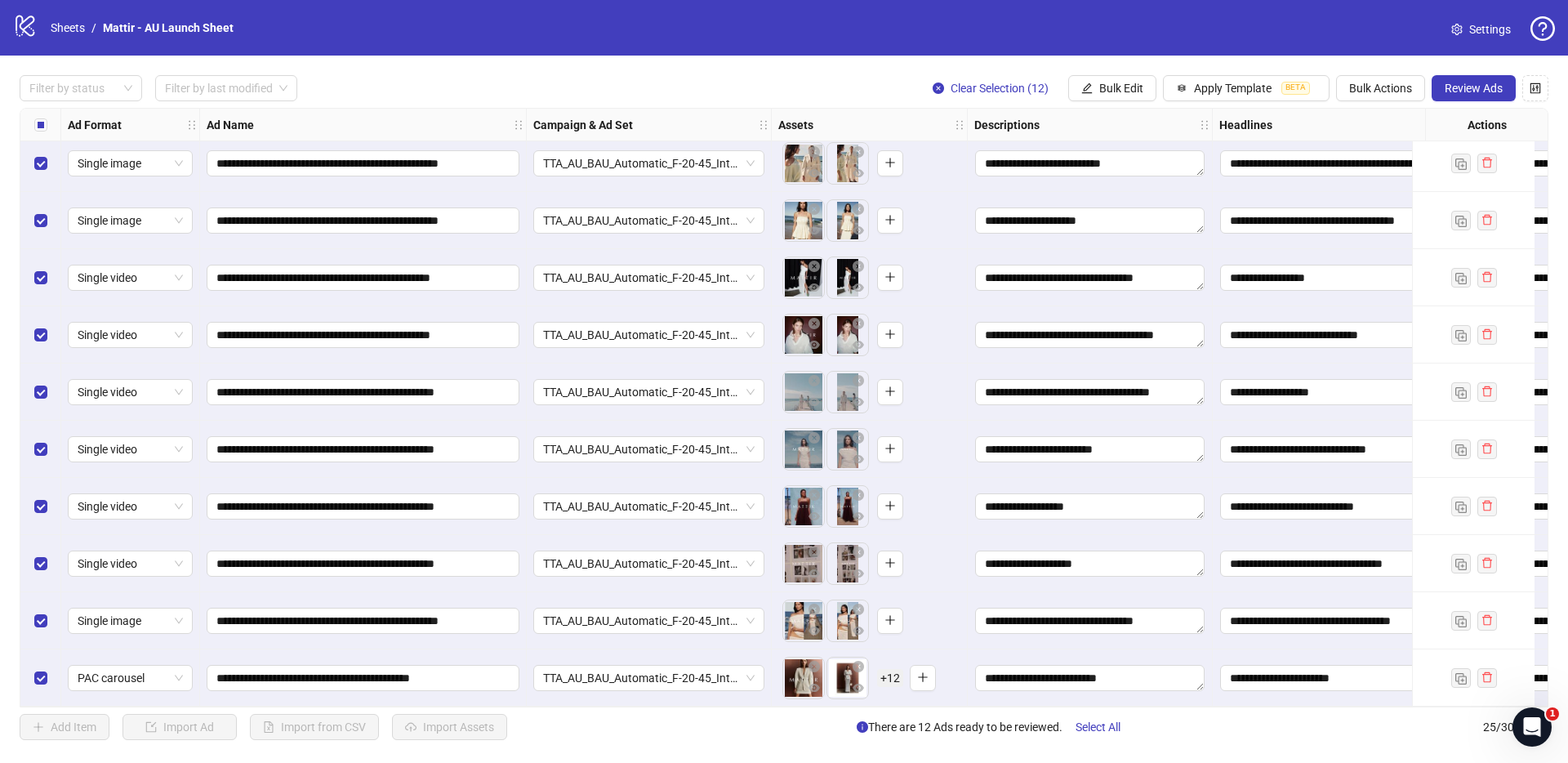
scroll to position [832, 0]
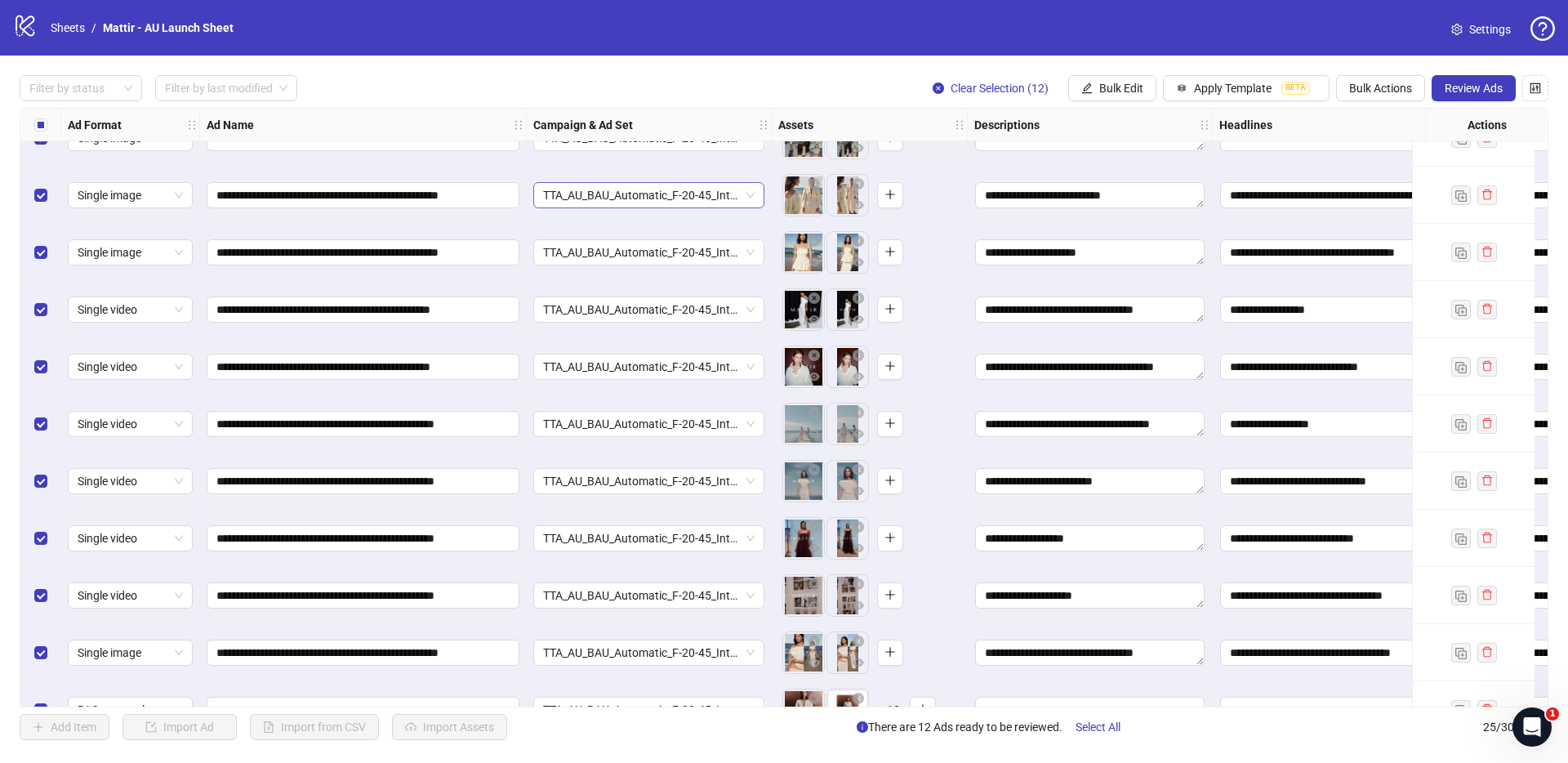
click at [568, 198] on span "TTA_AU_BAU_Automatic_F-20-45_Interest_Fashion_Purchase_Sep2025" at bounding box center [648, 195] width 211 height 25
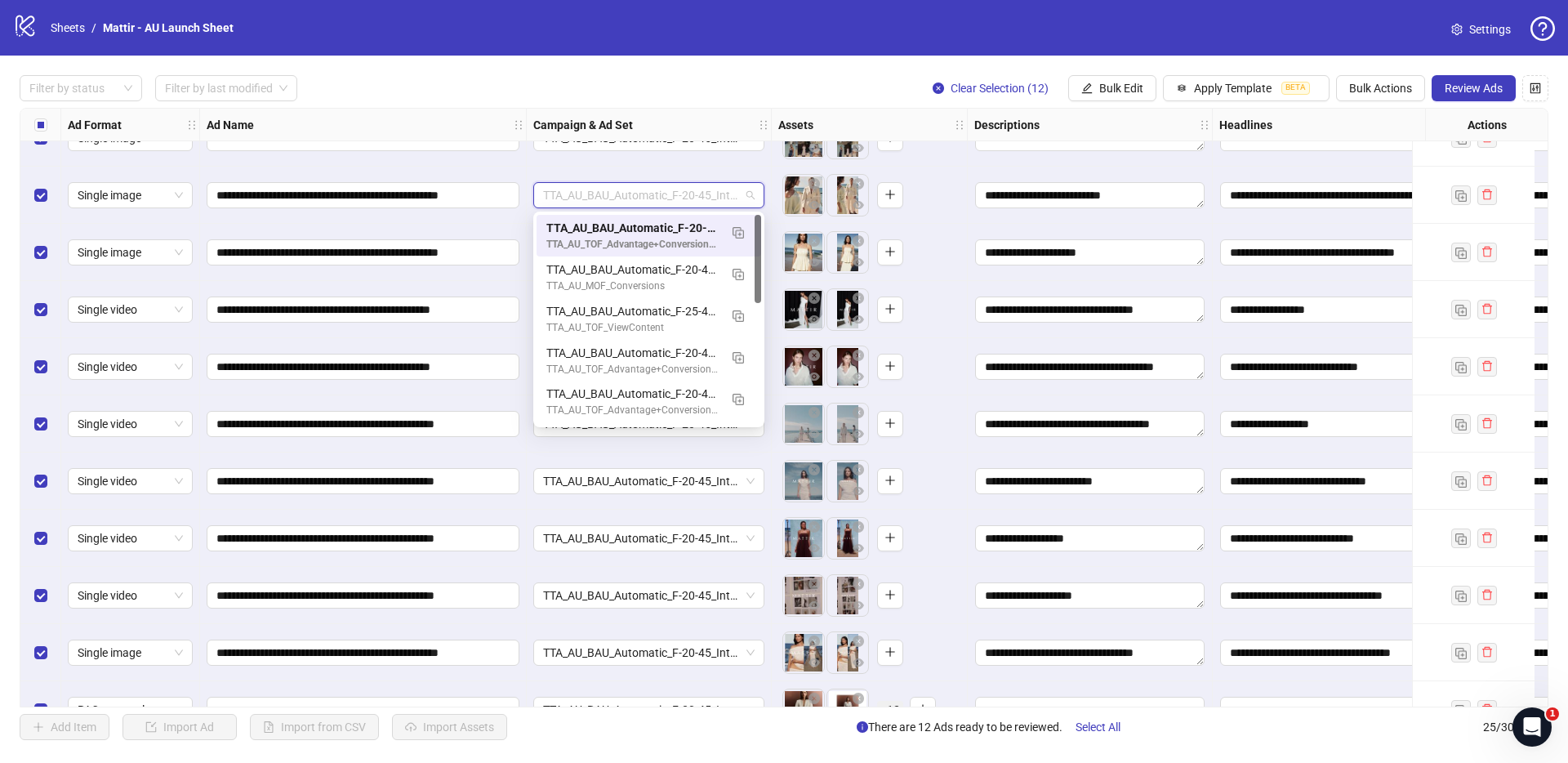
click at [513, 219] on div "**********" at bounding box center [363, 195] width 327 height 57
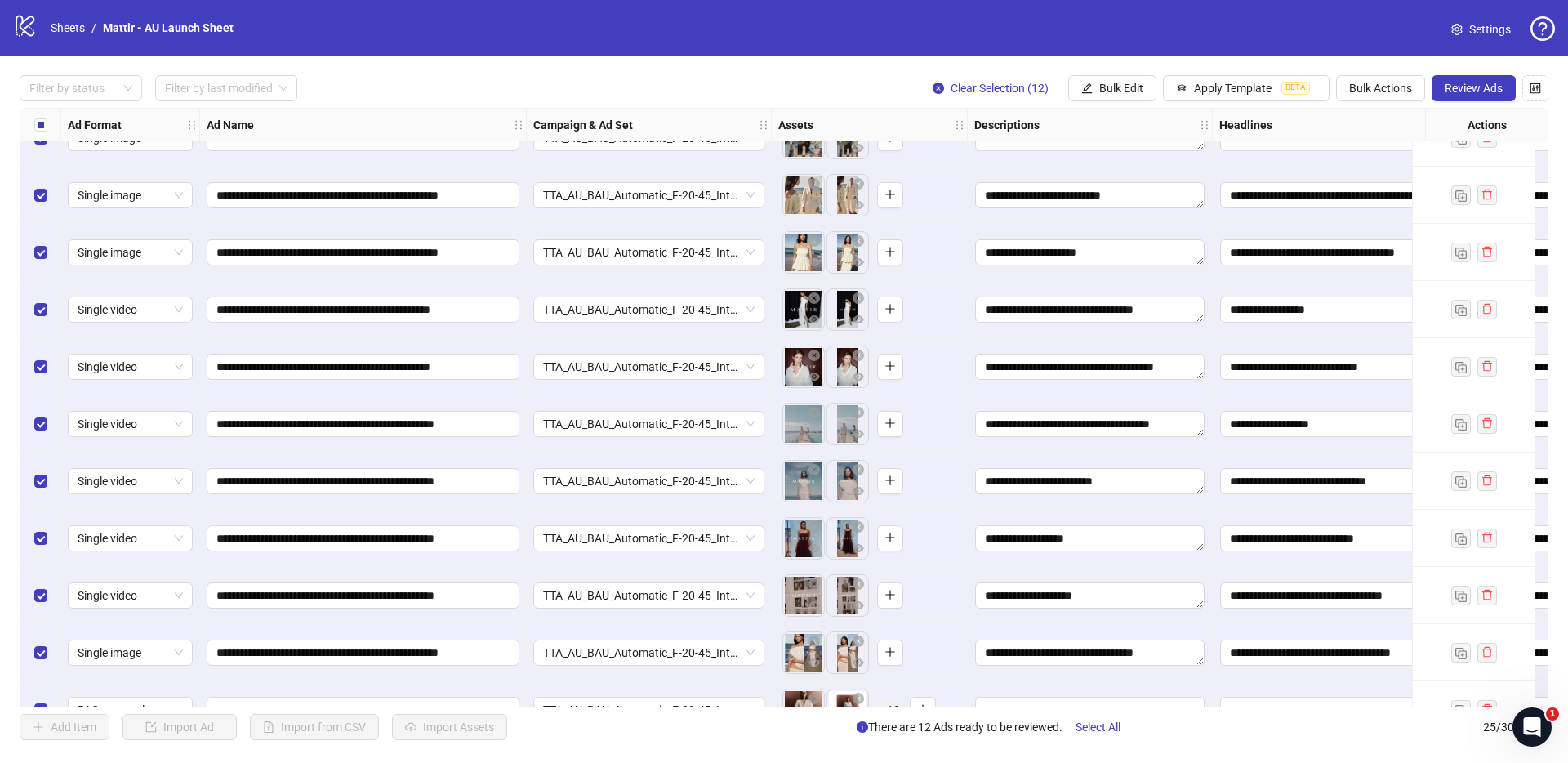
scroll to position [772, 0]
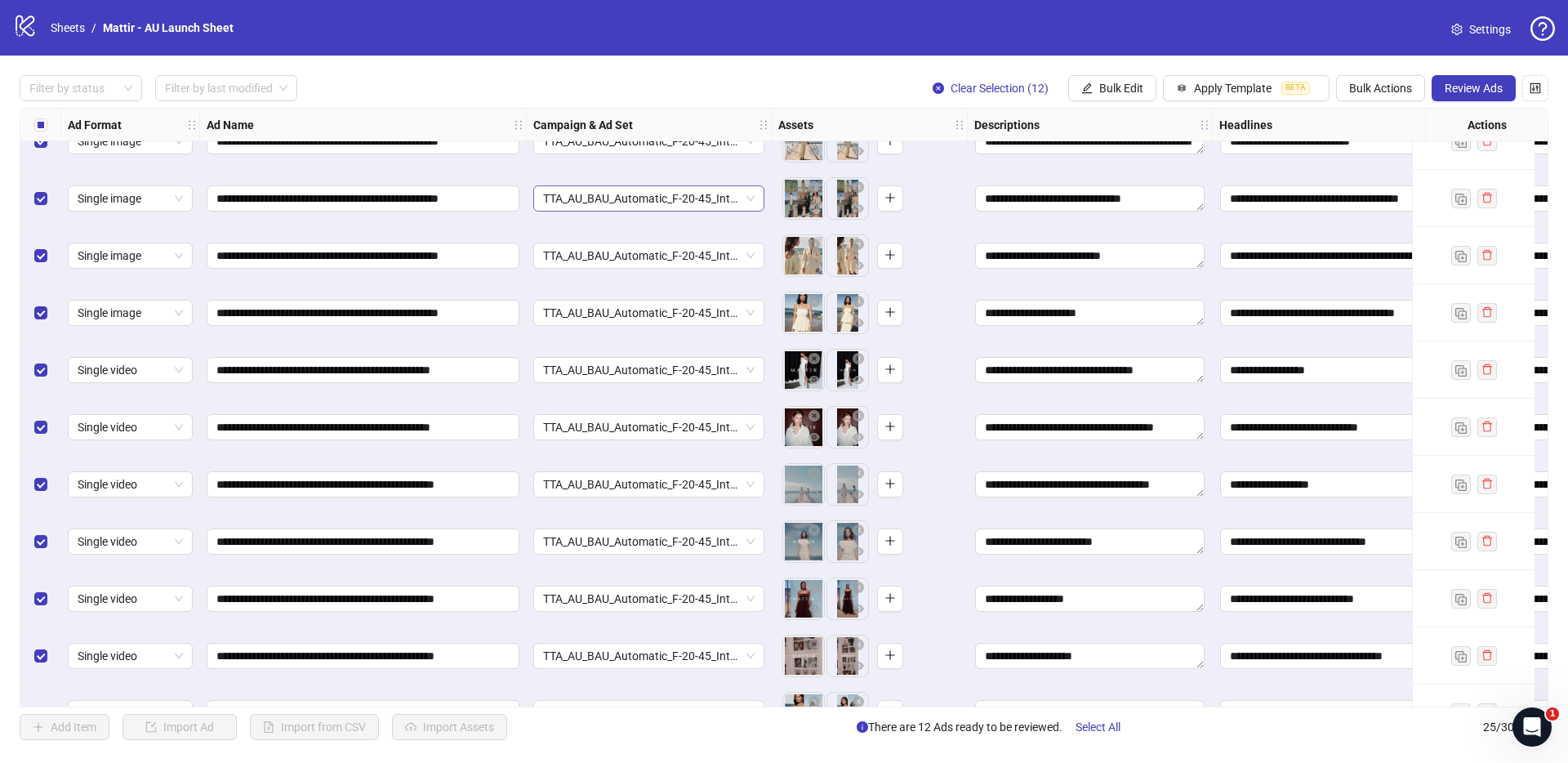
click at [564, 198] on span "TTA_AU_BAU_Automatic_F-20-45_Interest_Fashion_Purchase_Sep2025" at bounding box center [648, 199] width 211 height 25
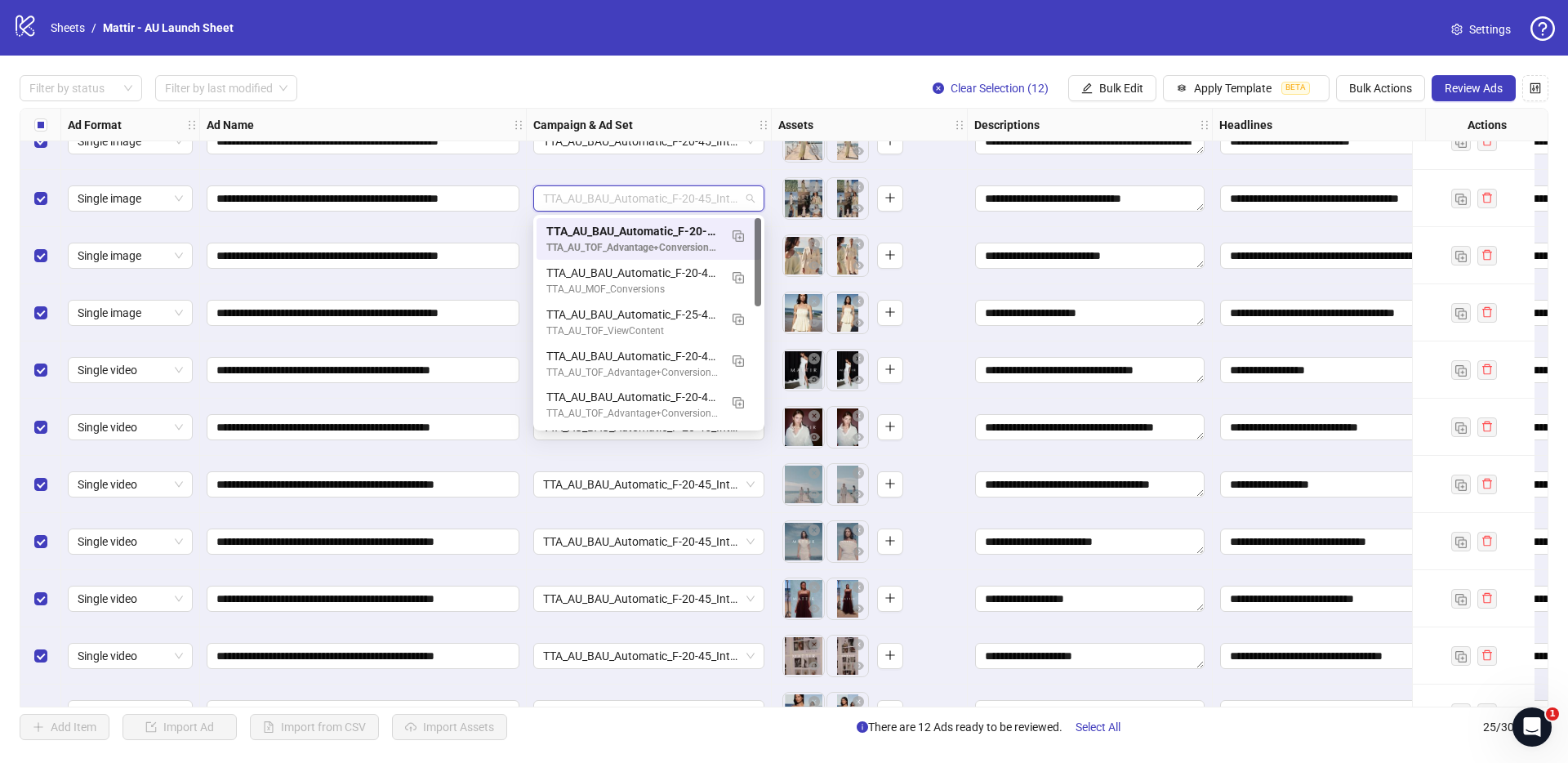
click at [513, 228] on div "**********" at bounding box center [363, 256] width 327 height 57
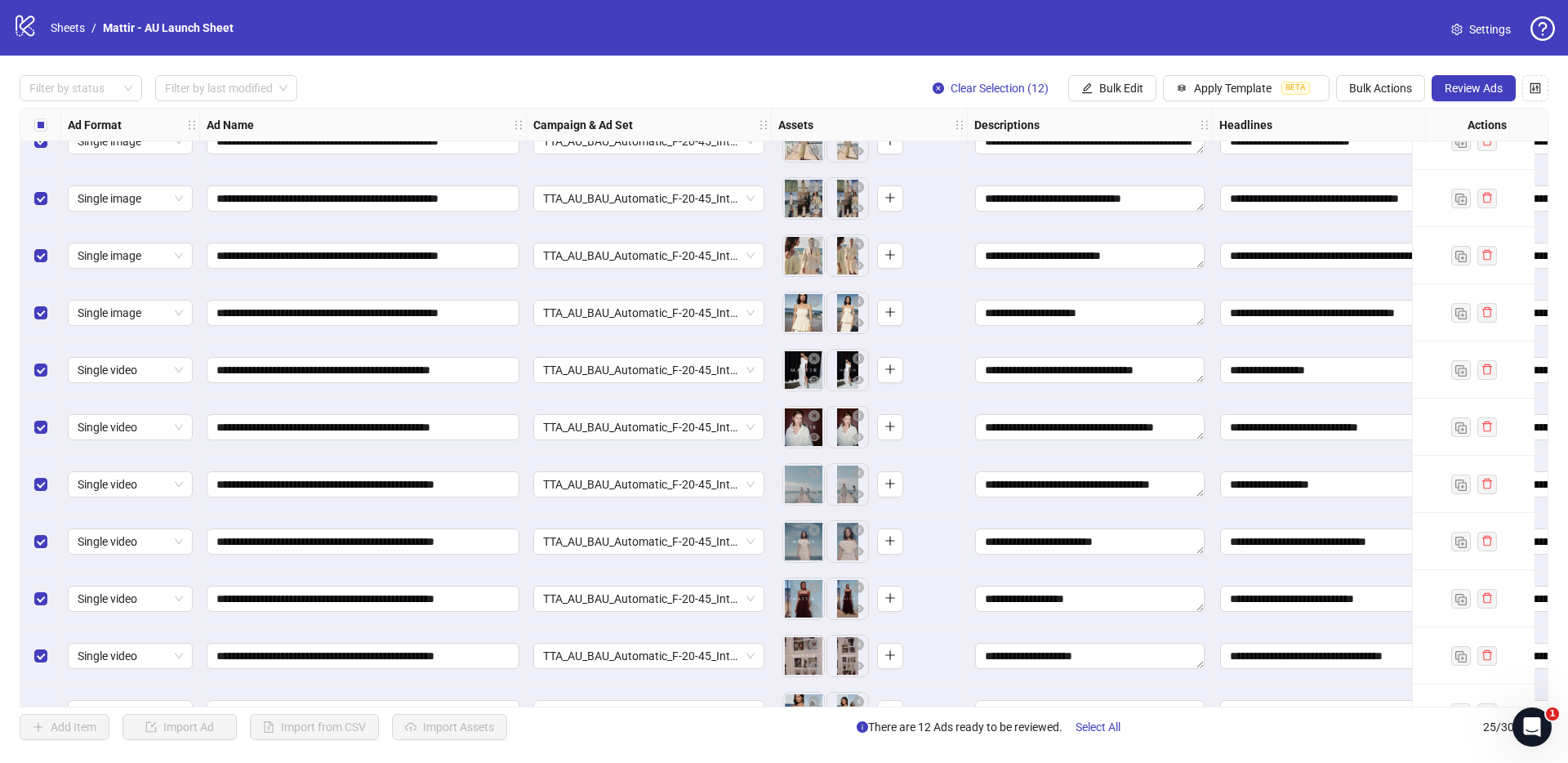
scroll to position [724, 0]
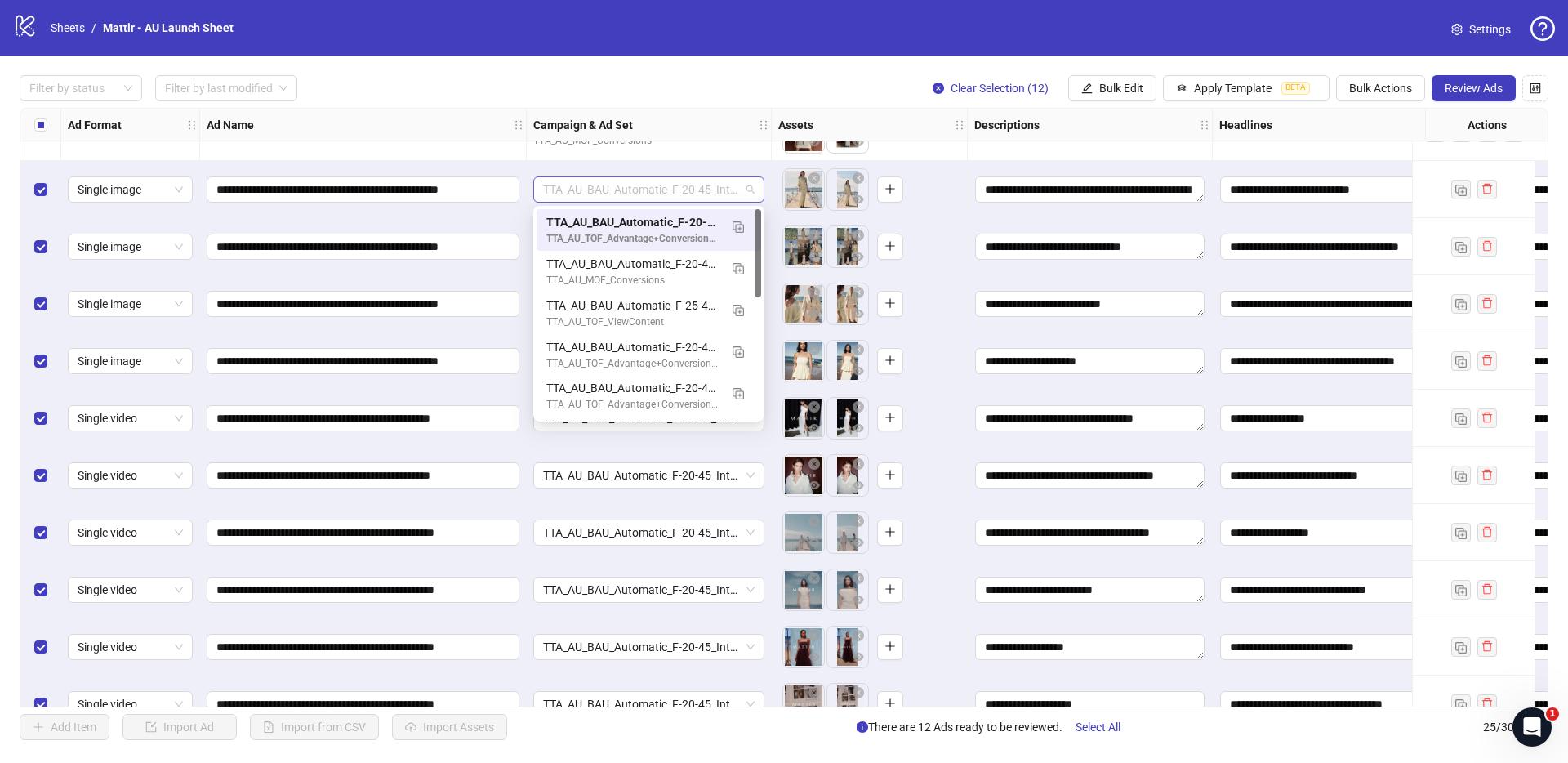
click at [566, 193] on span "TTA_AU_BAU_Automatic_F-20-45_Interest_Fashion_Purchase_Sep2025" at bounding box center [648, 190] width 211 height 25
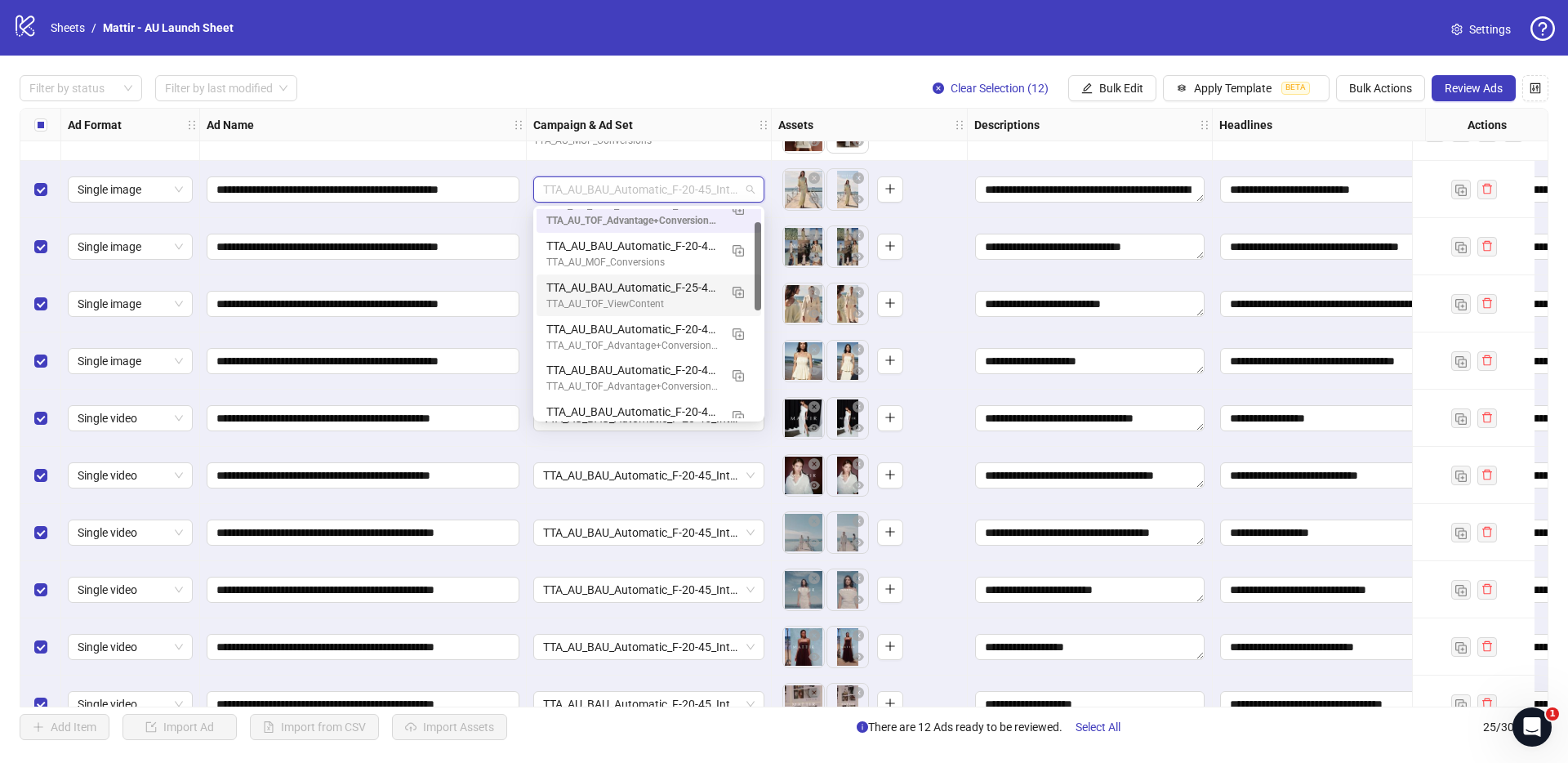
scroll to position [0, 0]
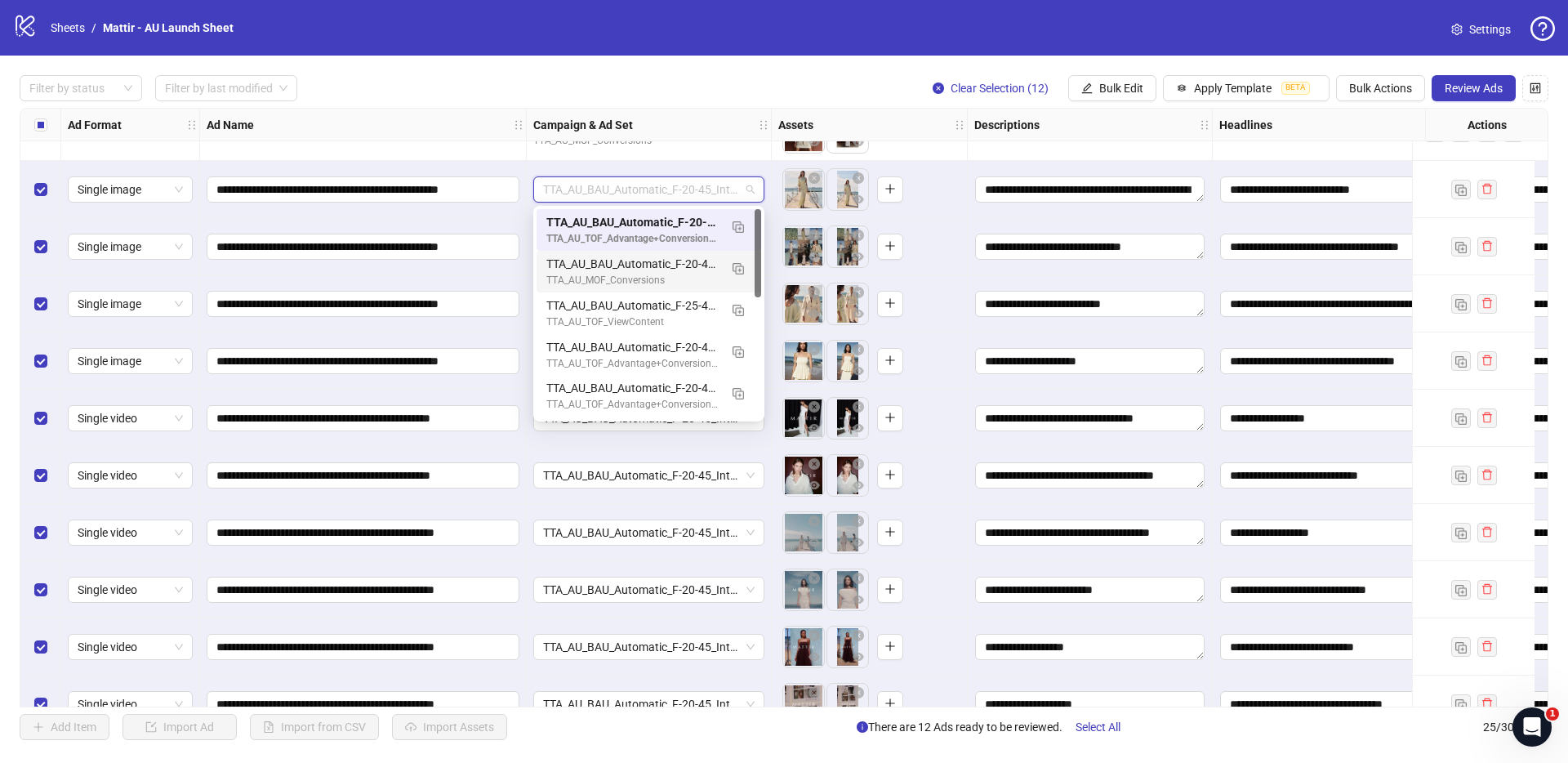
click at [521, 211] on div "**********" at bounding box center [363, 190] width 327 height 57
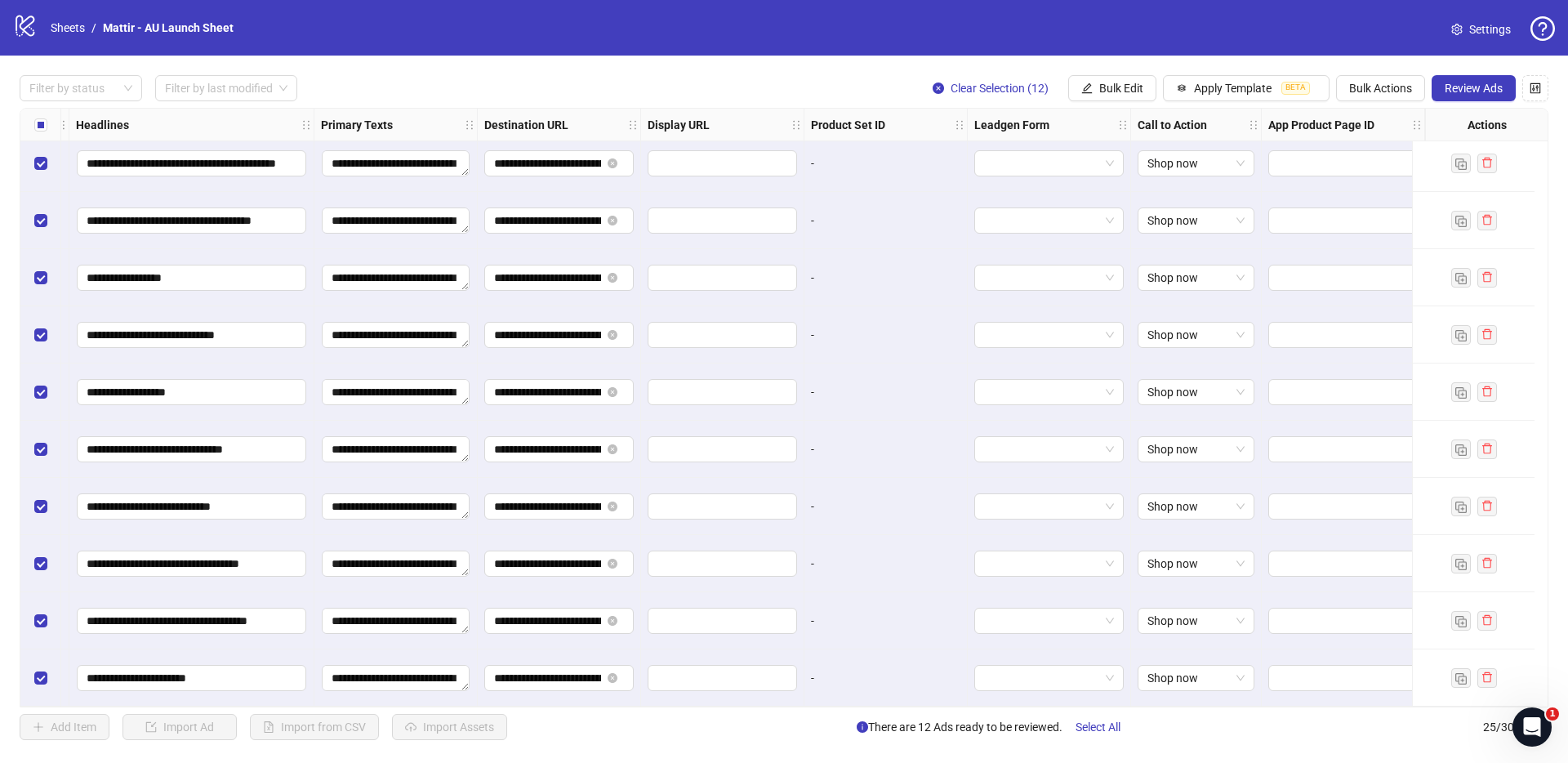
scroll to position [871, 0]
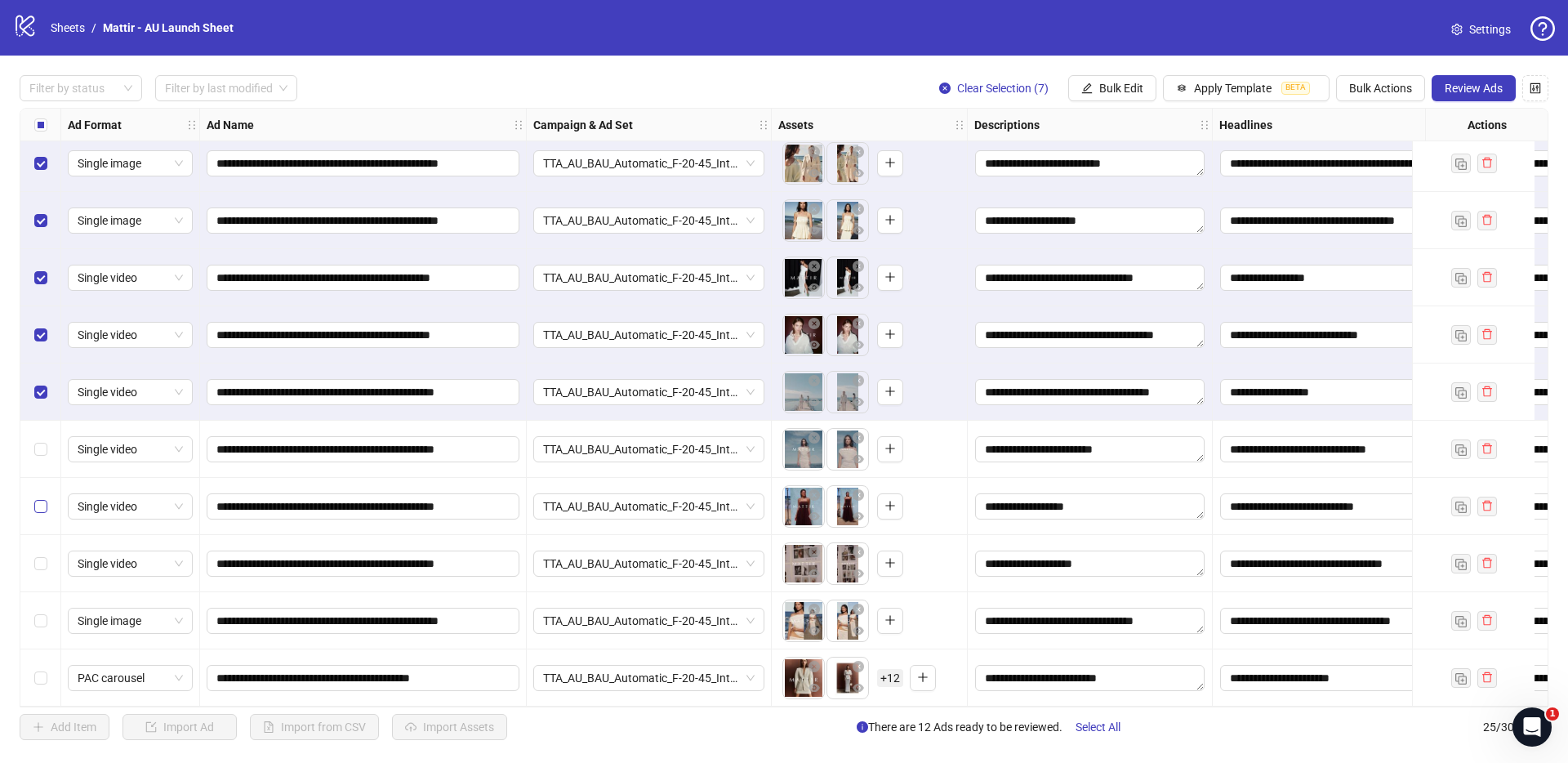
scroll to position [871, 0]
click at [42, 432] on div "Select row 21" at bounding box center [41, 449] width 41 height 57
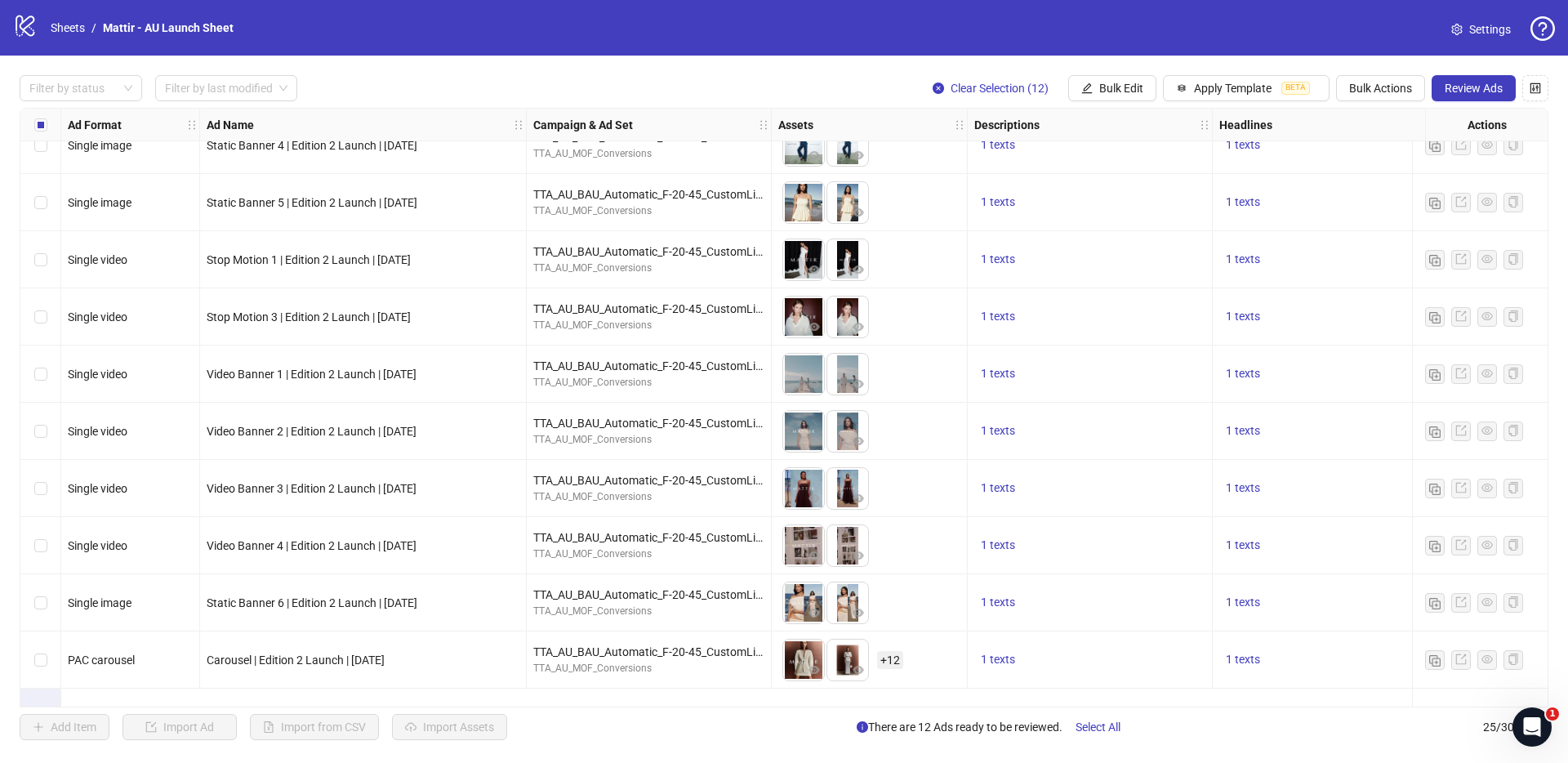
scroll to position [0, 0]
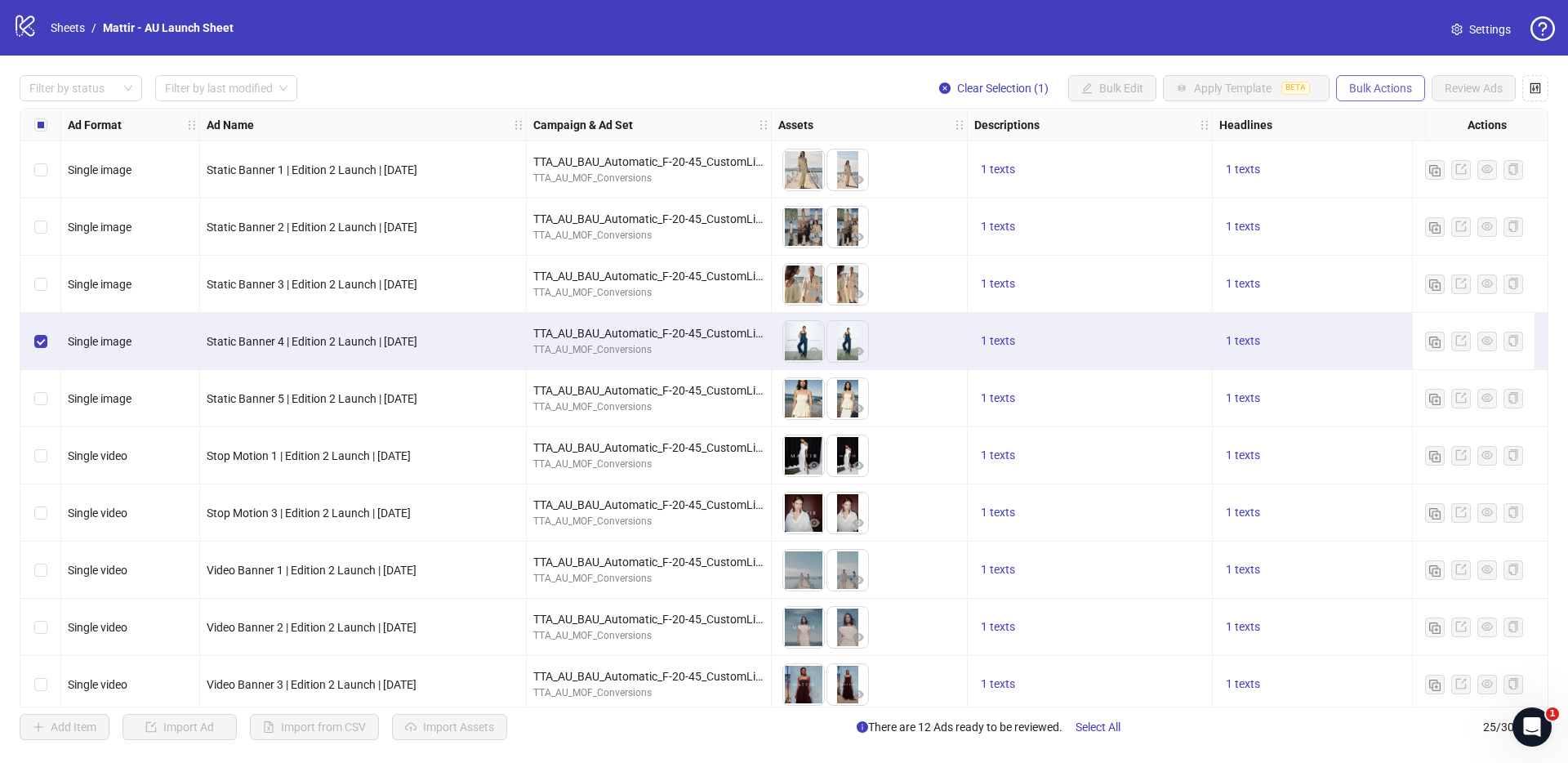
click at [1159, 83] on span "Bulk Actions" at bounding box center [1380, 88] width 63 height 13
click at [1159, 173] on span "Duplicate with assets" at bounding box center [1403, 173] width 112 height 18
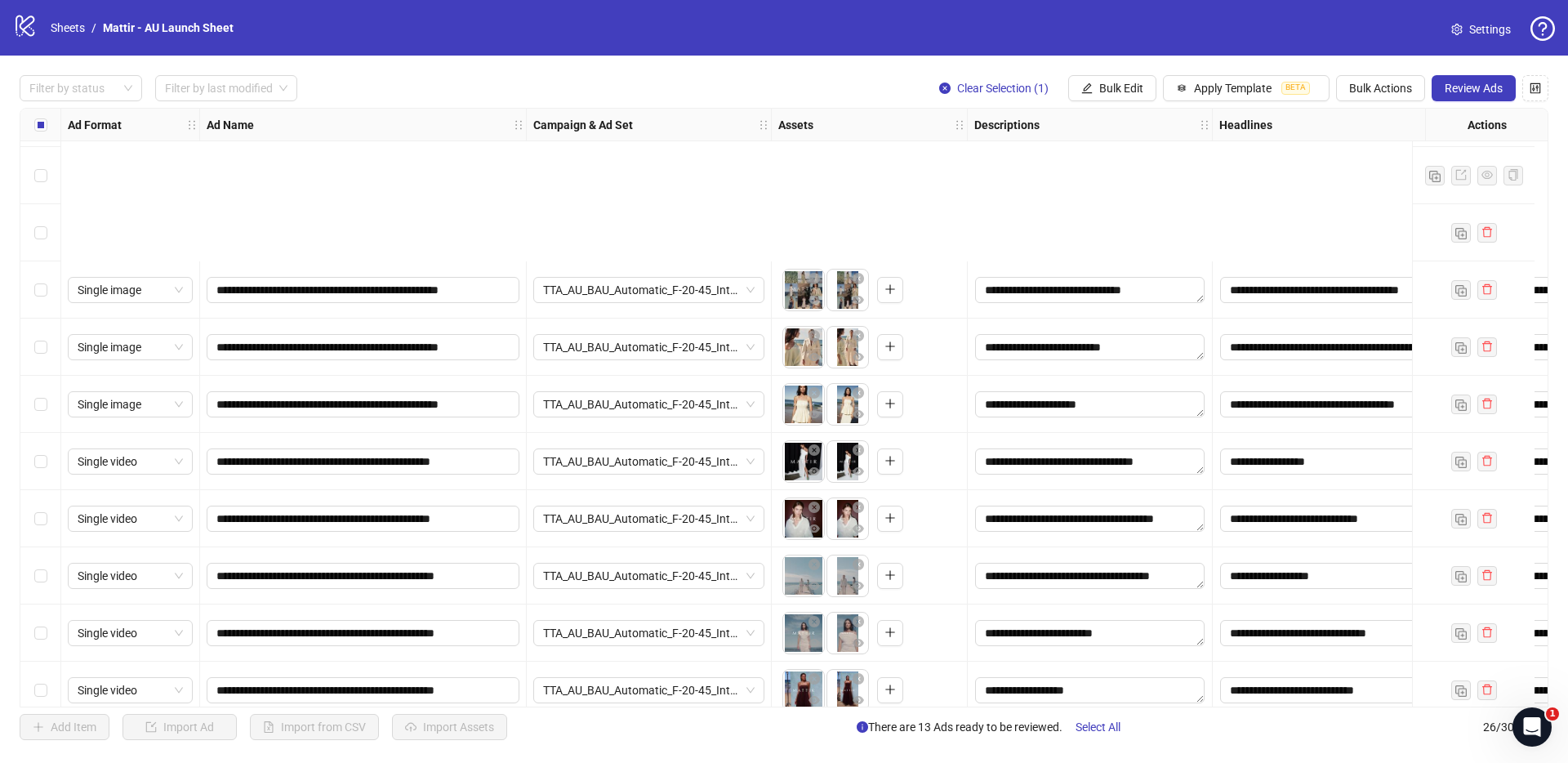
scroll to position [928, 0]
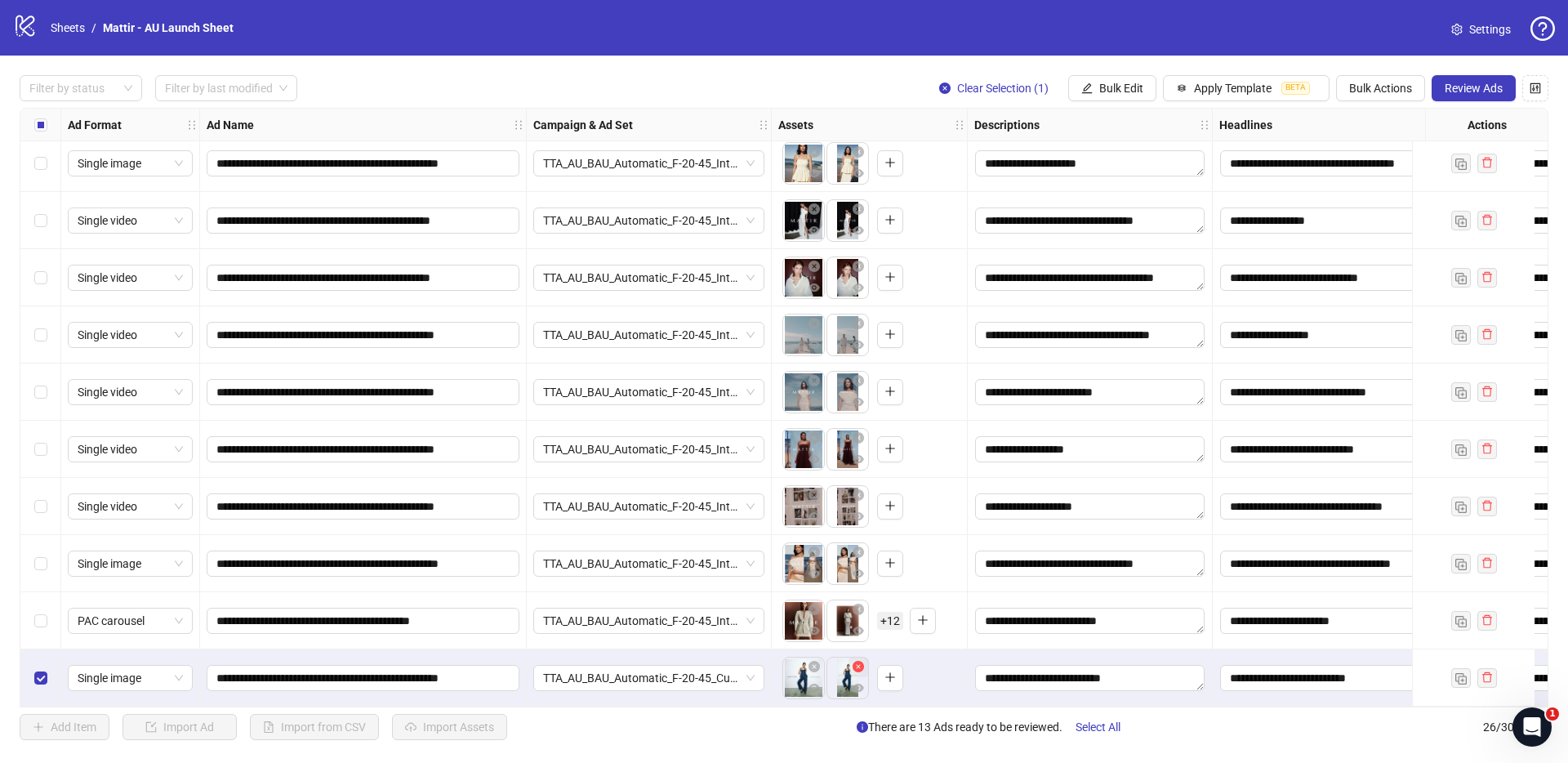
click at [856, 612] on icon "close-circle" at bounding box center [858, 666] width 11 height 11
click at [813, 612] on icon "close-circle" at bounding box center [814, 666] width 11 height 11
click at [802, 612] on icon "plus" at bounding box center [802, 677] width 1 height 9
click at [46, 612] on div "Select row 25" at bounding box center [41, 621] width 41 height 57
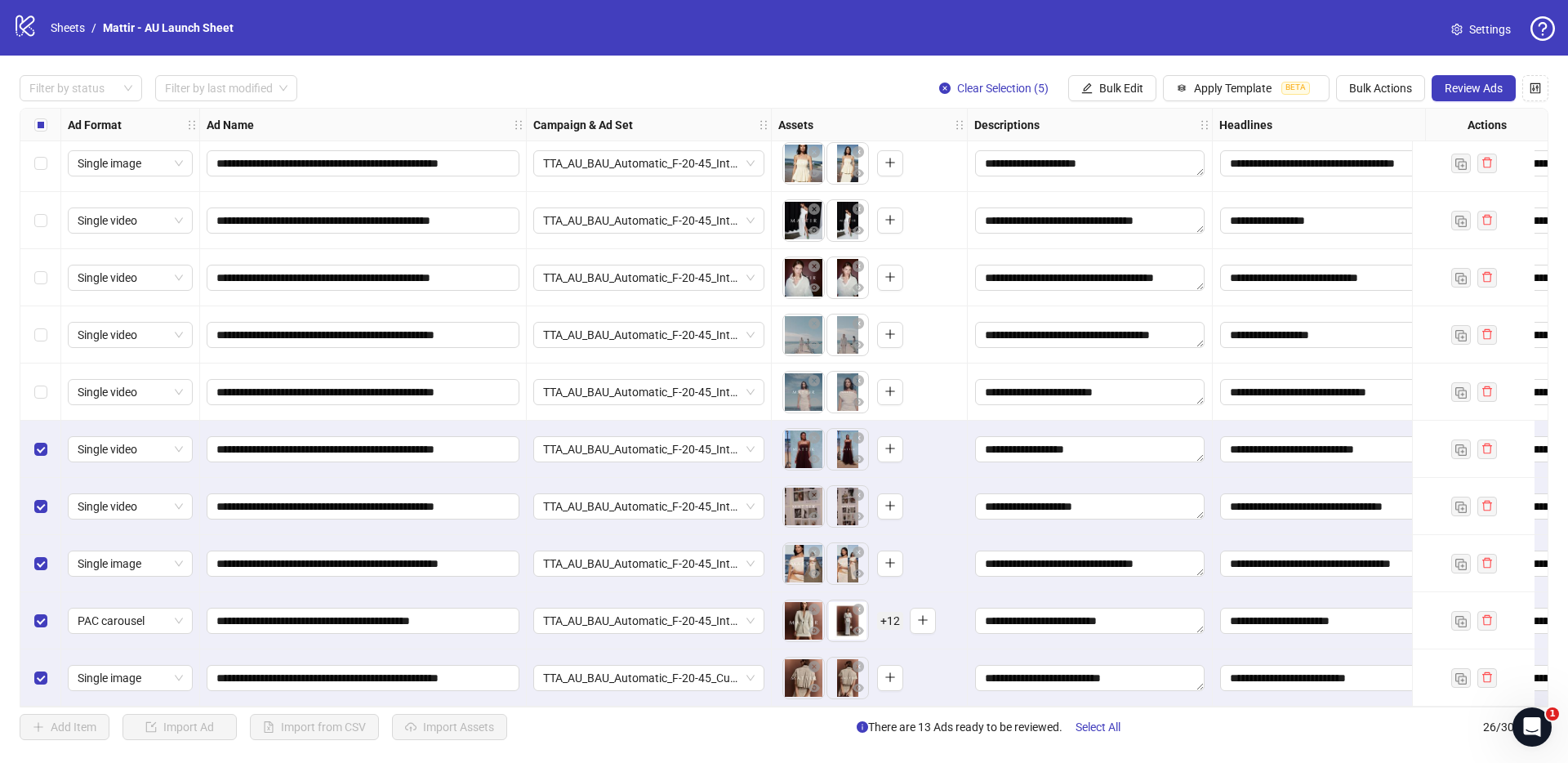
click at [39, 365] on div "Select row 21" at bounding box center [41, 392] width 41 height 57
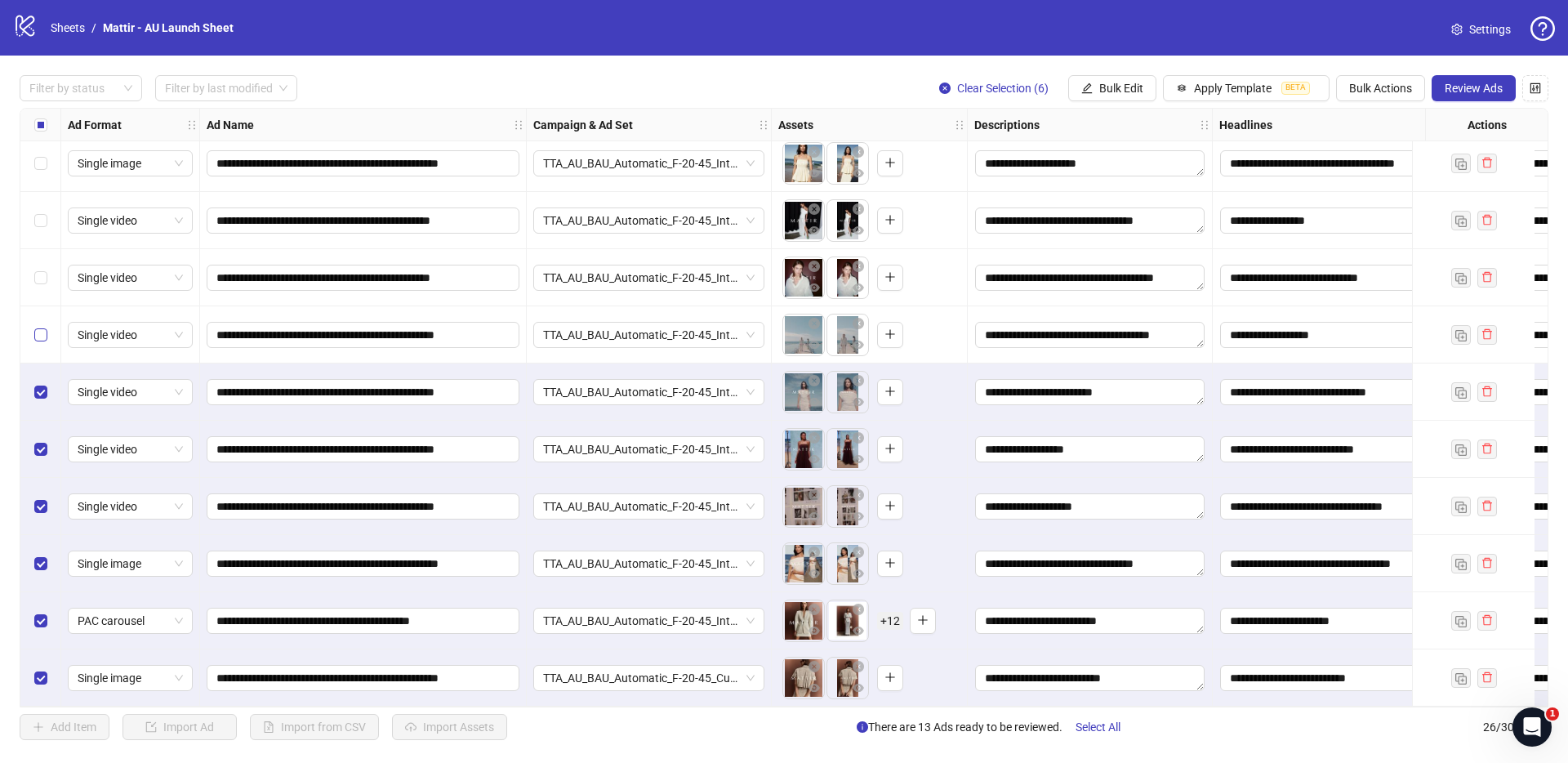
click at [40, 326] on label "Select row 20" at bounding box center [41, 335] width 13 height 18
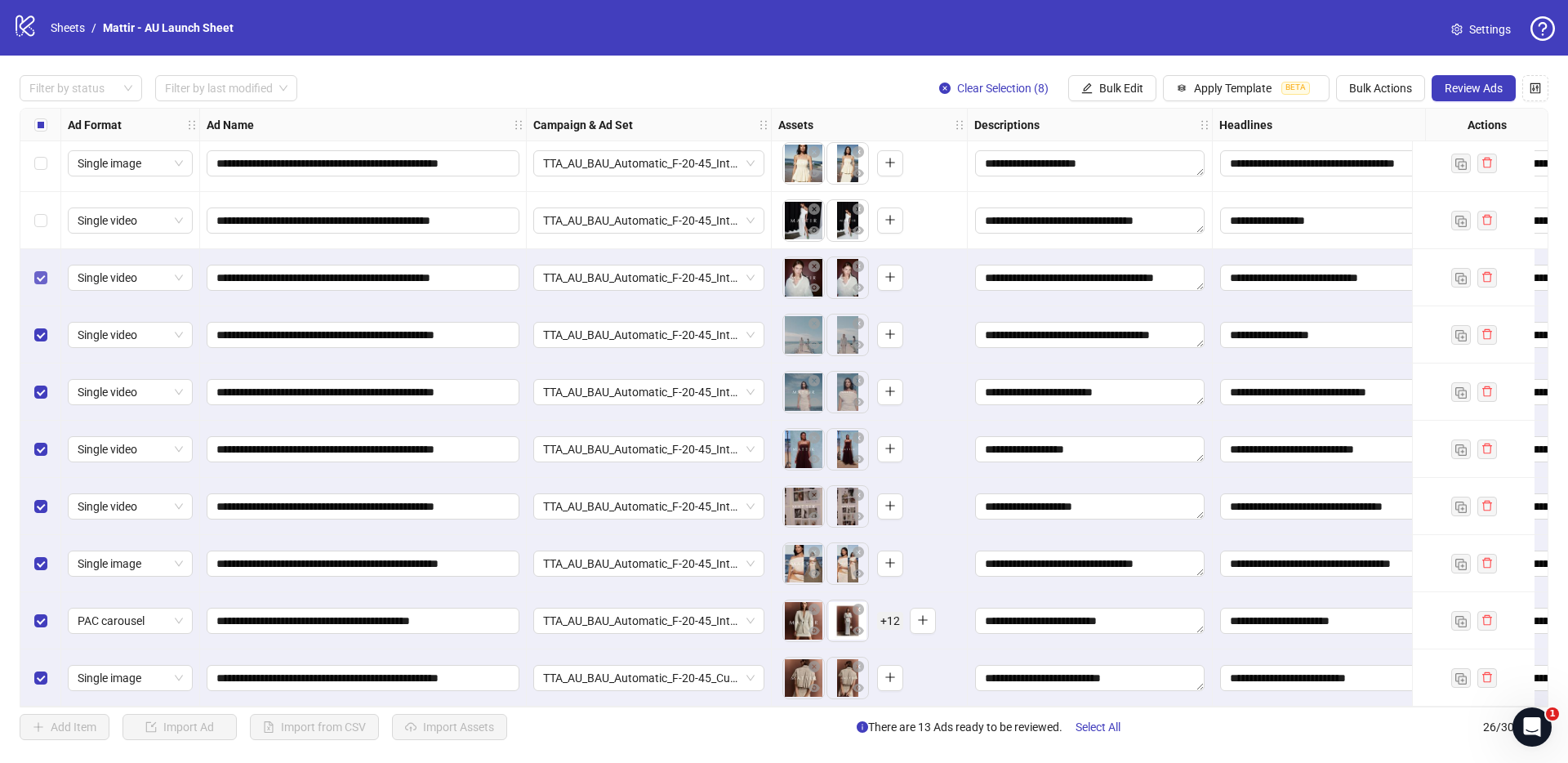
scroll to position [862, 0]
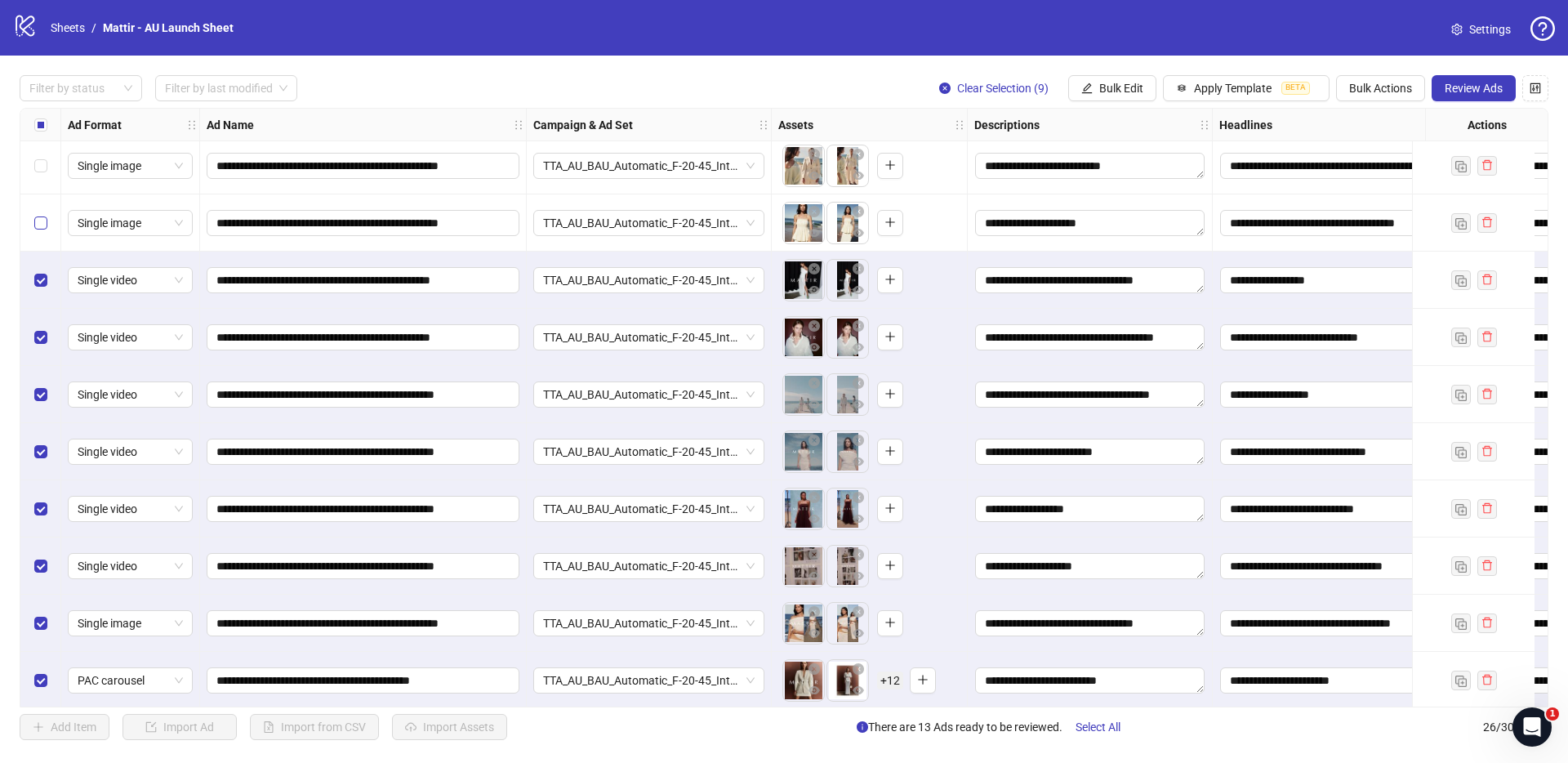
click at [42, 231] on label "Select row 17" at bounding box center [41, 223] width 13 height 18
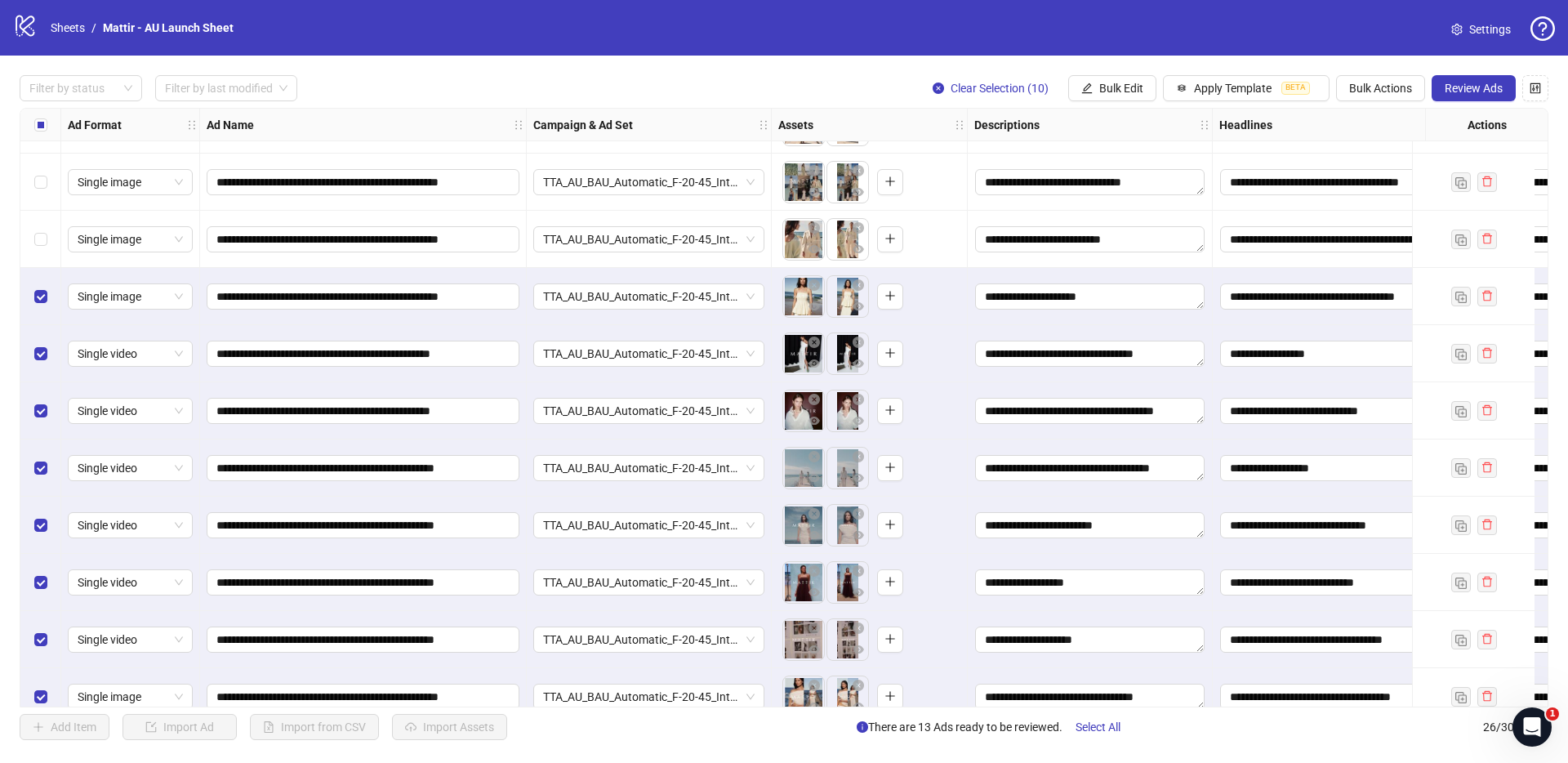
scroll to position [747, 0]
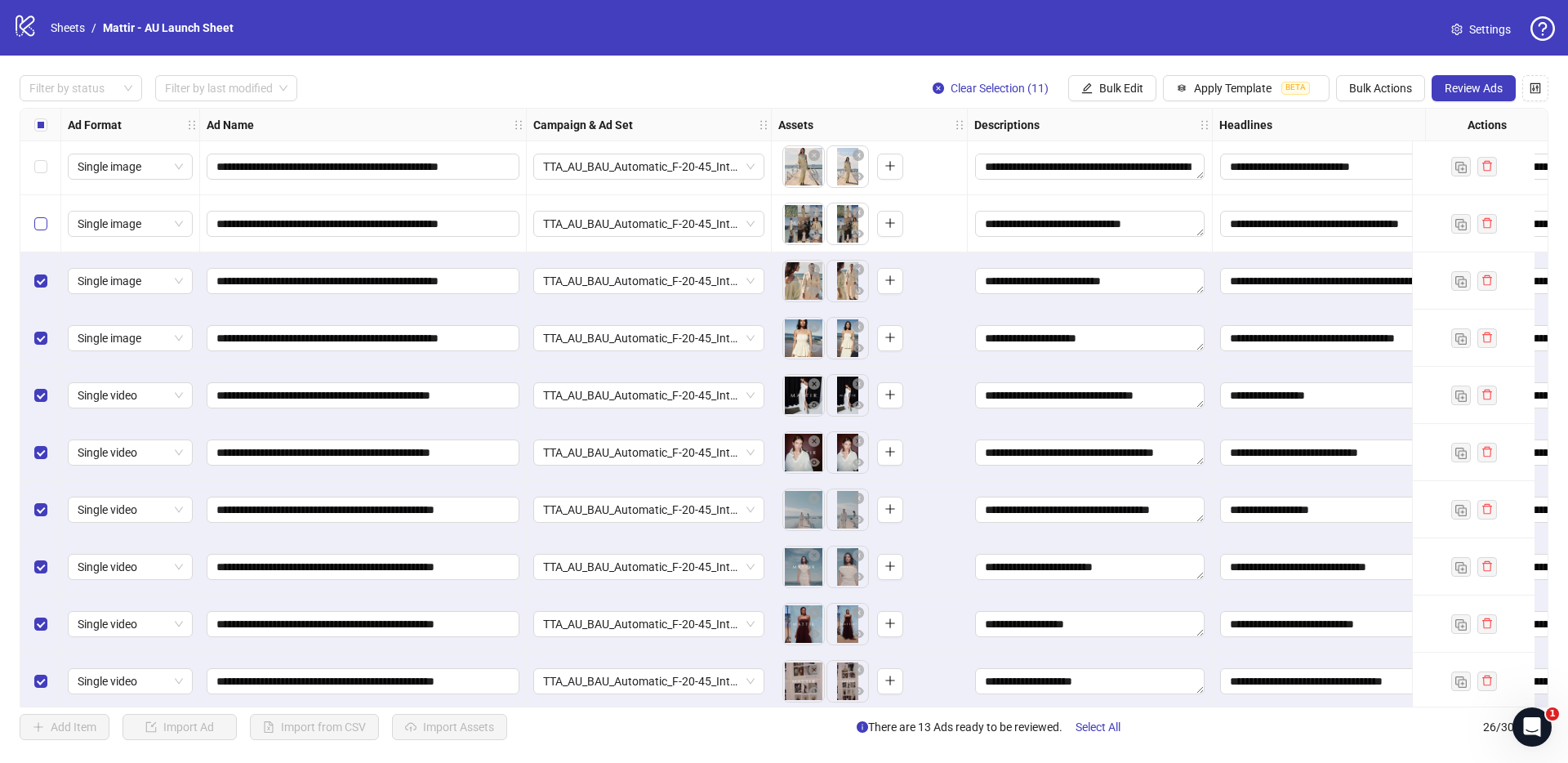
click at [44, 229] on label "Select row 15" at bounding box center [41, 224] width 13 height 18
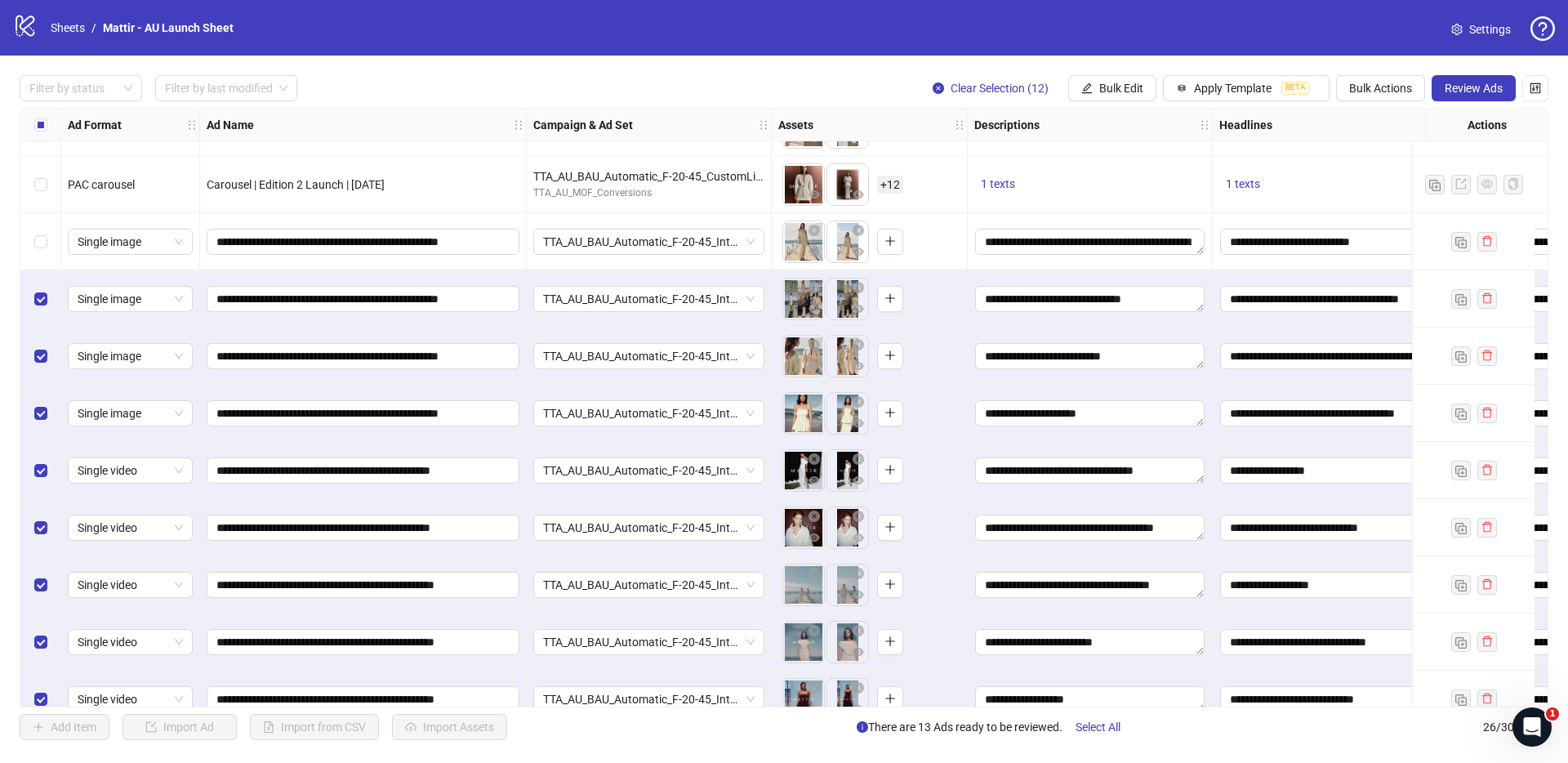
scroll to position [603, 0]
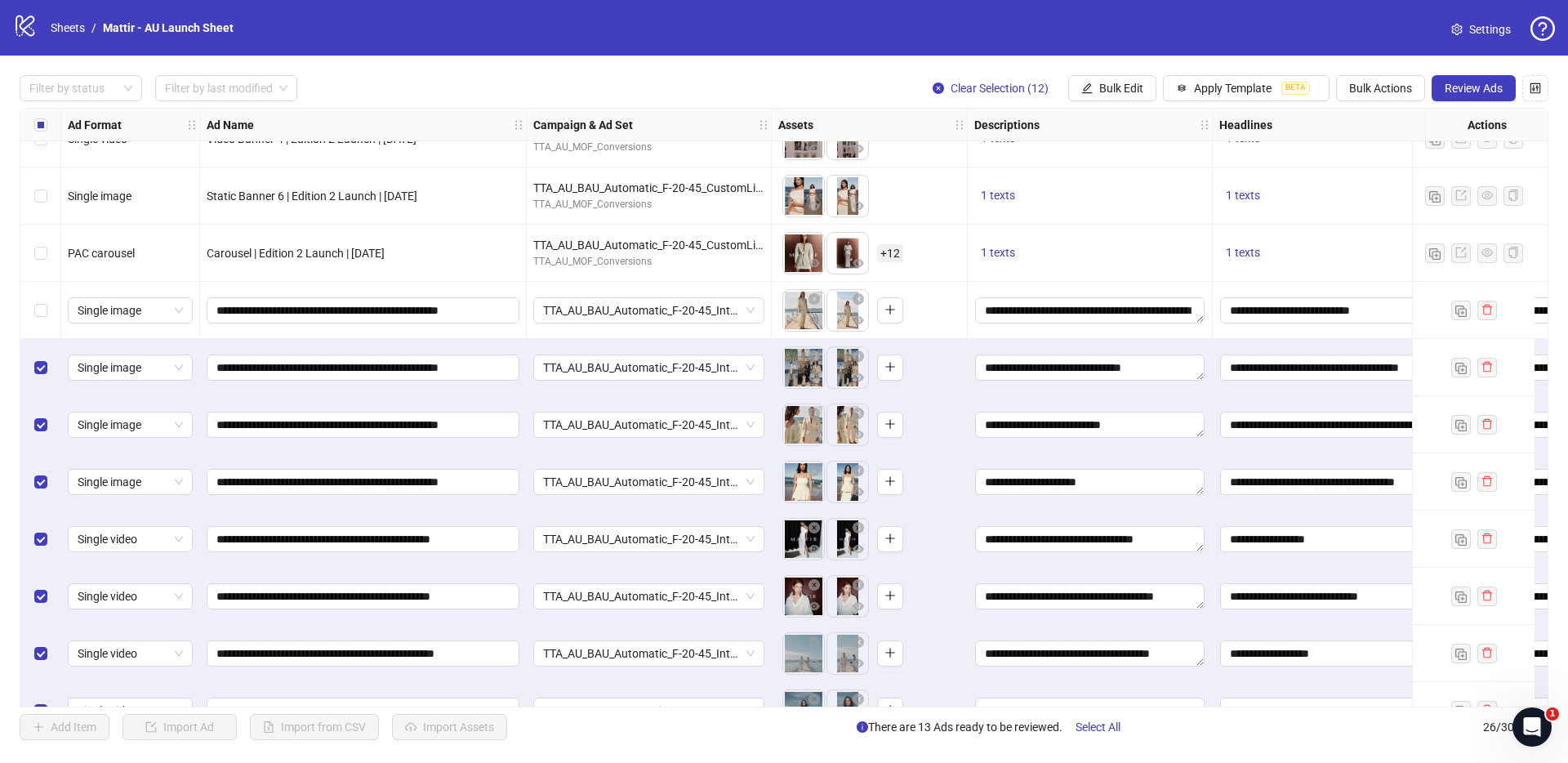
click at [48, 309] on div "Select row 14" at bounding box center [41, 310] width 41 height 57
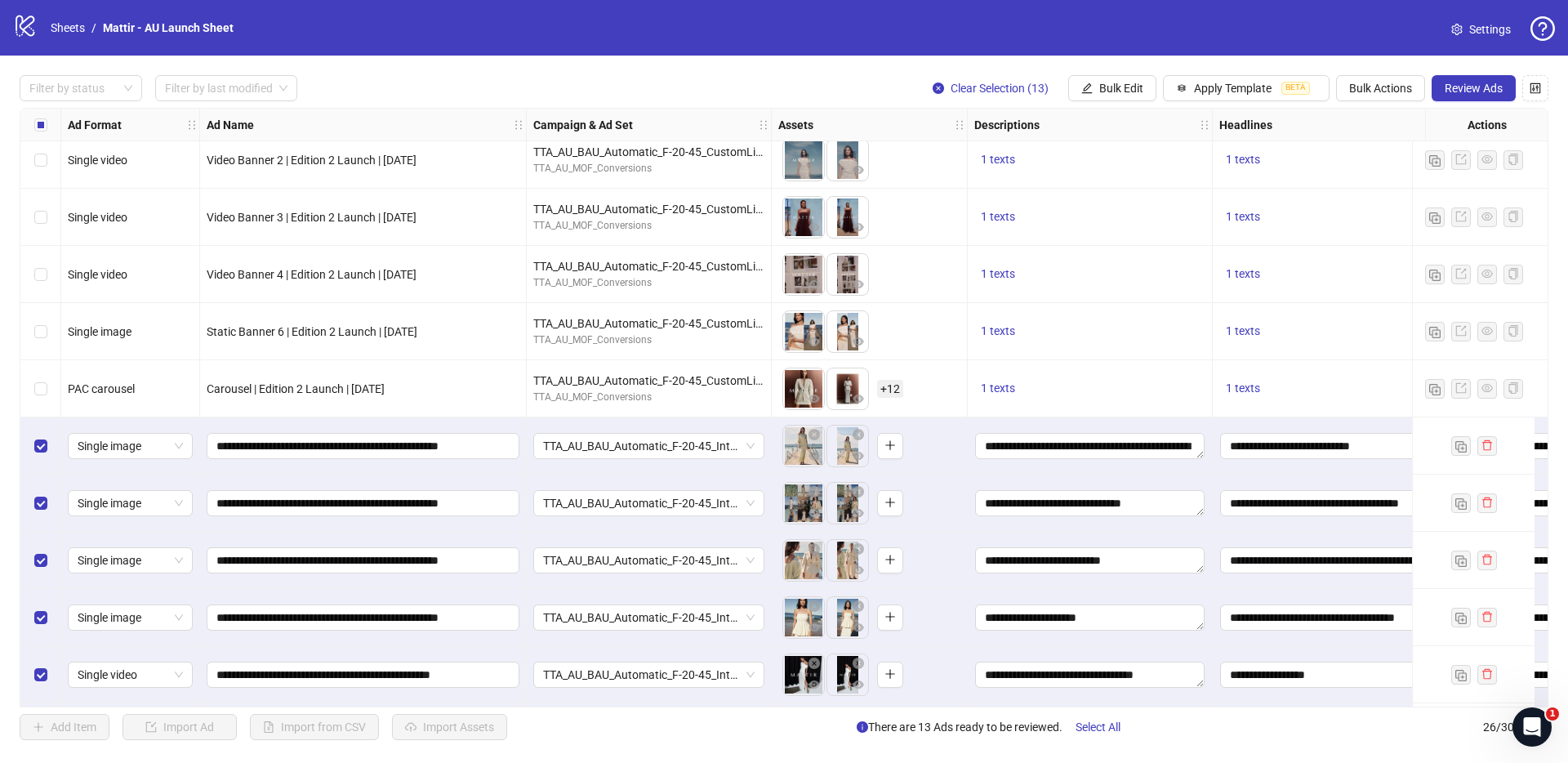
scroll to position [466, 0]
click at [42, 381] on label "Select row 13" at bounding box center [41, 390] width 13 height 18
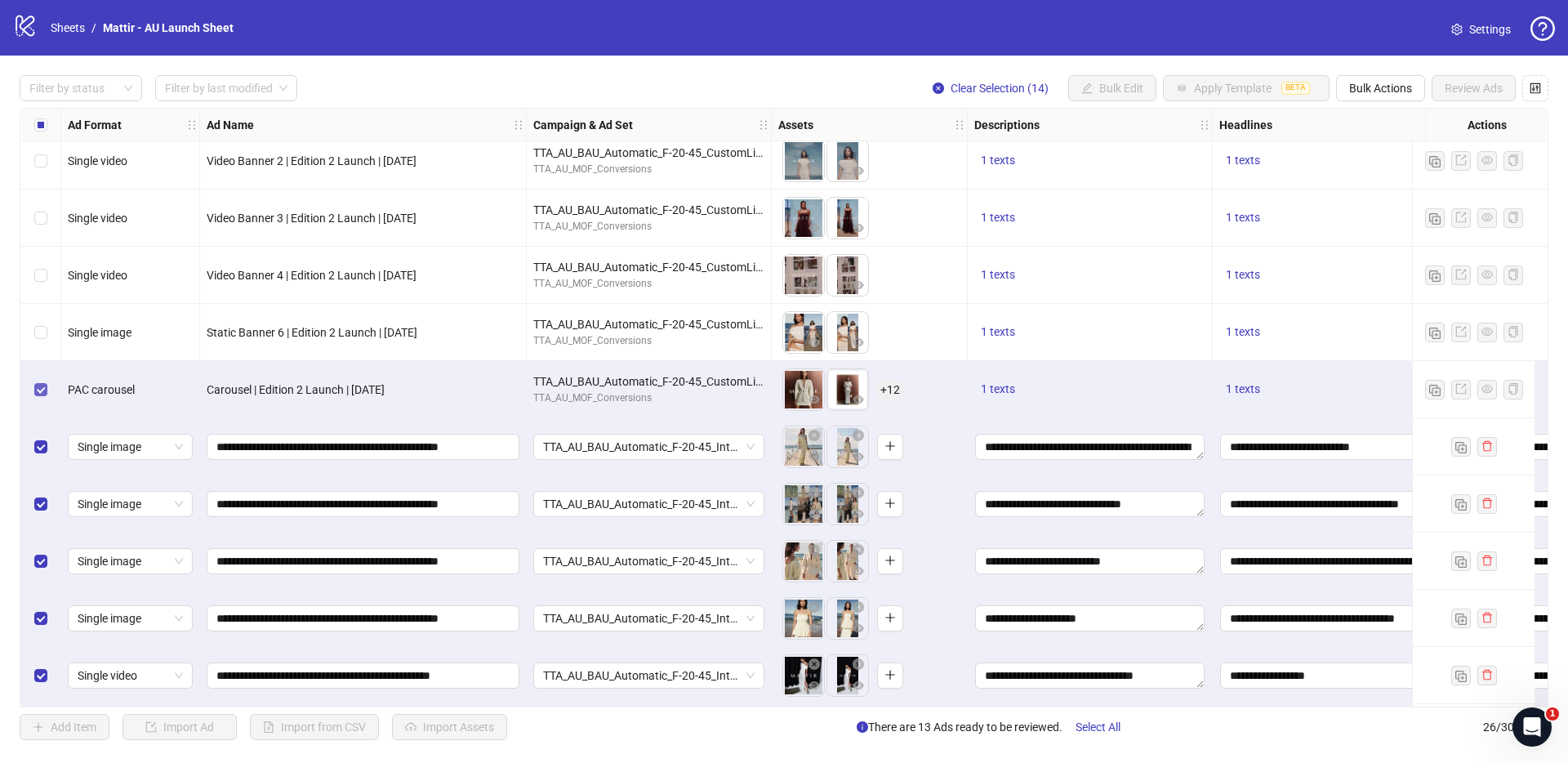
click at [42, 381] on label "Select row 13" at bounding box center [41, 390] width 13 height 18
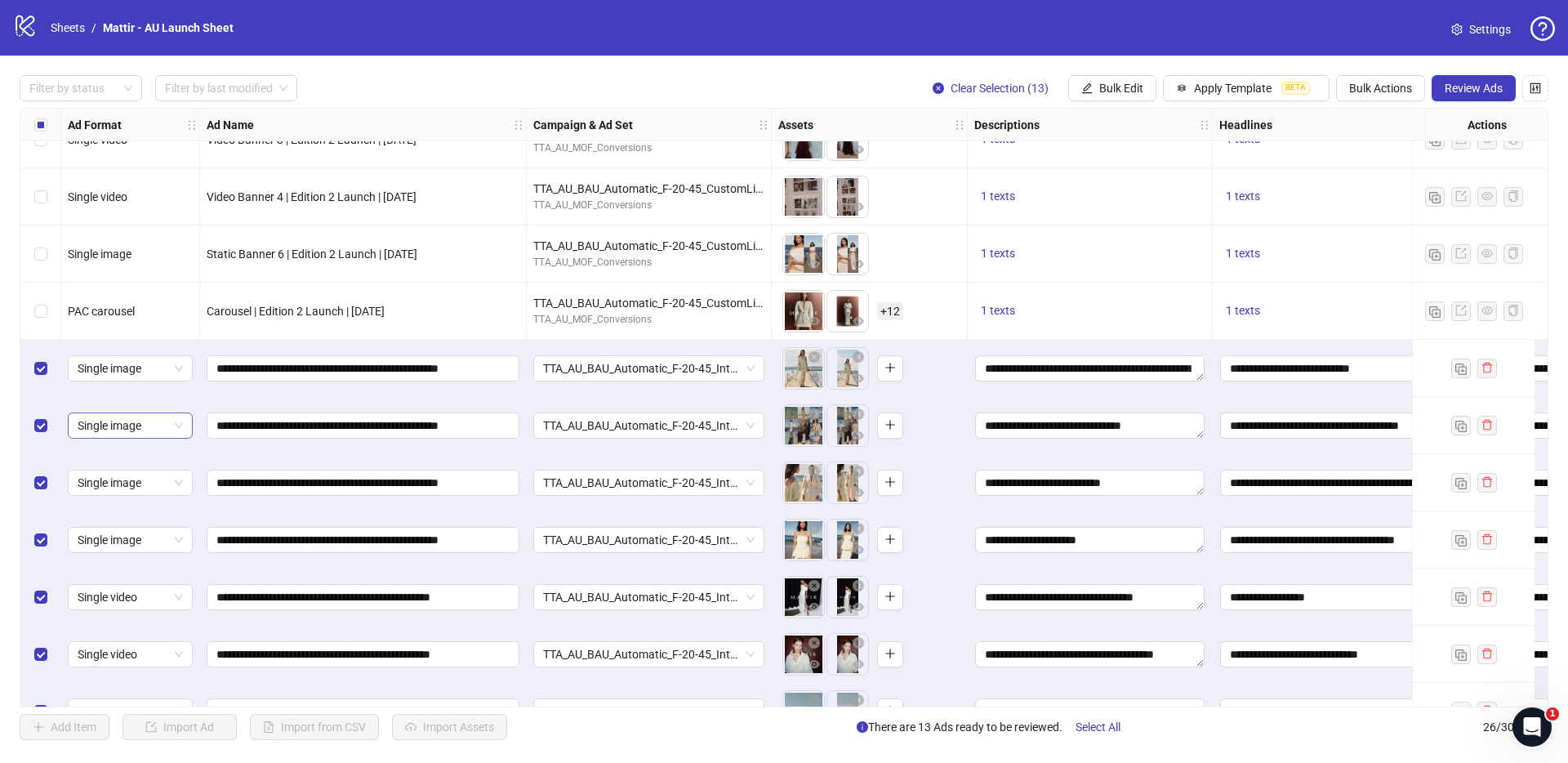
scroll to position [544, 0]
click at [1159, 85] on span "Bulk Actions" at bounding box center [1380, 88] width 63 height 13
click at [1159, 172] on span "Duplicate with assets" at bounding box center [1403, 173] width 112 height 18
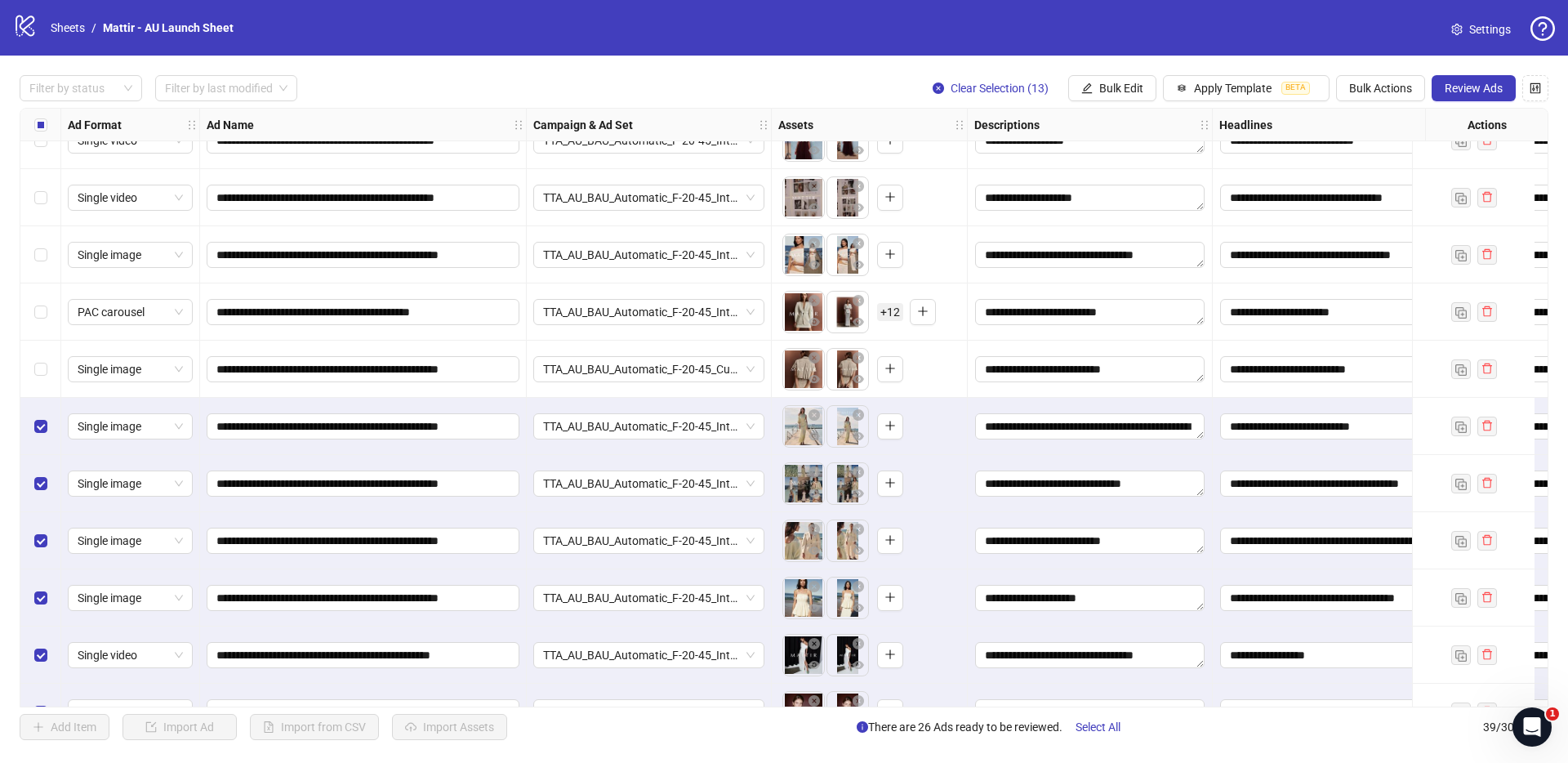
scroll to position [1277, 0]
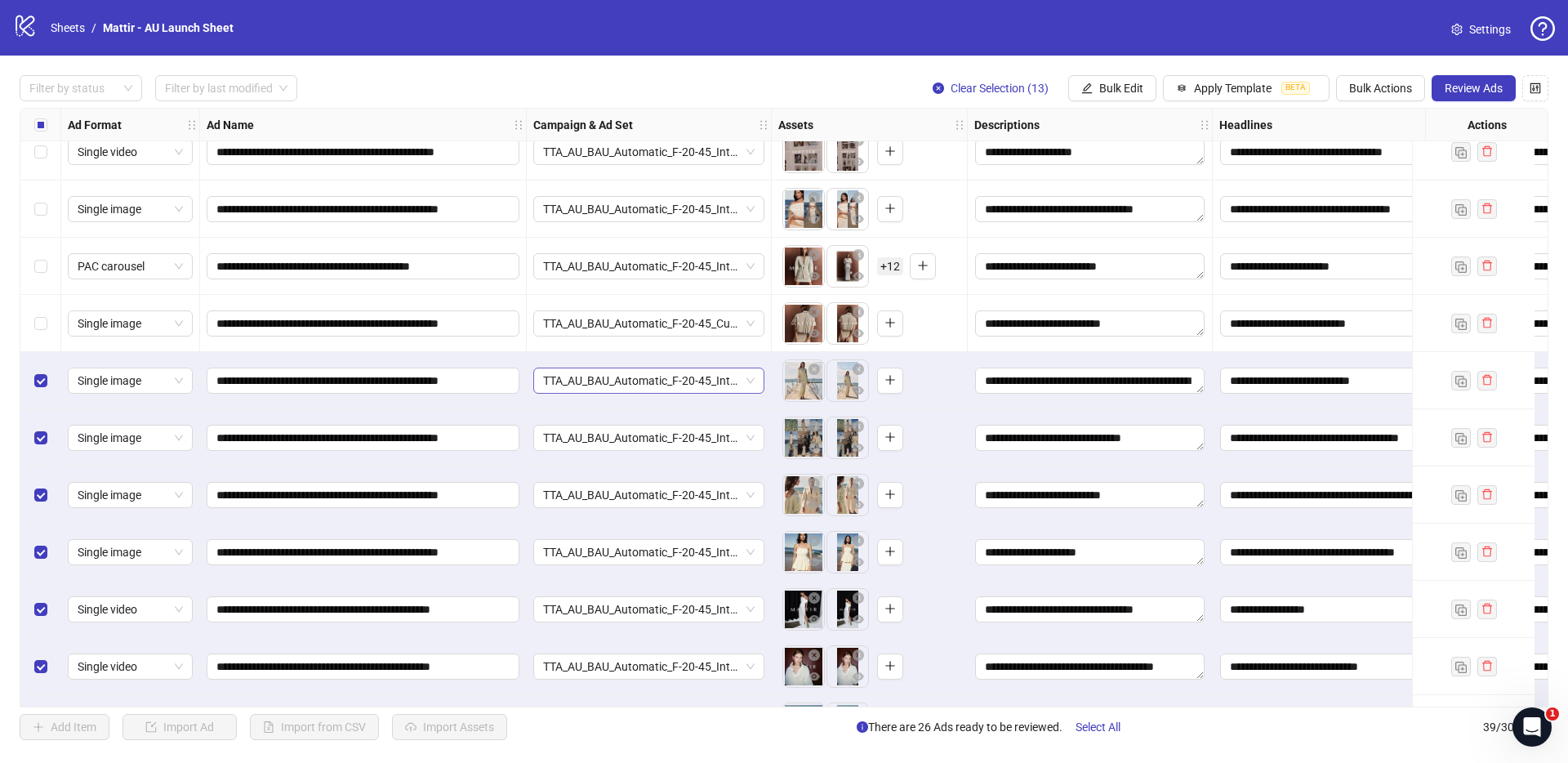
click at [755, 382] on div "TTA_AU_BAU_Automatic_F-20-45_Interest_Fashion_Purchase_Sep2025" at bounding box center [649, 381] width 231 height 27
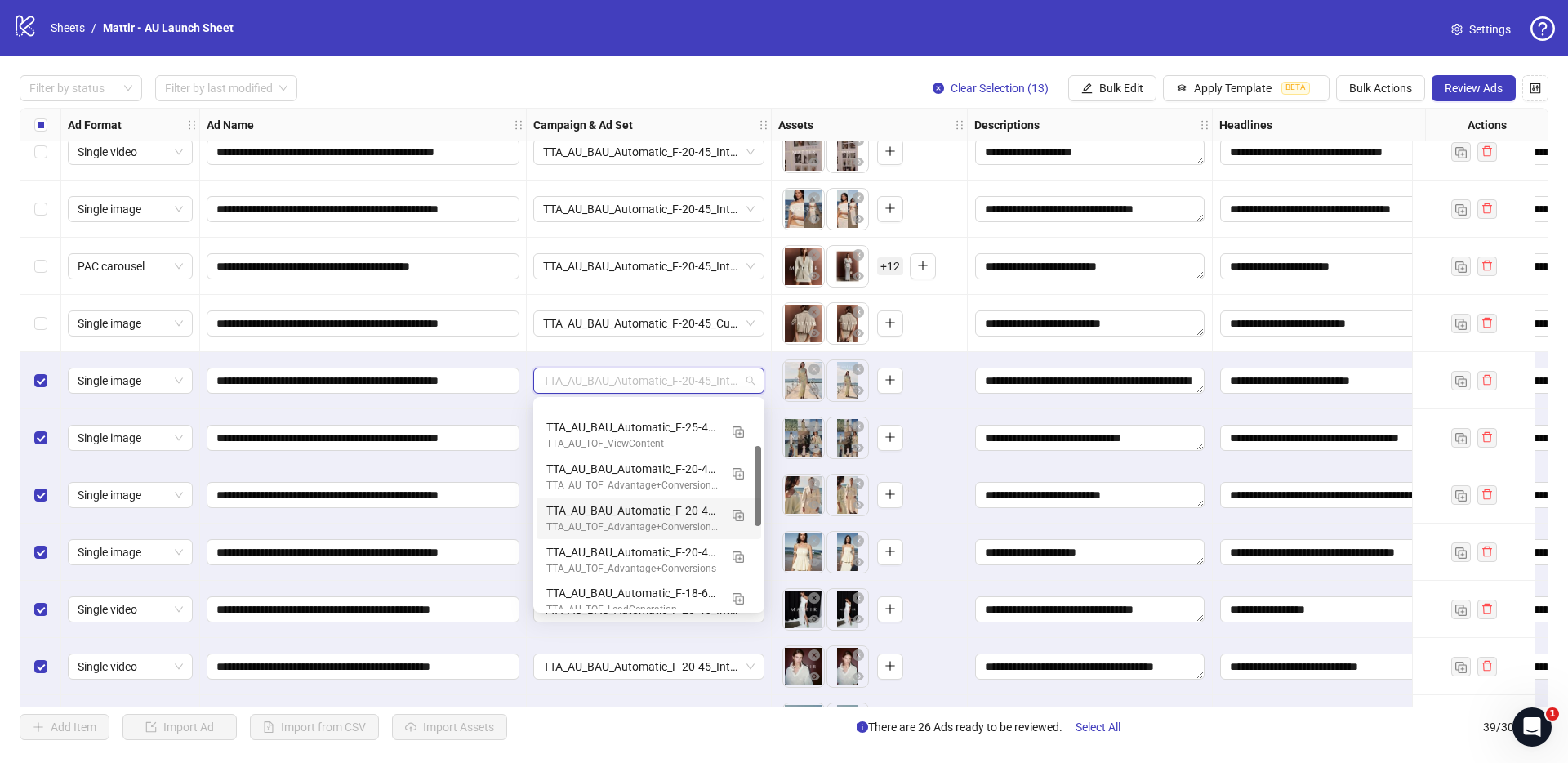
scroll to position [0, 0]
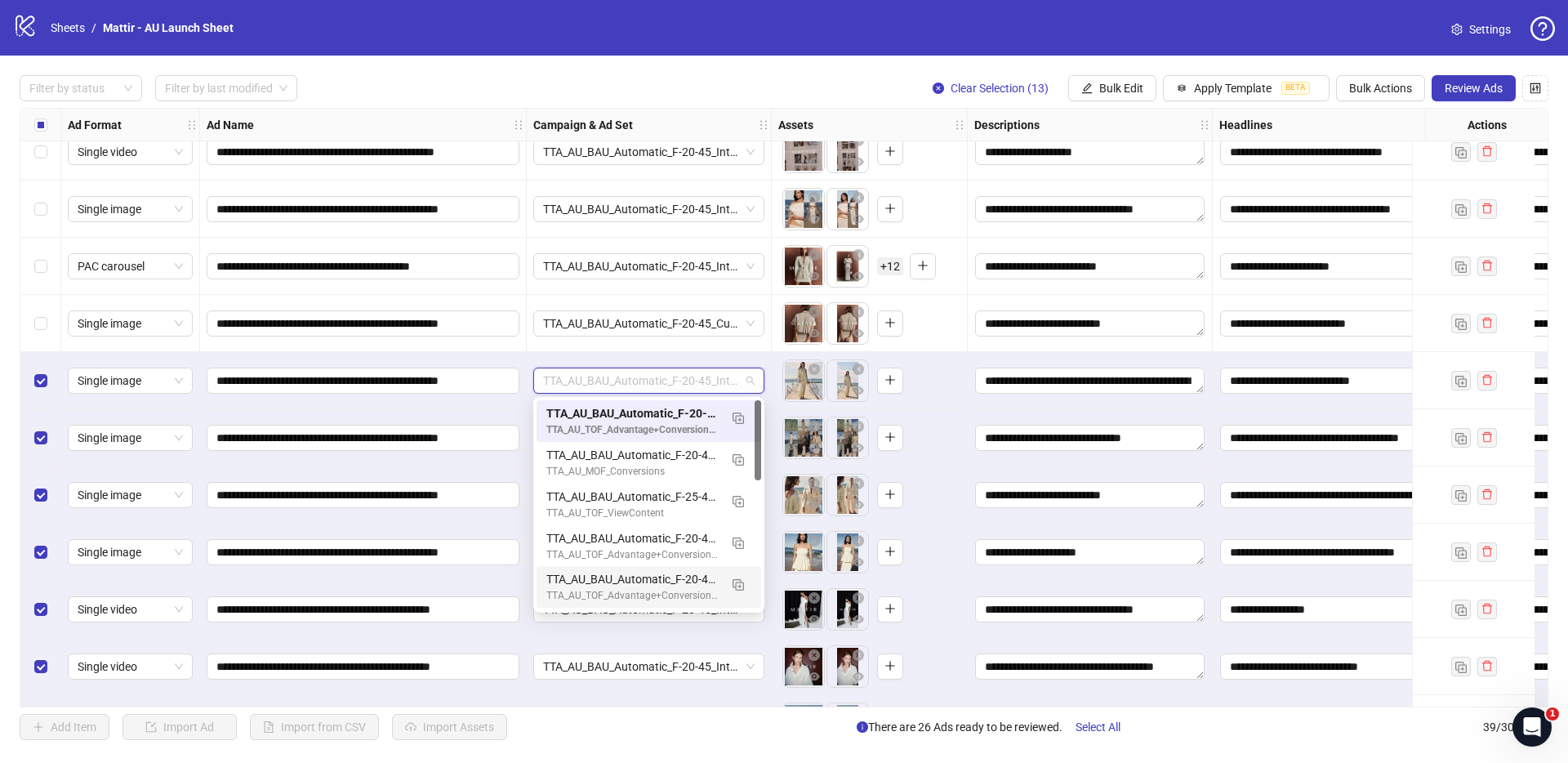
drag, startPoint x: 757, startPoint y: 483, endPoint x: 763, endPoint y: 407, distance: 76.2
click at [761, 408] on div "120231129186260347 120231129185900347 120230957530780347 TTA_AU_BAU_Automatic_F…" at bounding box center [649, 505] width 231 height 216
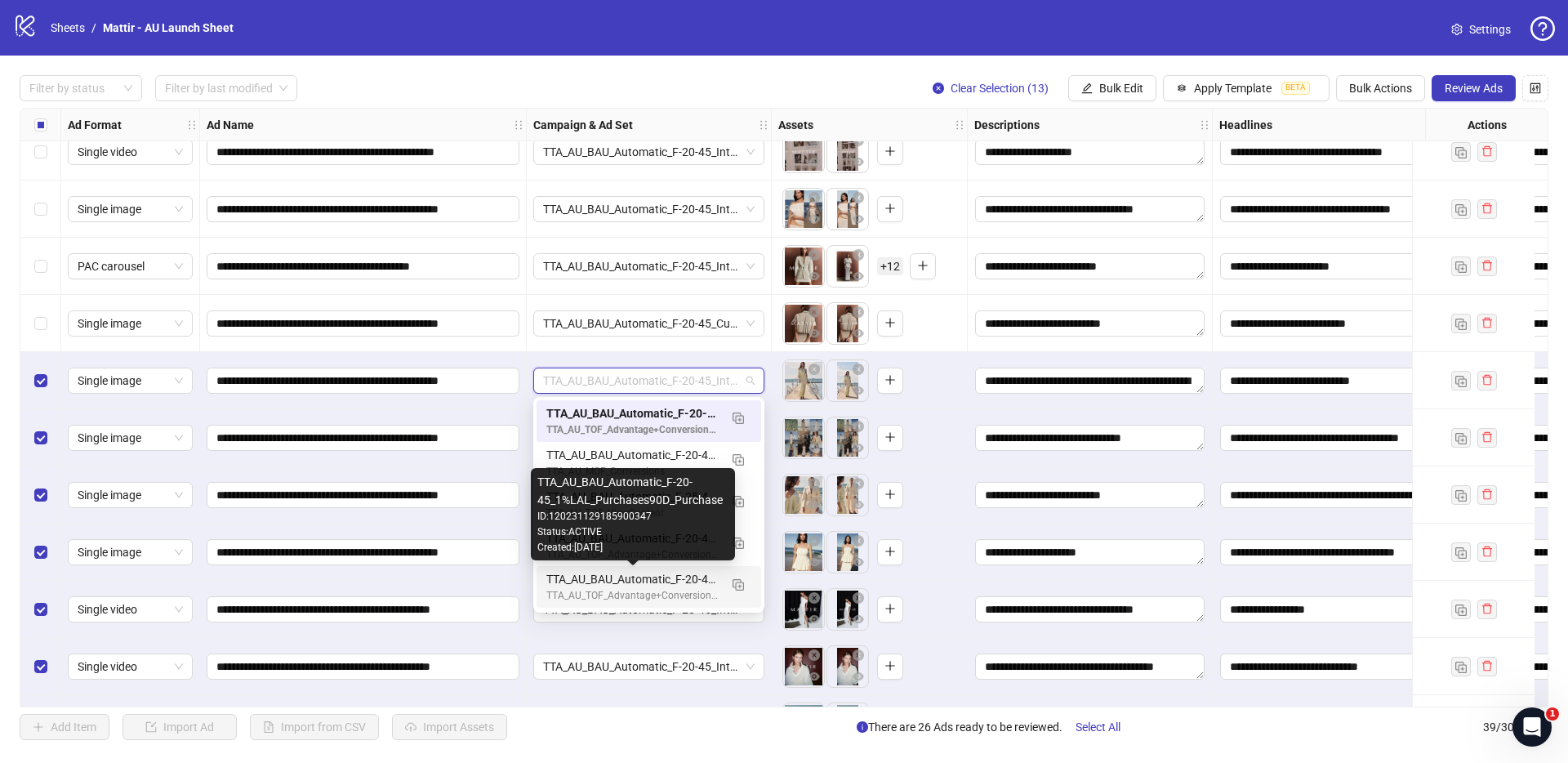
click at [616, 583] on div "TTA_AU_BAU_Automatic_F-20-45_1%LAL_Purchases90D_Purchase" at bounding box center [633, 579] width 172 height 18
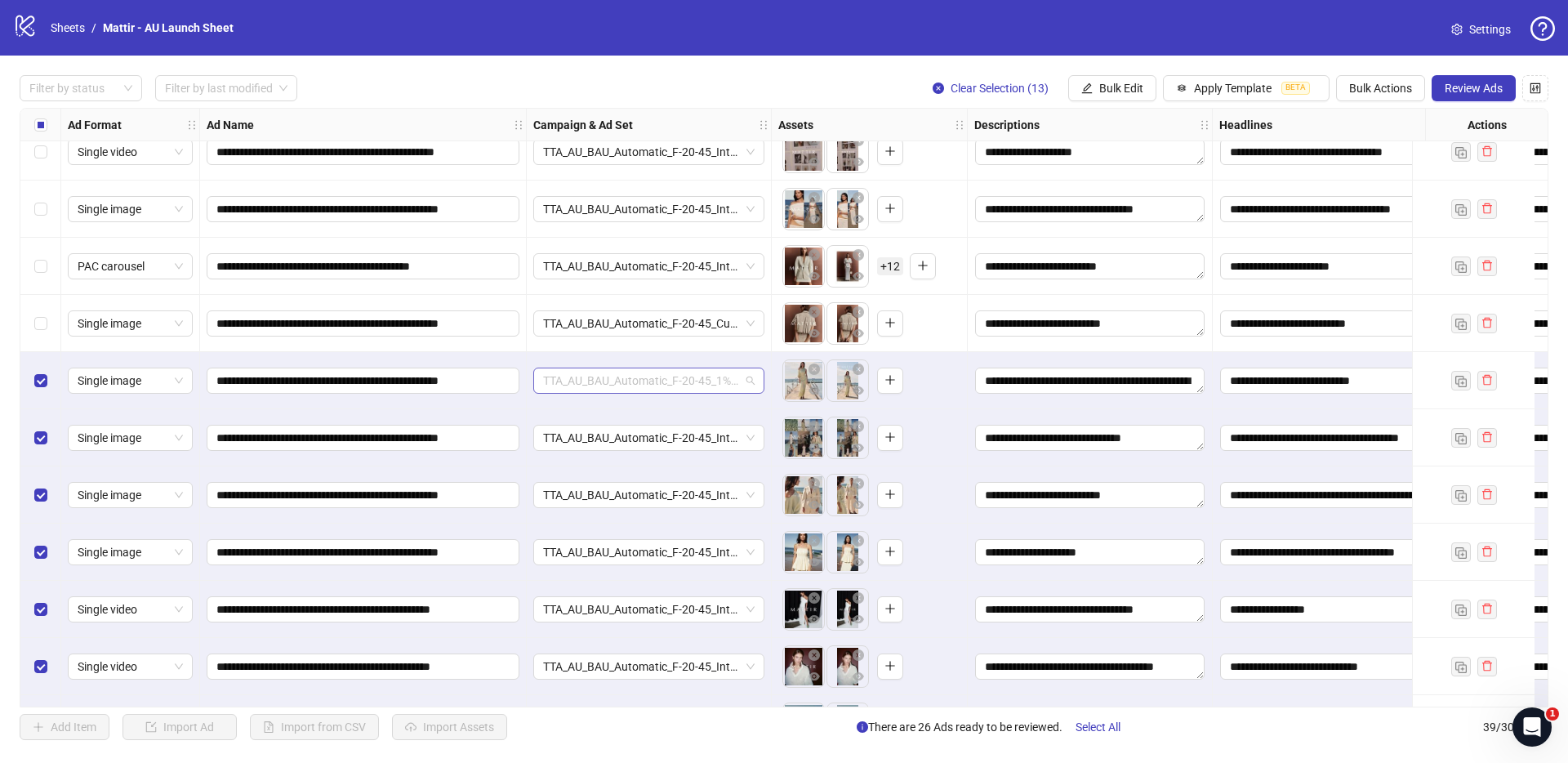
click at [613, 380] on span "TTA_AU_BAU_Automatic_F-20-45_1%LAL_Purchases90D_Purchase" at bounding box center [648, 381] width 211 height 25
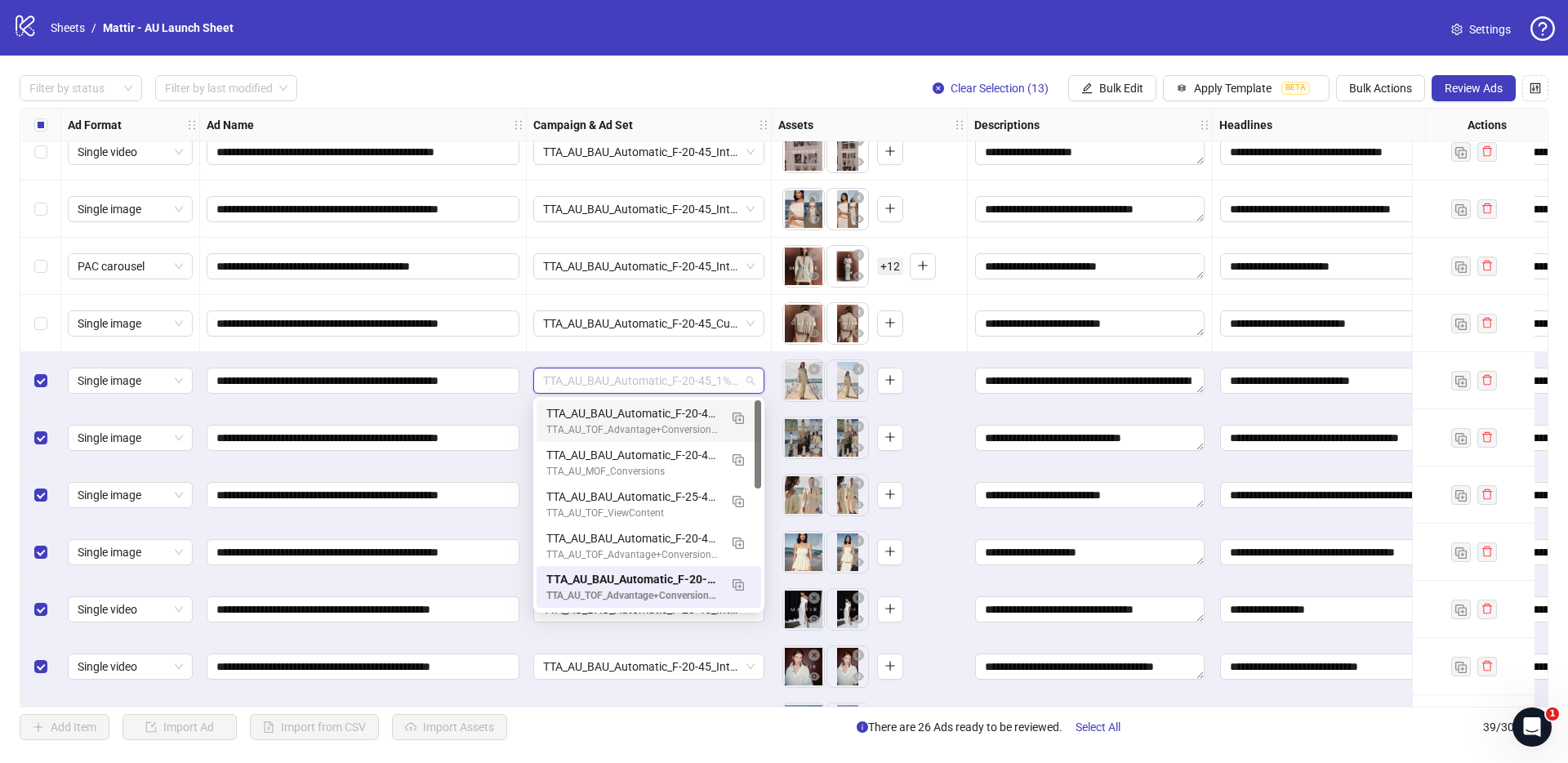
click at [527, 407] on div "TTA_AU_BAU_Automatic_F-20-45_1%LAL_Purchases90D_Purchase" at bounding box center [649, 381] width 245 height 57
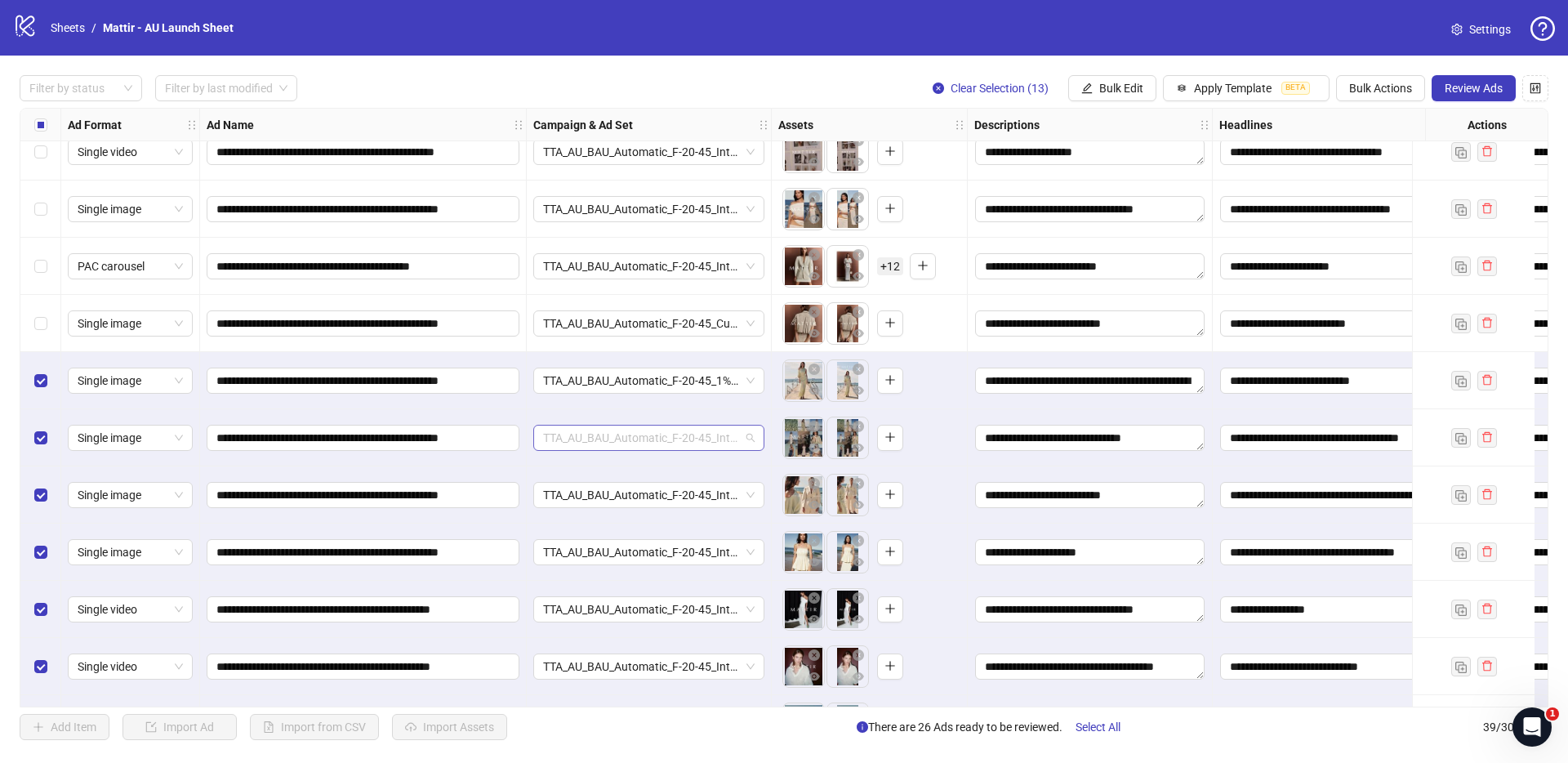
click at [613, 438] on span "TTA_AU_BAU_Automatic_F-20-45_Interest_Fashion_Purchase_Sep2025" at bounding box center [648, 438] width 211 height 25
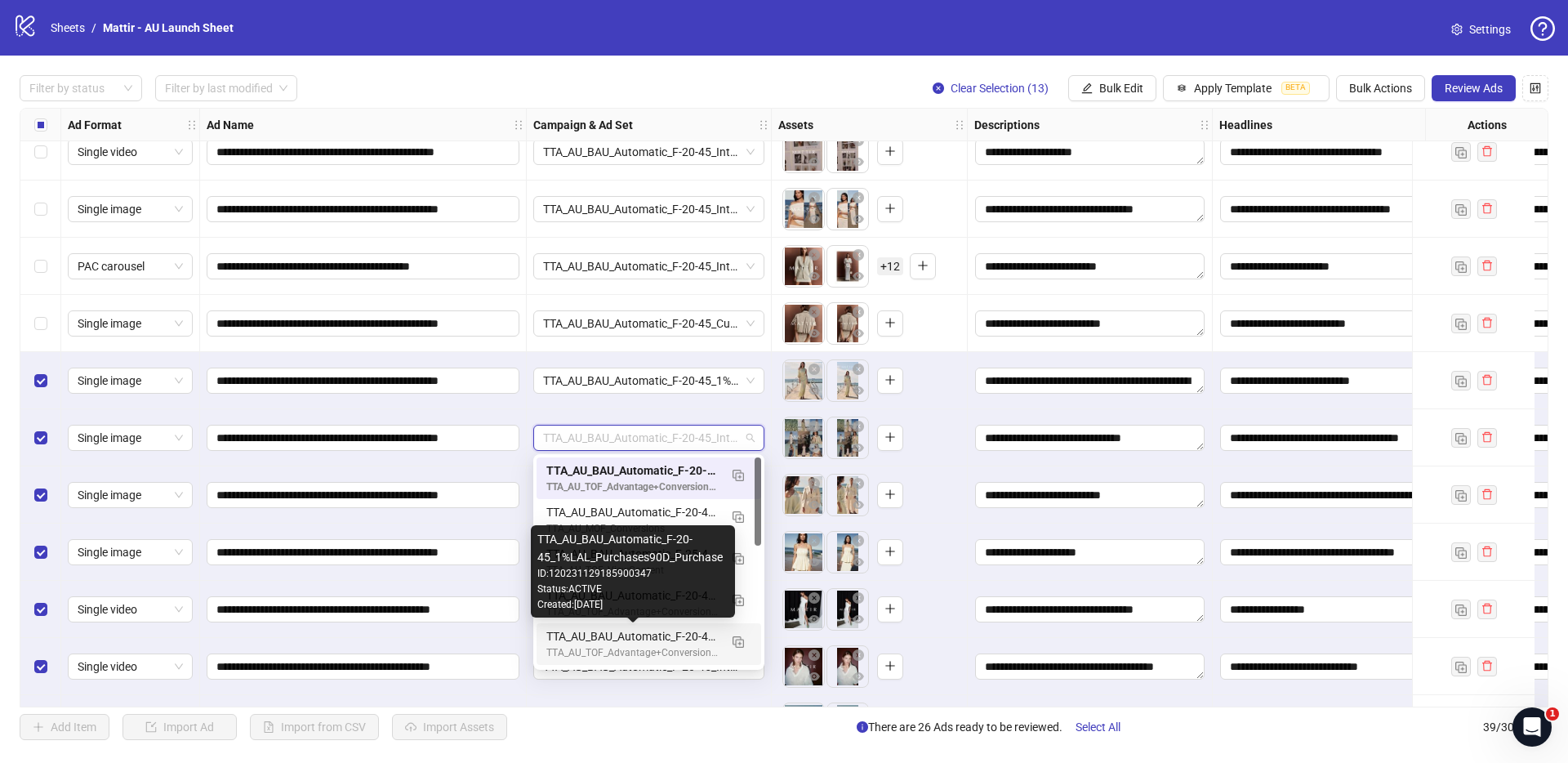
click at [623, 612] on div "TTA_AU_BAU_Automatic_F-20-45_1%LAL_Purchases90D_Purchase" at bounding box center [633, 636] width 172 height 18
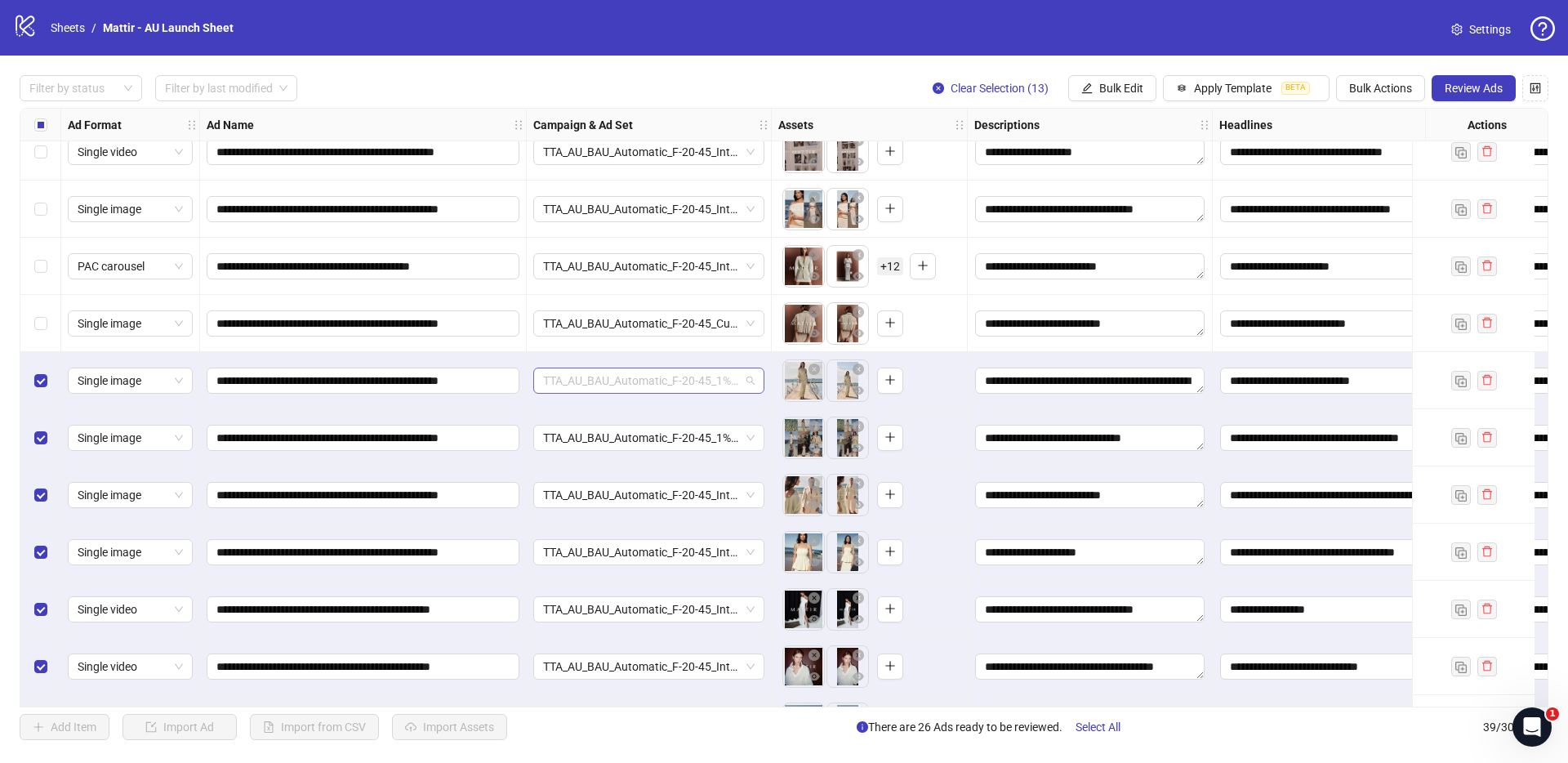
click at [630, 372] on span "TTA_AU_BAU_Automatic_F-20-45_1%LAL_Purchases90D_Purchase" at bounding box center [648, 381] width 211 height 25
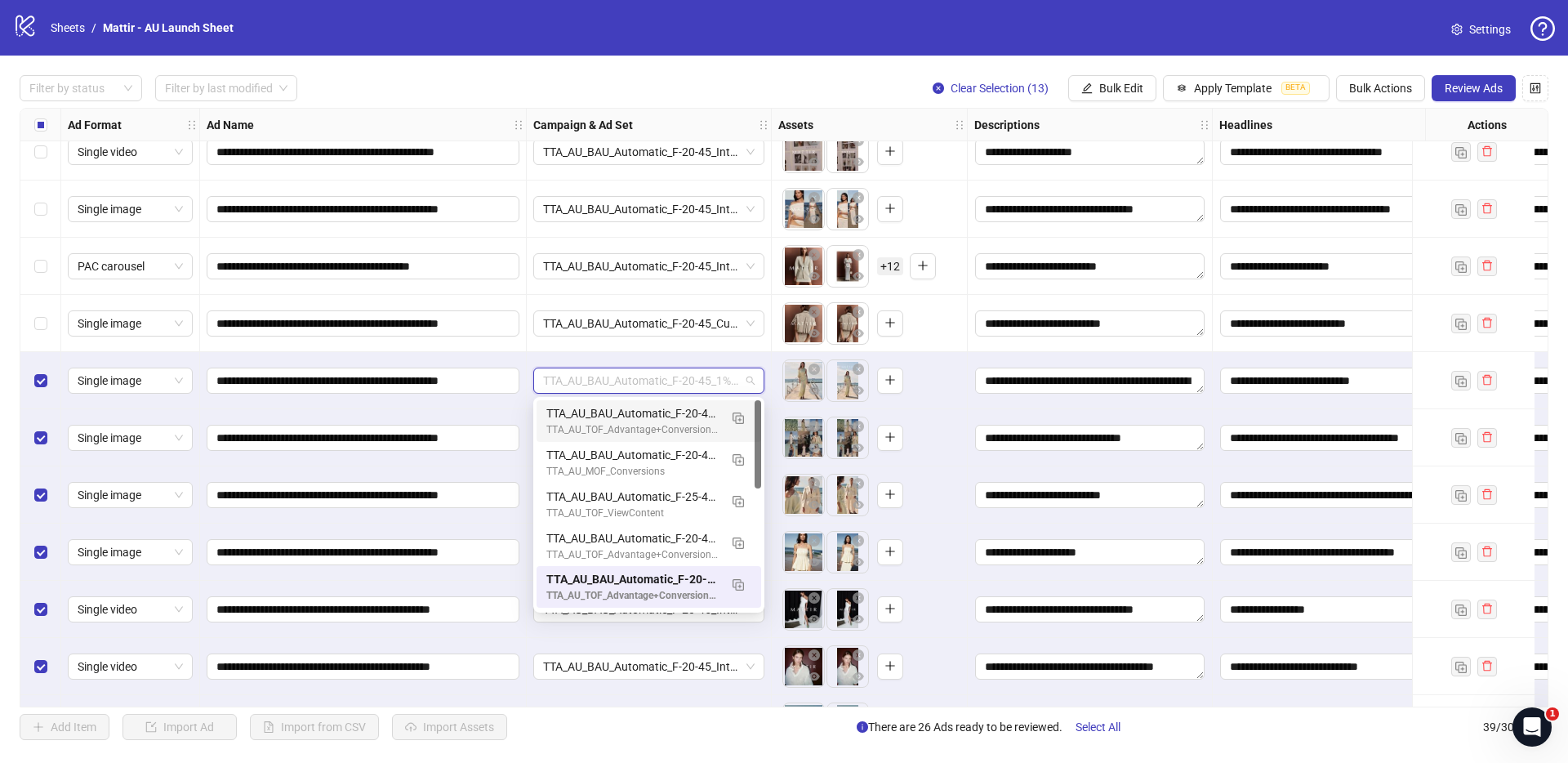
click at [524, 405] on div "**********" at bounding box center [363, 381] width 327 height 57
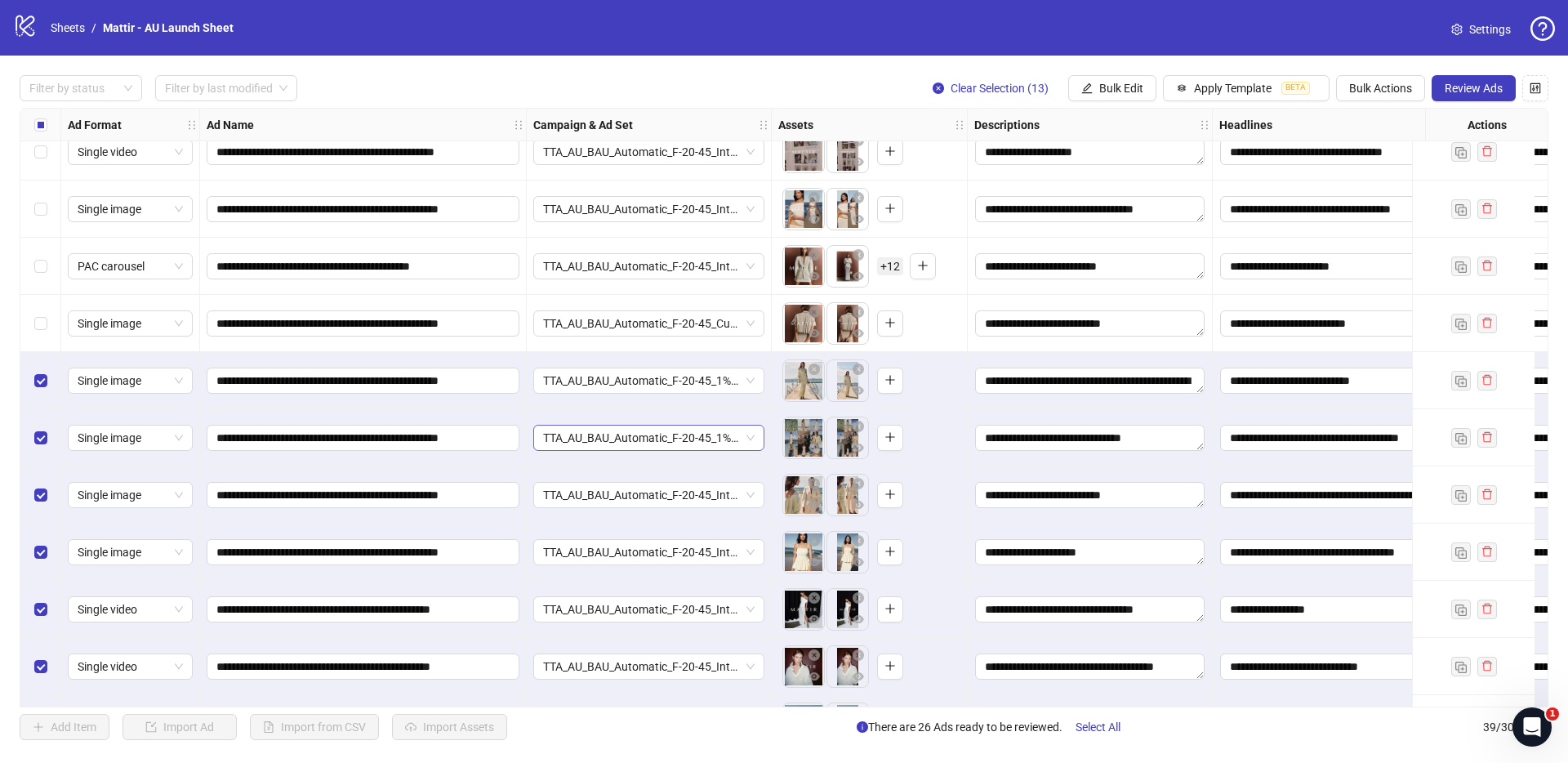
click at [572, 430] on span "TTA_AU_BAU_Automatic_F-20-45_1%LAL_Purchases90D_Purchase" at bounding box center [648, 438] width 211 height 25
click at [524, 411] on div "**********" at bounding box center [363, 438] width 327 height 57
